Goal: Contribute content

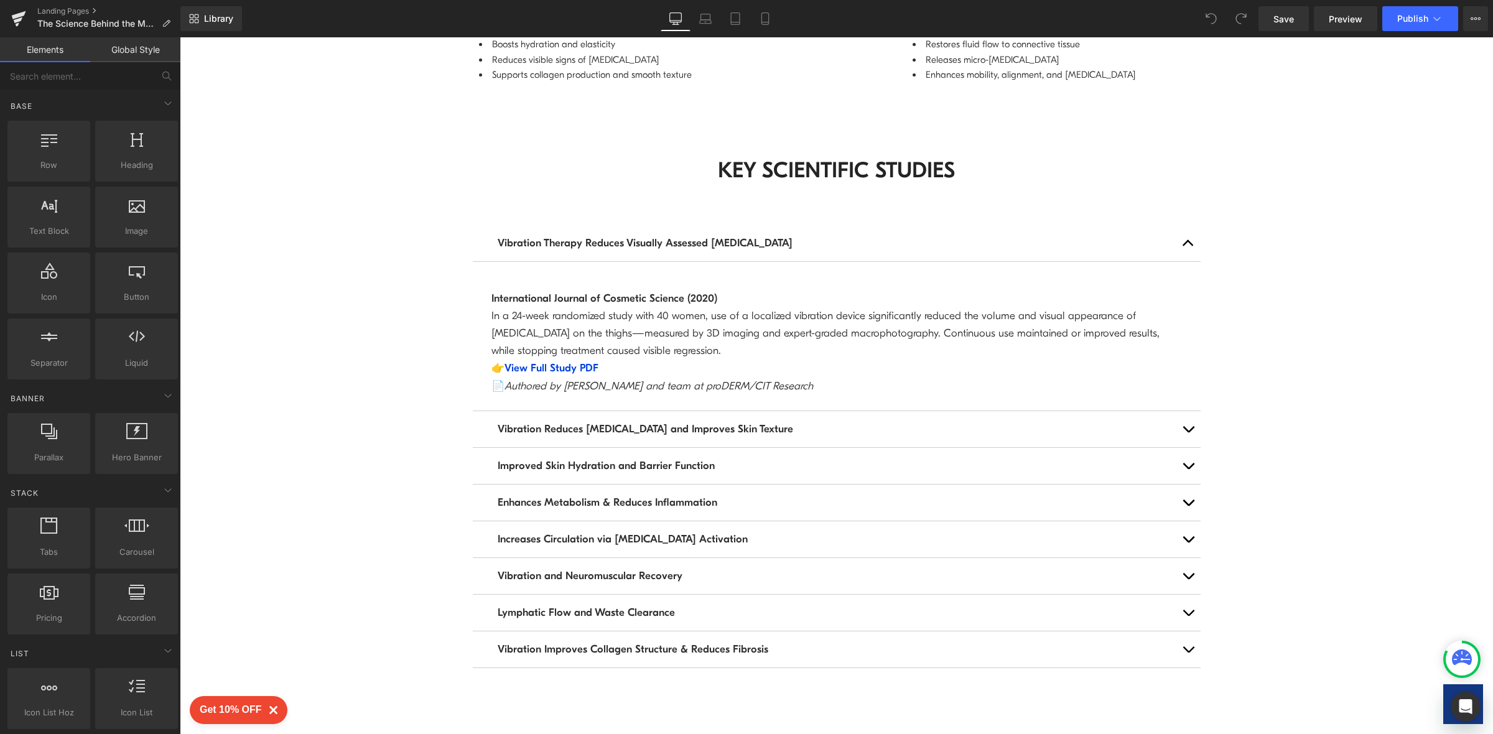
scroll to position [1441, 0]
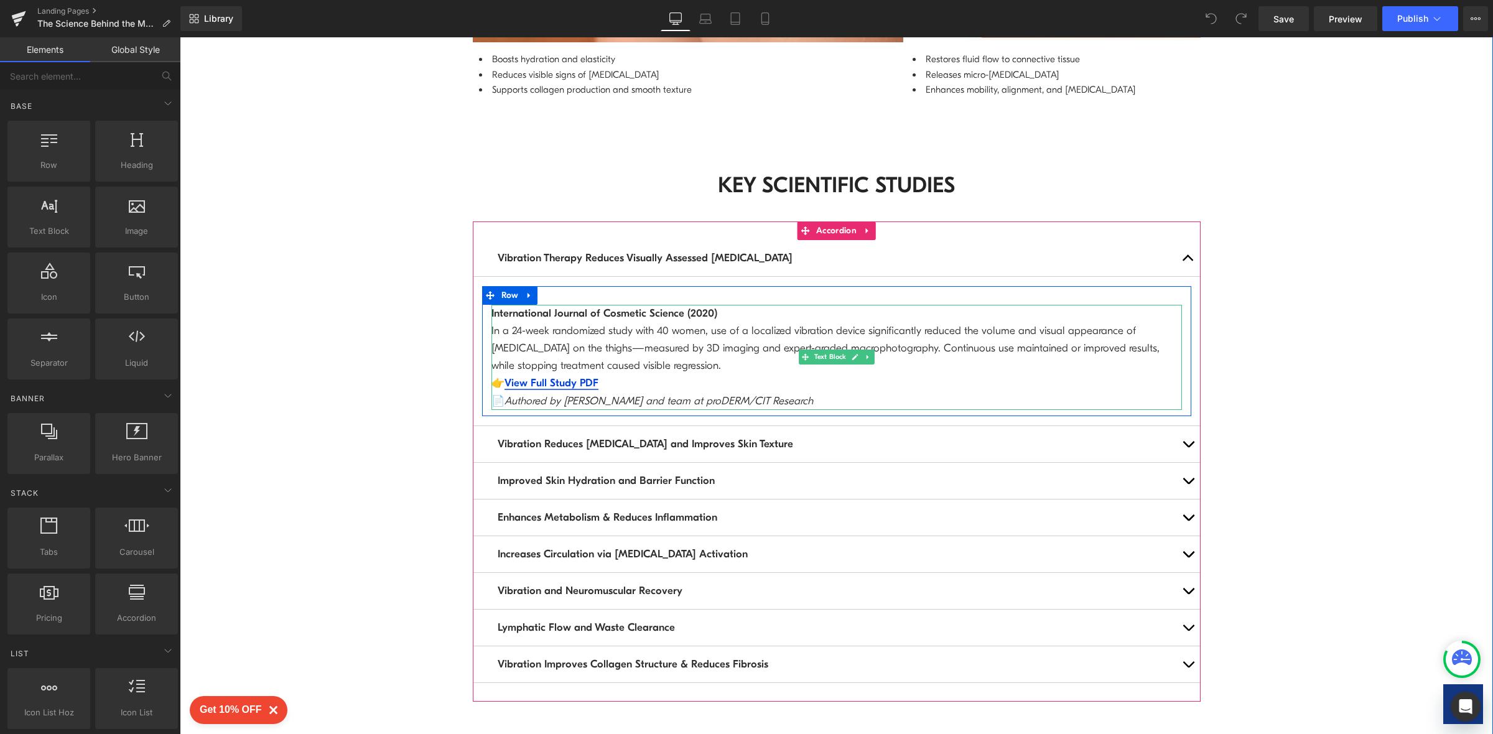
click at [563, 377] on link "View Full Study PDF" at bounding box center [552, 383] width 94 height 12
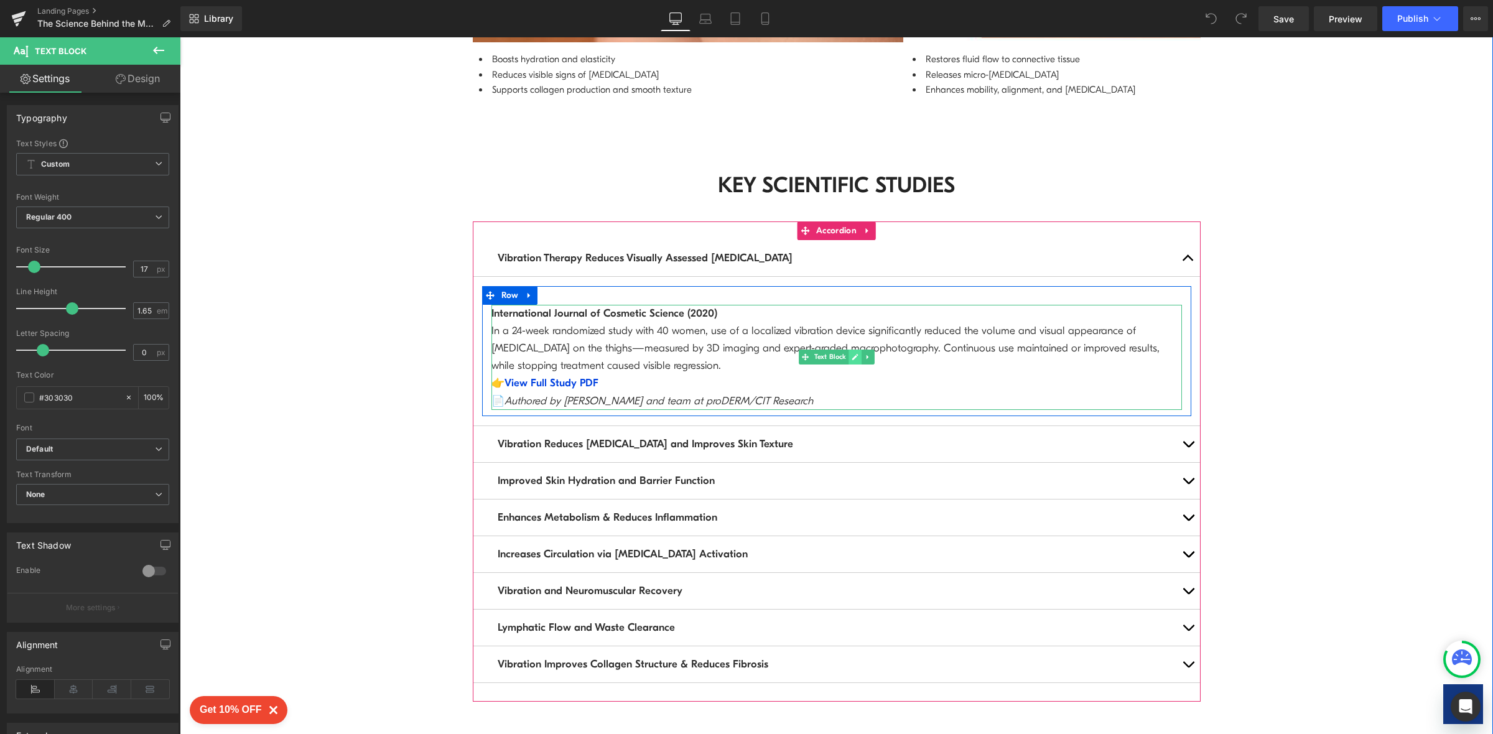
click at [852, 353] on icon at bounding box center [855, 356] width 7 height 7
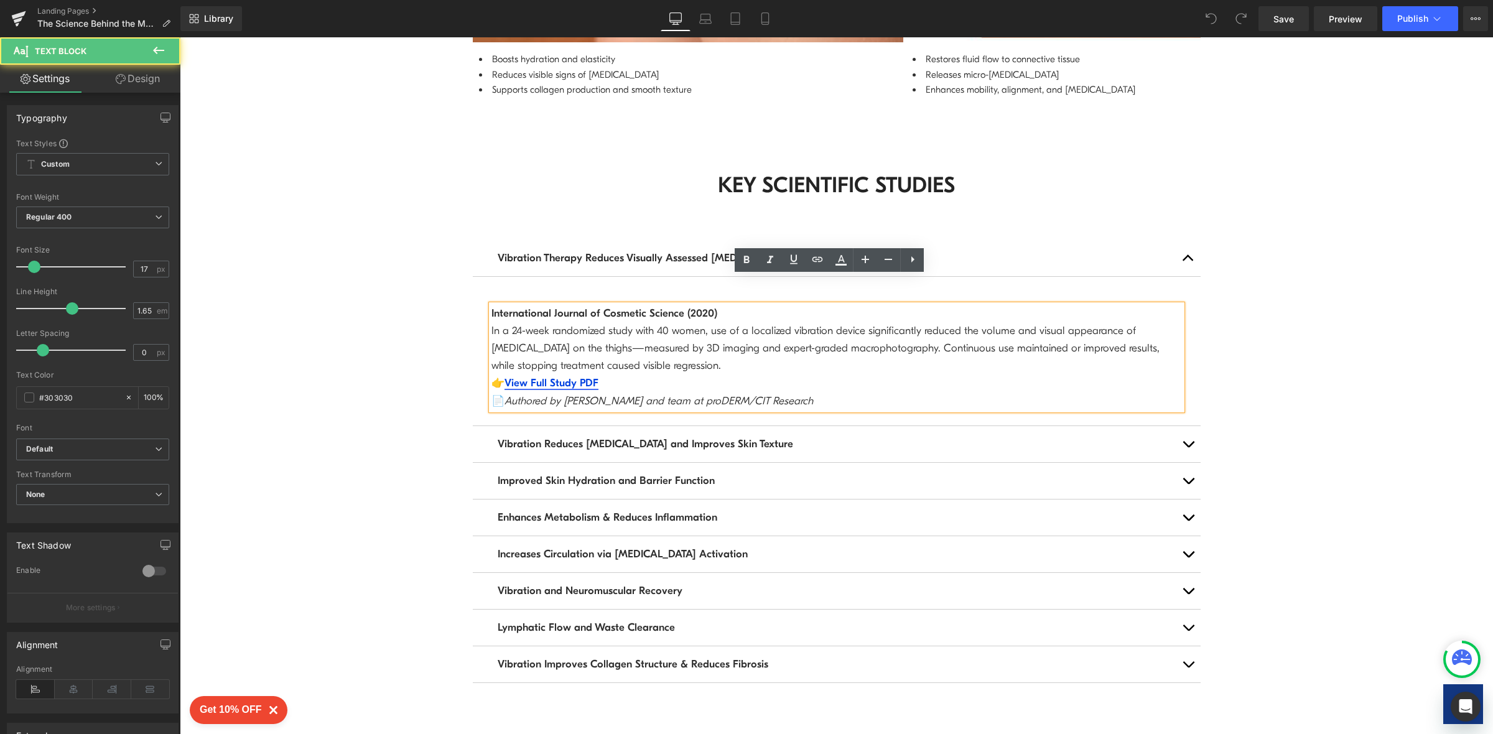
click at [577, 377] on link "View Full Study PDF" at bounding box center [552, 383] width 94 height 12
click at [588, 377] on span "Edit" at bounding box center [590, 377] width 14 height 11
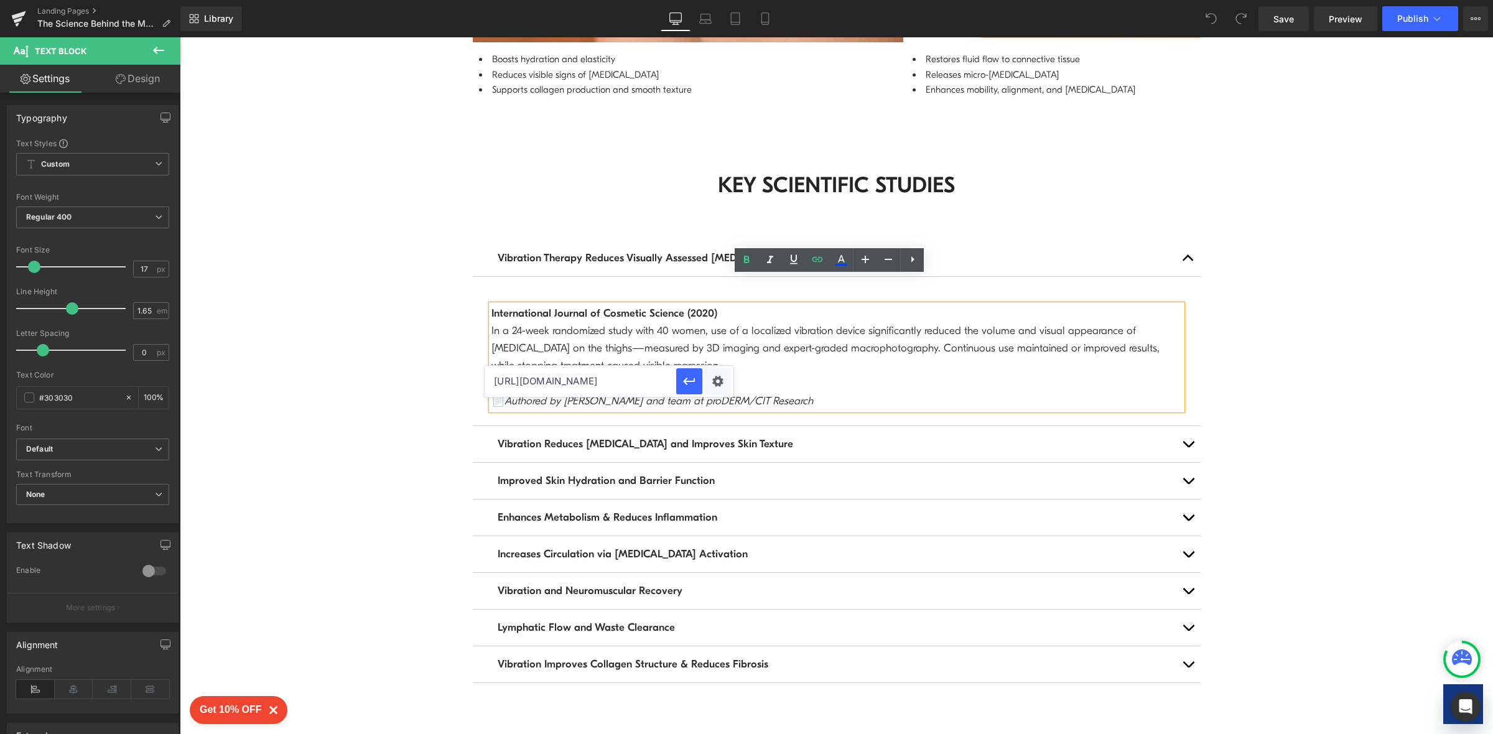
click at [495, 383] on input "[URL][DOMAIN_NAME]" at bounding box center [581, 381] width 192 height 31
drag, startPoint x: 673, startPoint y: 418, endPoint x: 734, endPoint y: 396, distance: 64.9
paste input "[DOMAIN_NAME][URL]"
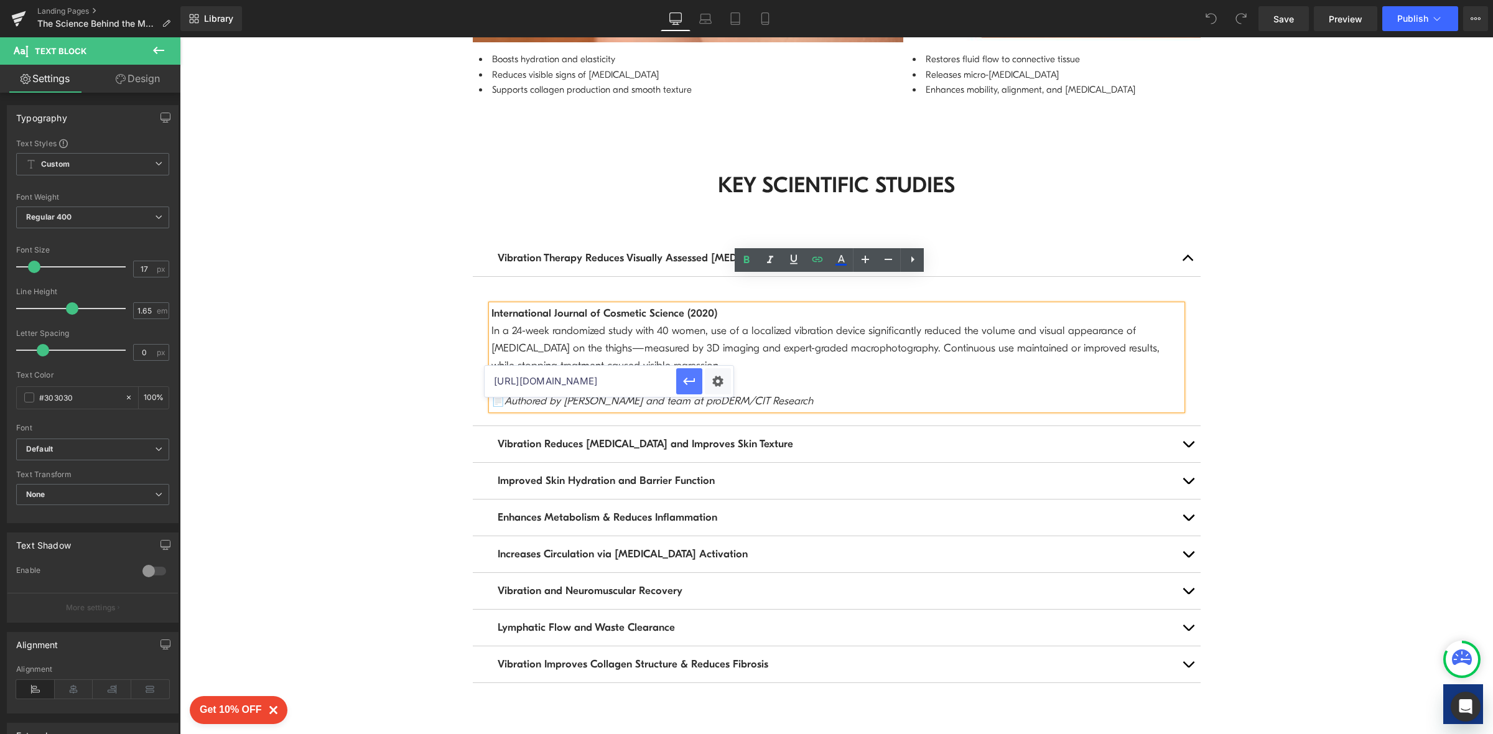
type input "[URL][DOMAIN_NAME]"
click at [692, 381] on icon "button" at bounding box center [689, 381] width 12 height 7
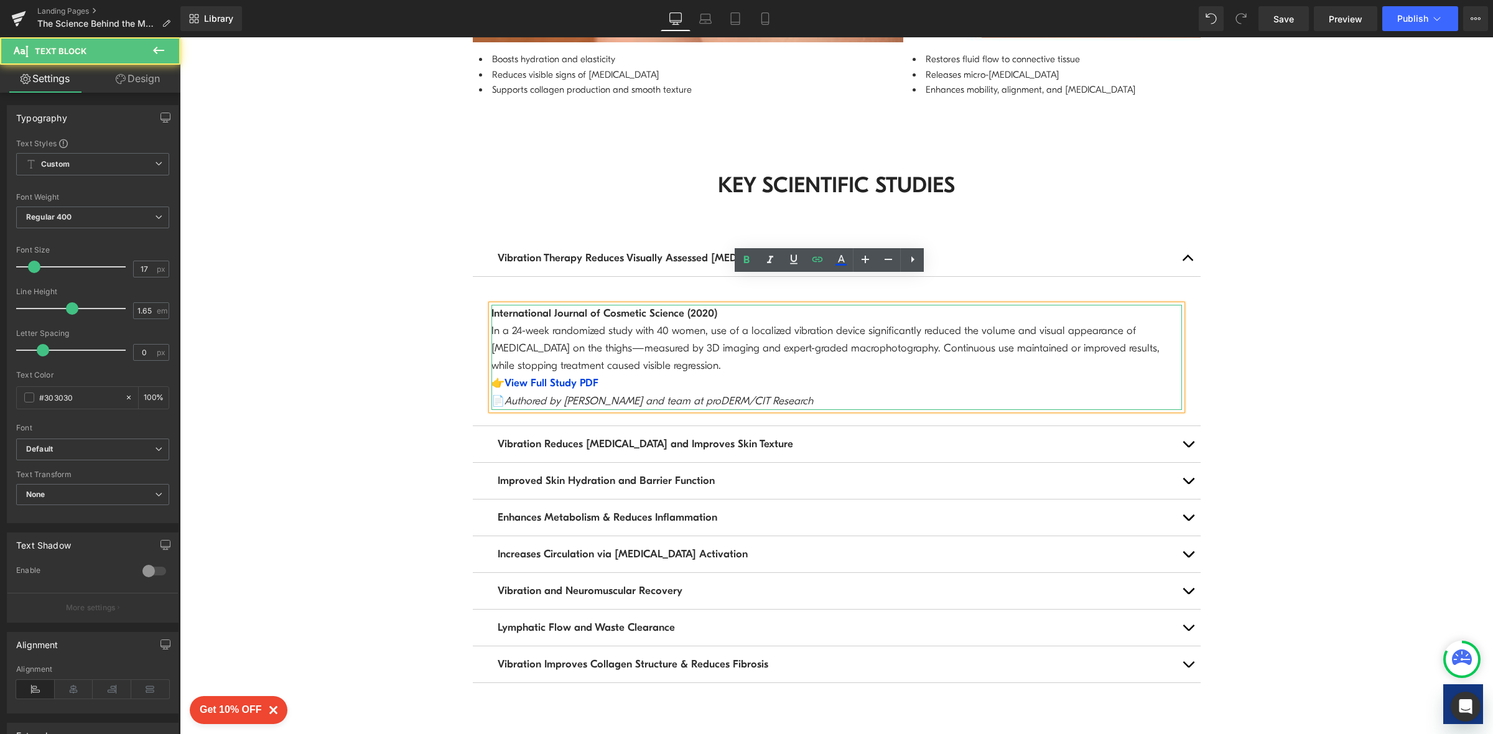
click at [592, 305] on p "International Journal of Cosmetic Science (2020)" at bounding box center [836, 313] width 691 height 17
click at [624, 374] on p "👉 View Full Study PDF" at bounding box center [836, 382] width 691 height 17
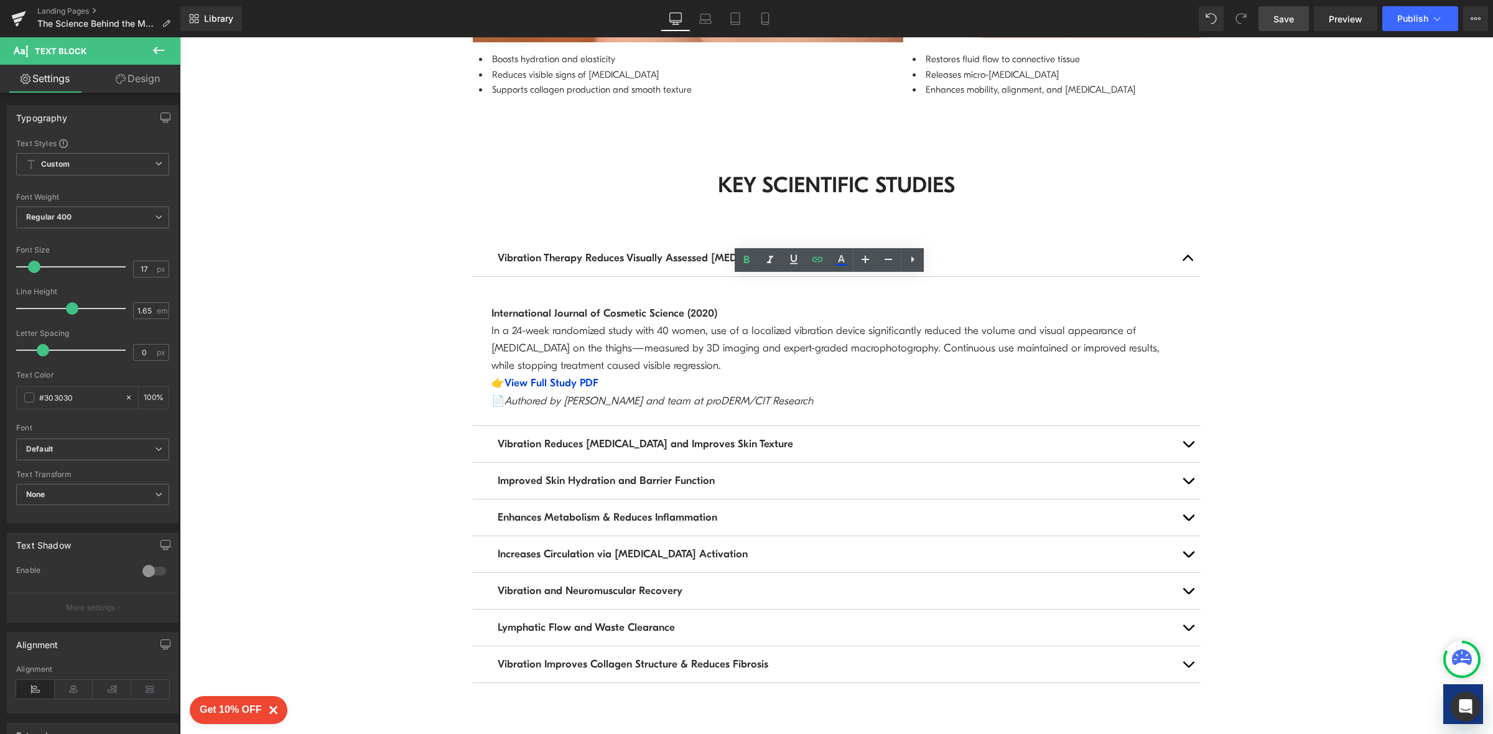
click at [1286, 19] on span "Save" at bounding box center [1283, 18] width 21 height 13
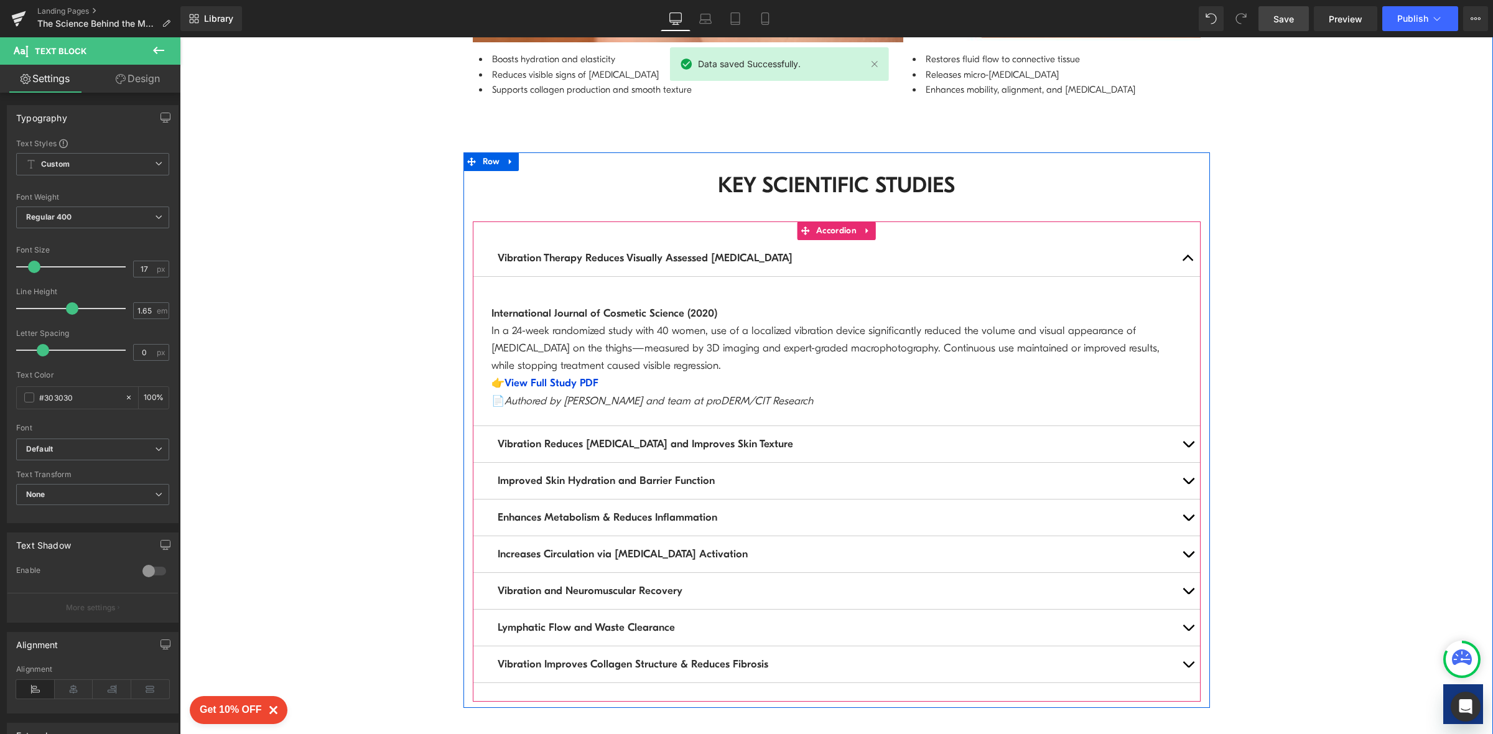
click at [1181, 426] on button "button" at bounding box center [1188, 444] width 25 height 36
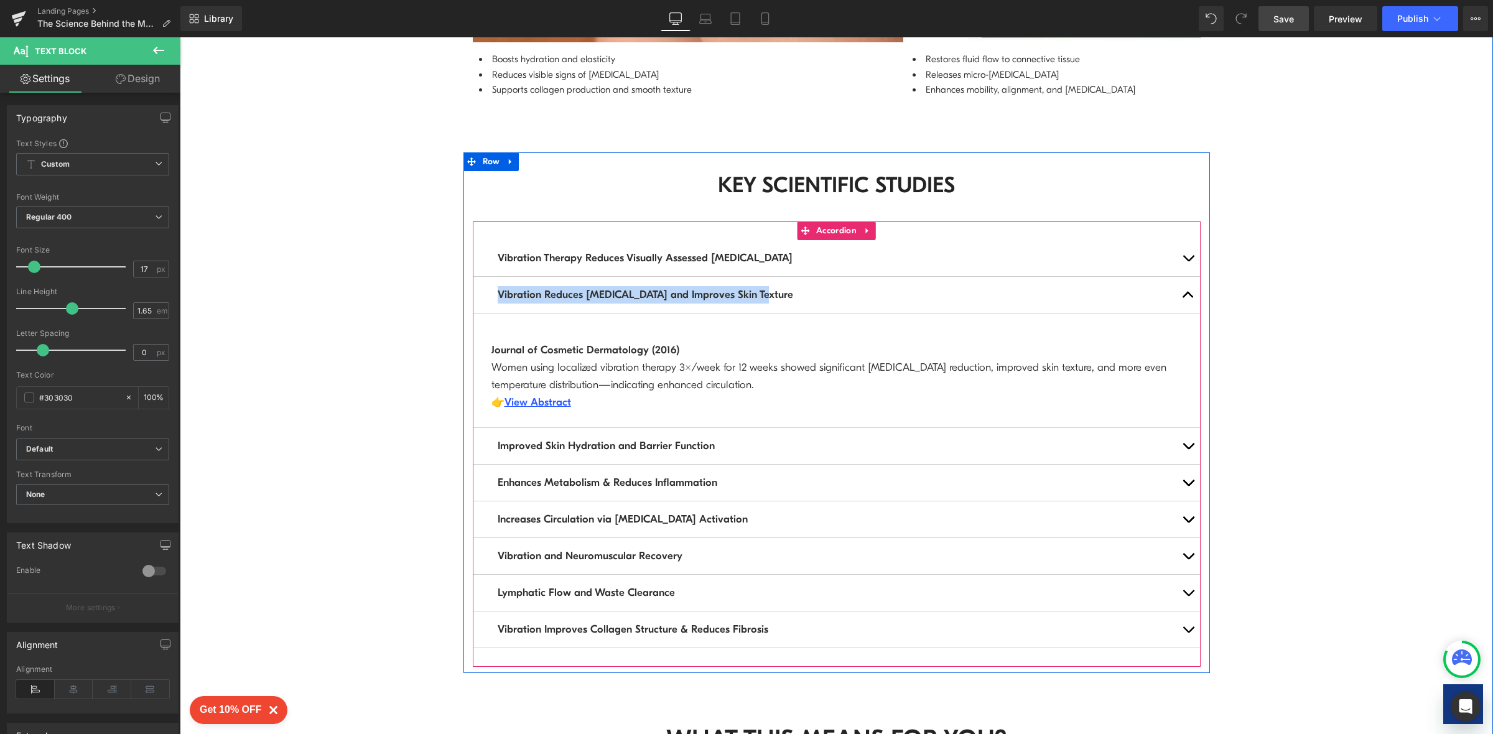
drag, startPoint x: 751, startPoint y: 271, endPoint x: 485, endPoint y: 273, distance: 266.3
click at [485, 277] on div "Vibration Reduces [MEDICAL_DATA] and Improves Skin Texture Text Block" at bounding box center [837, 295] width 728 height 37
copy span "Vibration Reduces [MEDICAL_DATA] and Improves Skin Texture"
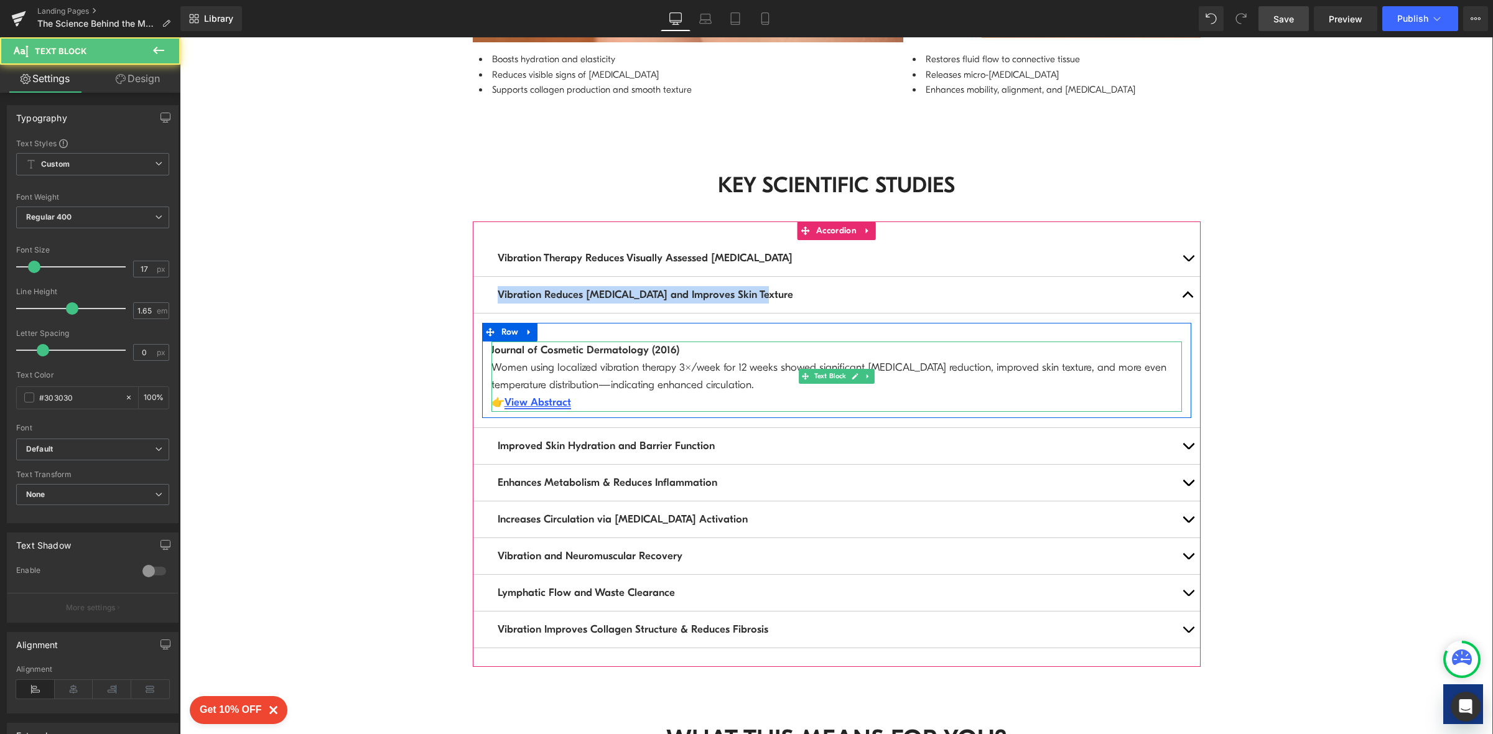
click at [542, 396] on link "View Abstract" at bounding box center [538, 402] width 67 height 12
click at [535, 396] on link "View Abstract" at bounding box center [538, 402] width 67 height 12
click at [687, 342] on div "Journal of Cosmetic Dermatology (2016) Women using localized vibration therapy …" at bounding box center [836, 377] width 691 height 70
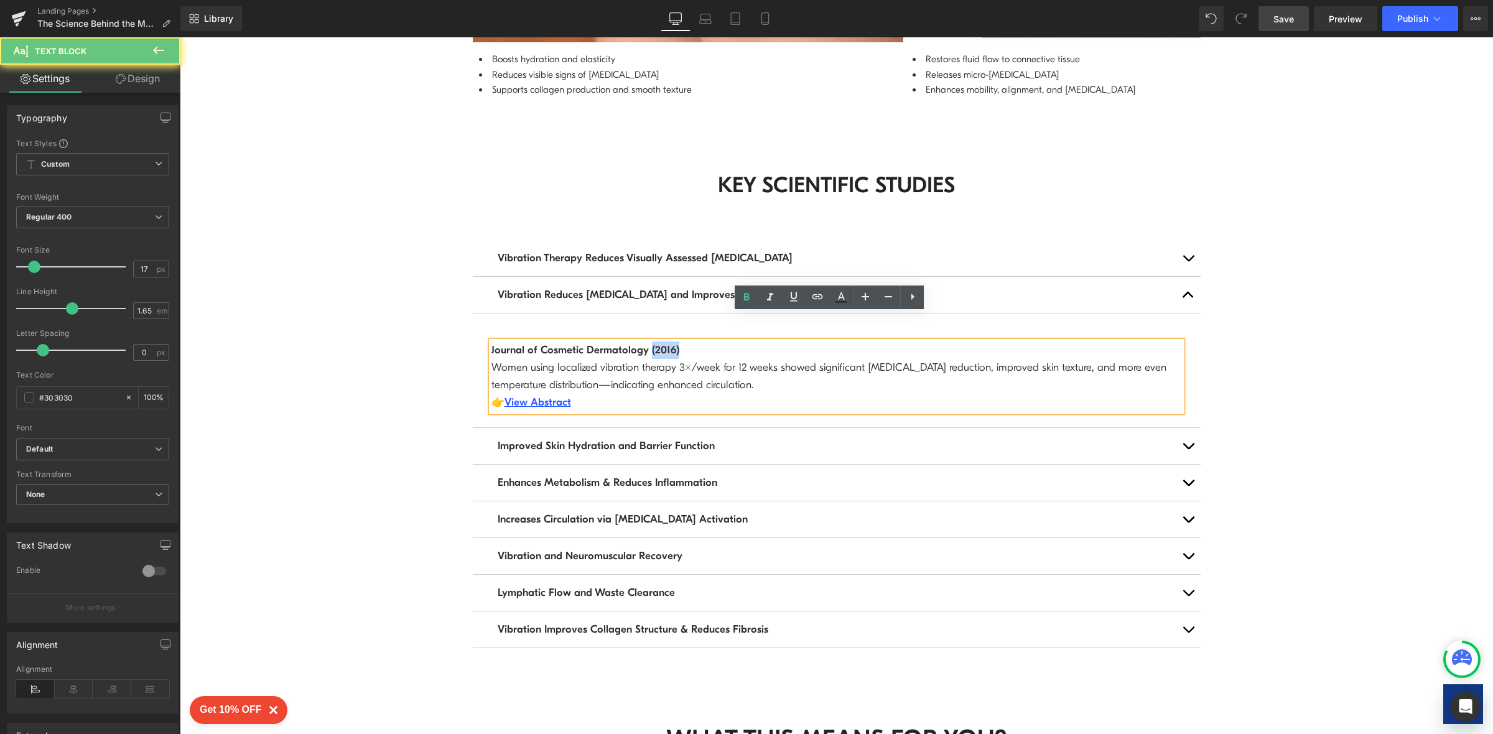
drag, startPoint x: 687, startPoint y: 323, endPoint x: 596, endPoint y: 319, distance: 91.5
click at [596, 342] on div "Journal of Cosmetic Dermatology (2016) Women using localized vibration therapy …" at bounding box center [836, 377] width 691 height 70
click at [681, 342] on div "Journal of Cosmetic Dermatology (2016) Women using localized vibration therapy …" at bounding box center [836, 377] width 691 height 70
drag, startPoint x: 625, startPoint y: 321, endPoint x: 458, endPoint y: 316, distance: 166.8
click at [463, 316] on div "KEY SCIENTIFIC STUDIES Heading Vibration Therapy Reduces Visually Assessed [MED…" at bounding box center [836, 419] width 746 height 496
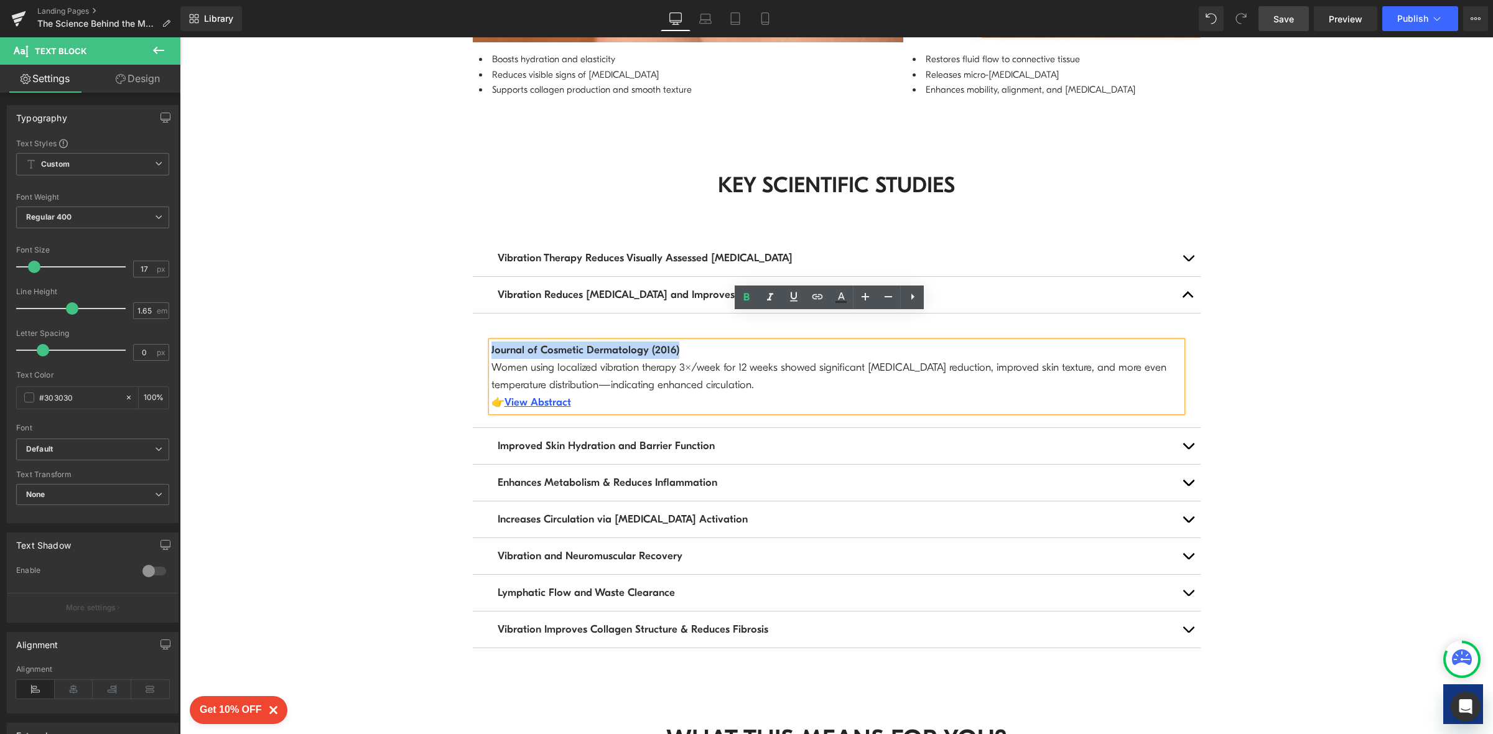
copy strong "Journal of Cosmetic Dermatology (2016)"
click at [775, 342] on div "Journal of Cosmetic Dermatology (2016) Women using localized vibration therapy …" at bounding box center [836, 377] width 691 height 70
click at [533, 353] on div "Journal of Cosmetic Dermatology (2016) Women using localized vibration therapy …" at bounding box center [836, 377] width 691 height 70
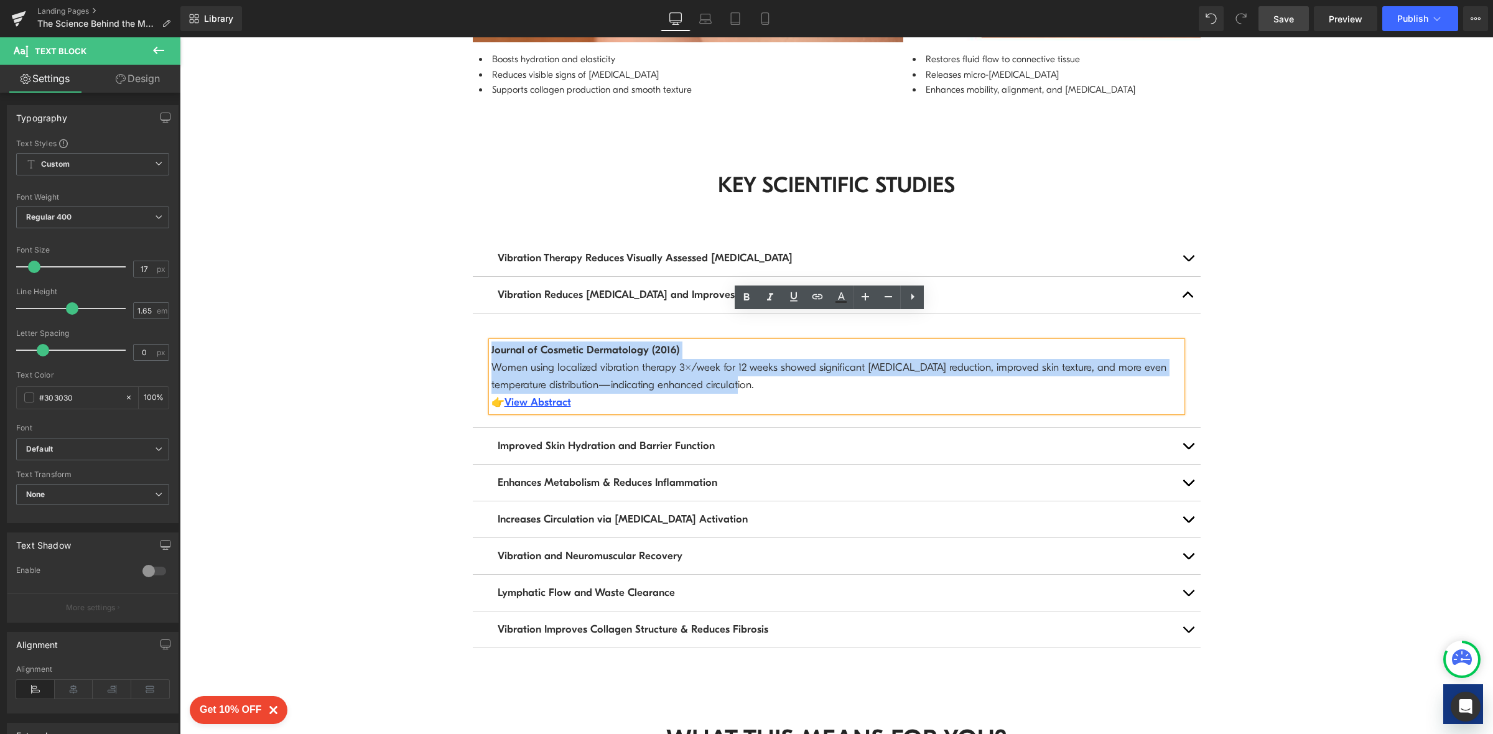
drag, startPoint x: 484, startPoint y: 322, endPoint x: 712, endPoint y: 355, distance: 230.7
click at [712, 355] on div "Journal of Cosmetic Dermatology (2016) Women using localized vibration therapy …" at bounding box center [836, 377] width 691 height 70
copy div "Journal of Cosmetic Dermatology (2016) Women using localized vibration therapy …"
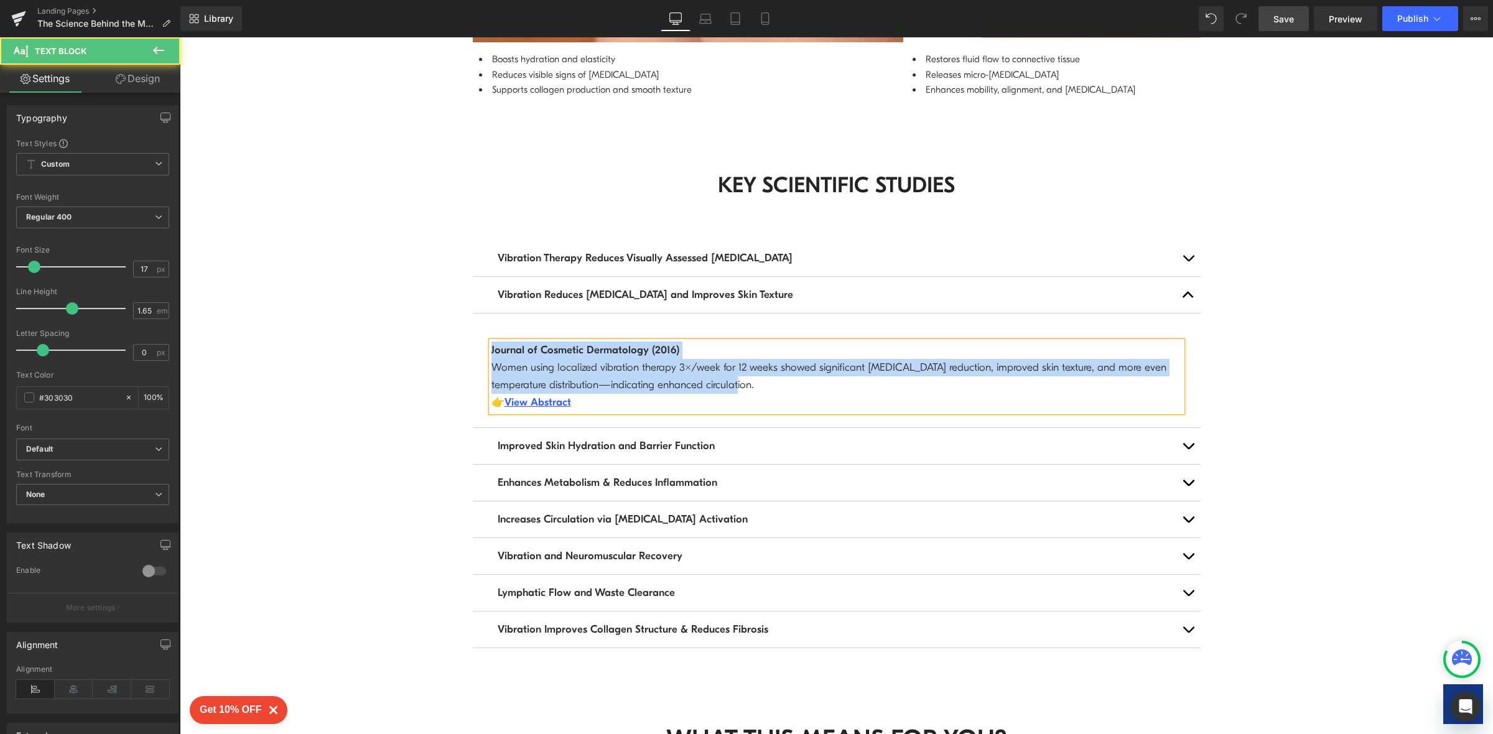
click at [660, 342] on div "Journal of Cosmetic Dermatology (2016) Women using localized vibration therapy …" at bounding box center [836, 377] width 691 height 70
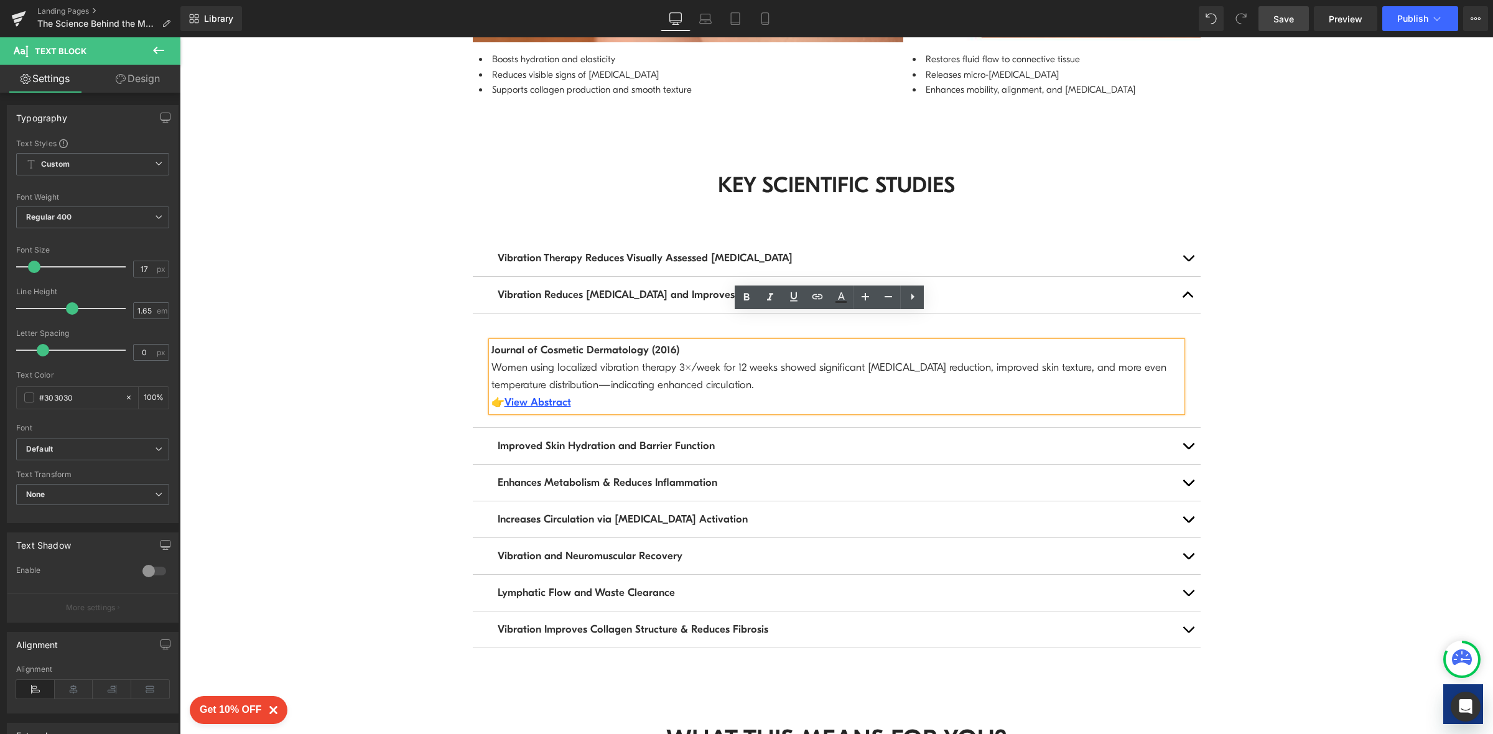
click at [623, 351] on div "Journal of Cosmetic Dermatology (2016) Women using localized vibration therapy …" at bounding box center [836, 377] width 691 height 70
click at [747, 351] on div "Journal of Cosmetic Dermatology (2016) Women using localized vibration therapy …" at bounding box center [836, 377] width 691 height 70
click at [679, 342] on div "Journal of Cosmetic Dermatology (2016) Women using localized vibration therapy …" at bounding box center [836, 377] width 691 height 70
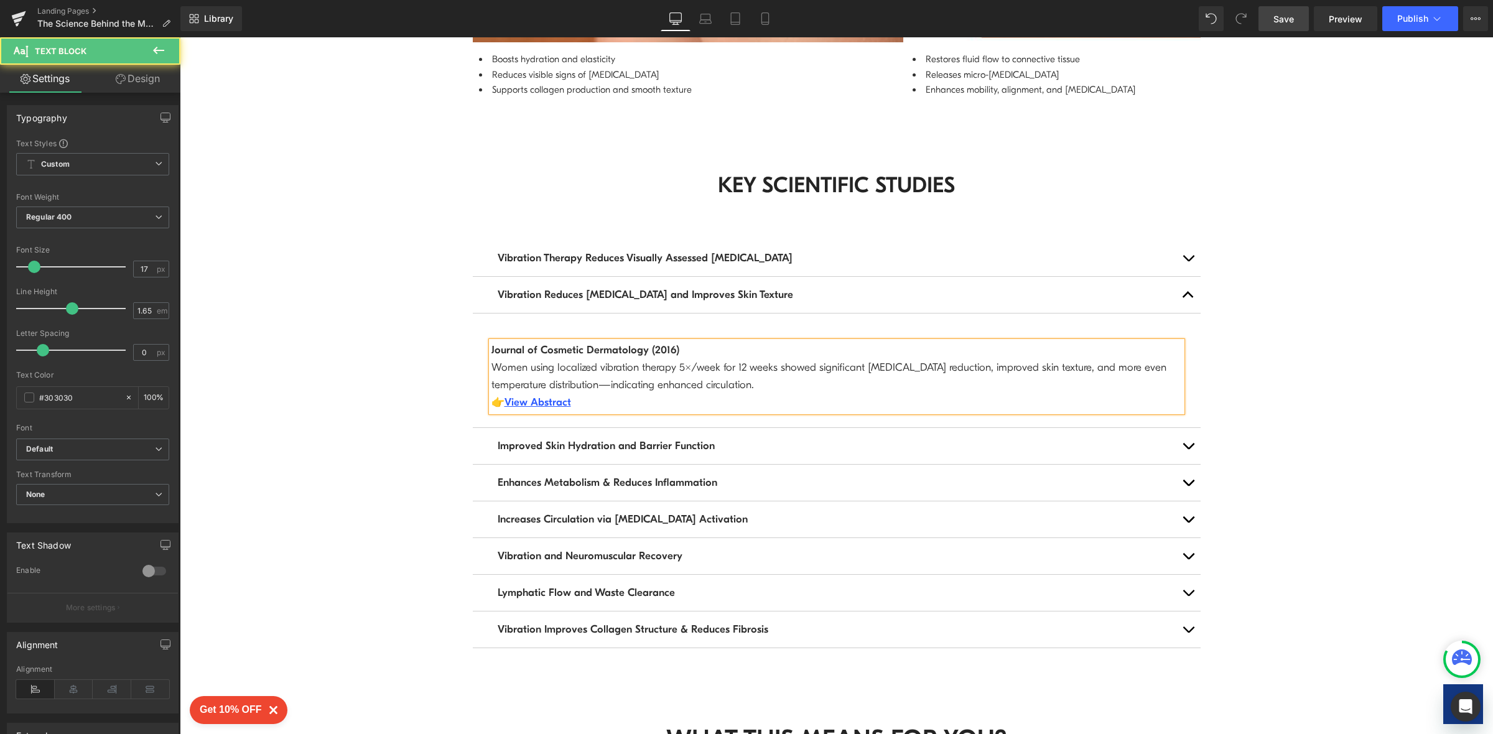
click at [737, 342] on div "Journal of Cosmetic Dermatology (2016) Women using localized vibration therapy …" at bounding box center [836, 377] width 691 height 70
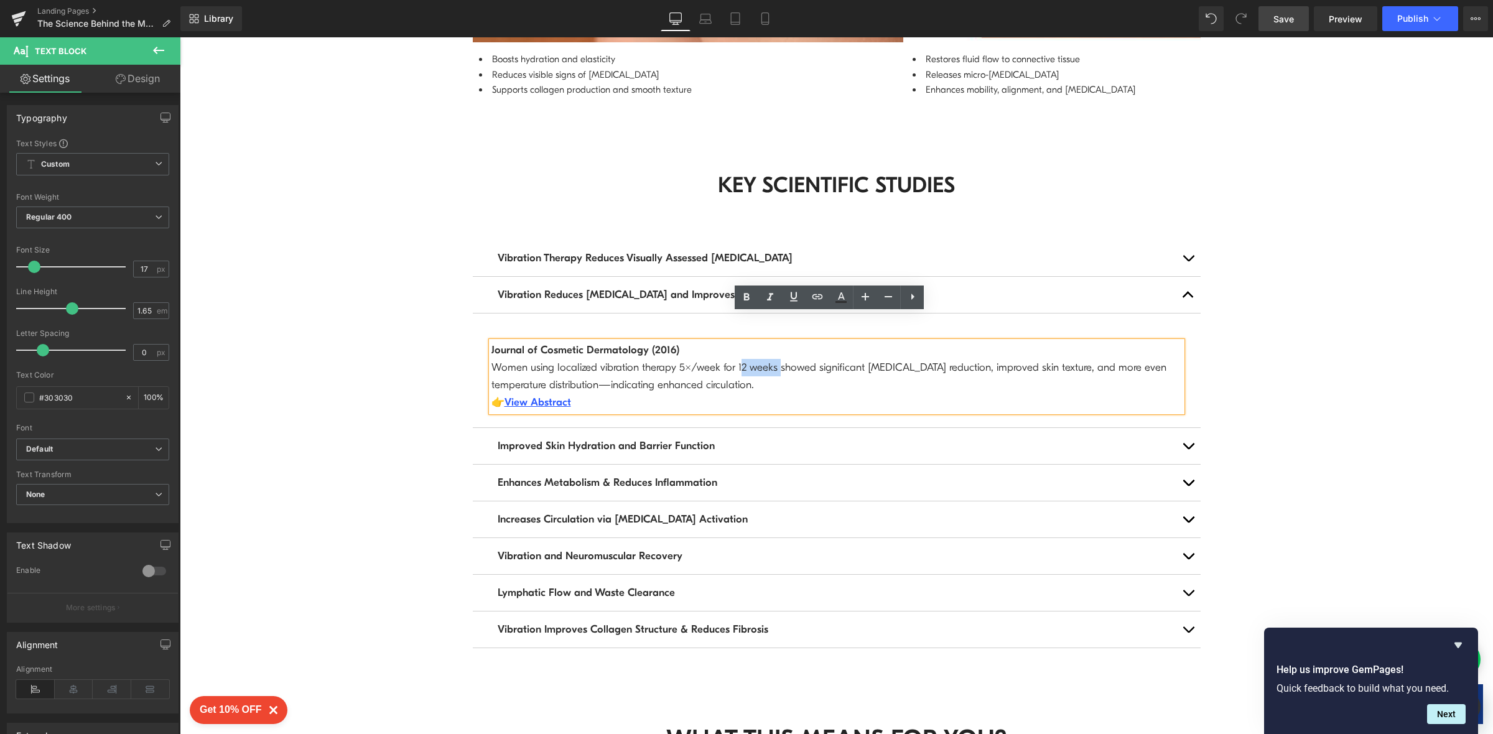
drag, startPoint x: 728, startPoint y: 340, endPoint x: 770, endPoint y: 342, distance: 41.1
click at [770, 342] on div "Journal of Cosmetic Dermatology (2016) Women using localized vibration therapy …" at bounding box center [836, 377] width 691 height 70
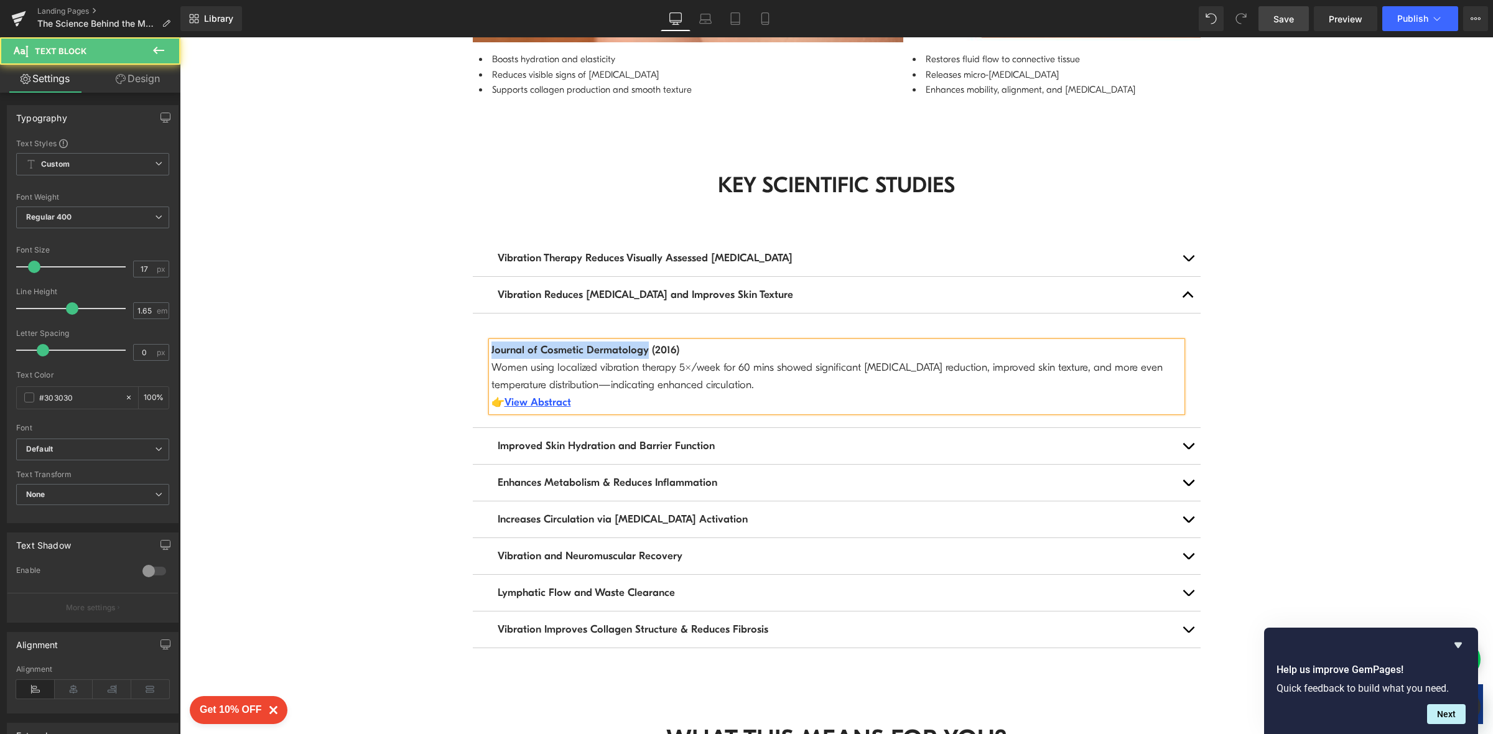
drag, startPoint x: 635, startPoint y: 323, endPoint x: 470, endPoint y: 317, distance: 165.6
click at [473, 317] on article "Journal of Cosmetic Dermatology (2016) Women using localized vibration therapy …" at bounding box center [837, 371] width 728 height 114
click at [643, 344] on strong "National Library of Medicine (2016)" at bounding box center [573, 350] width 165 height 12
click at [678, 376] on div "National Library of Medicine (2019) Women using localized vibration therapy 5x/…" at bounding box center [836, 377] width 691 height 70
click at [542, 396] on link "View Abstract" at bounding box center [538, 402] width 67 height 12
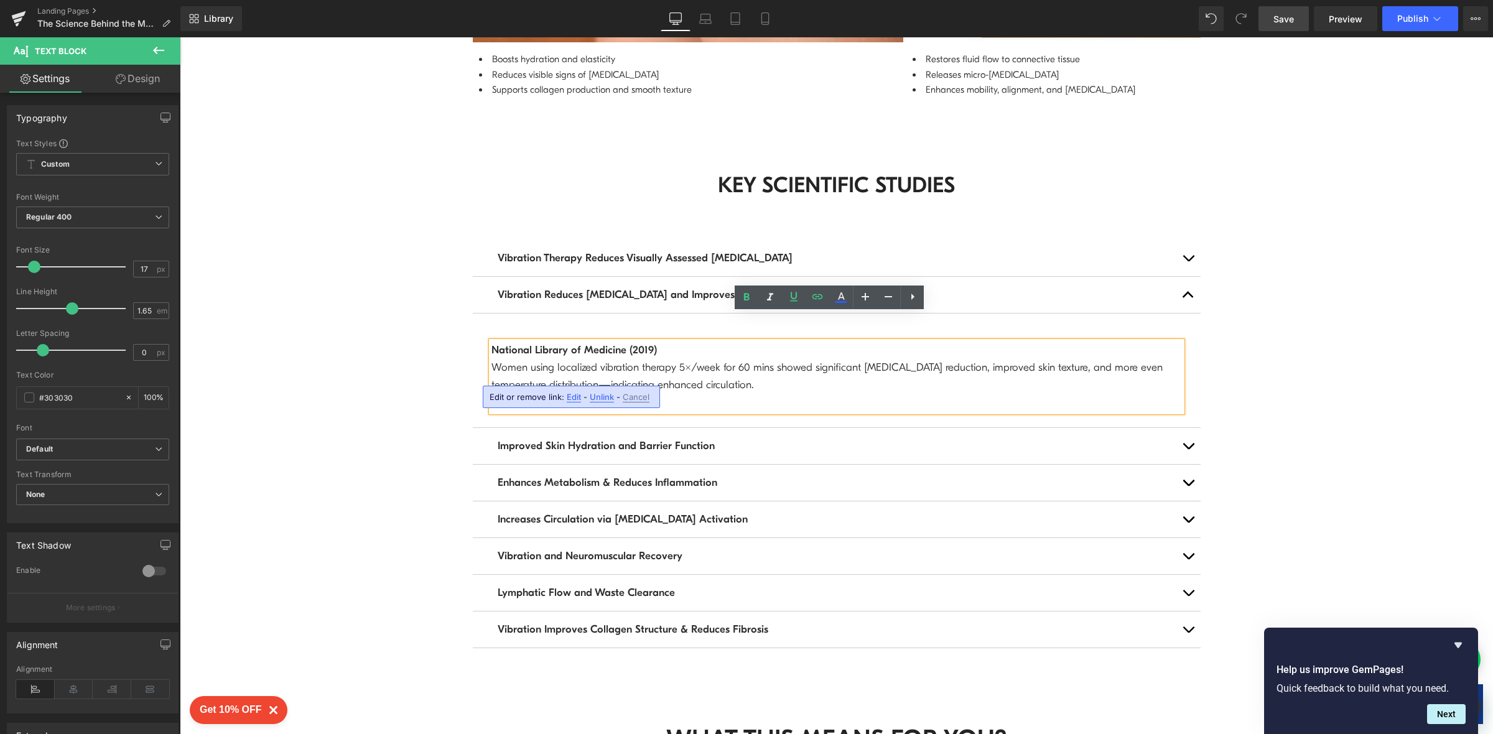
click at [574, 396] on span "Edit" at bounding box center [574, 397] width 14 height 11
drag, startPoint x: 487, startPoint y: 401, endPoint x: 726, endPoint y: 407, distance: 238.9
click at [726, 407] on div "[URL][DOMAIN_NAME]" at bounding box center [603, 401] width 249 height 31
paste input "[DOMAIN_NAME][URL]"
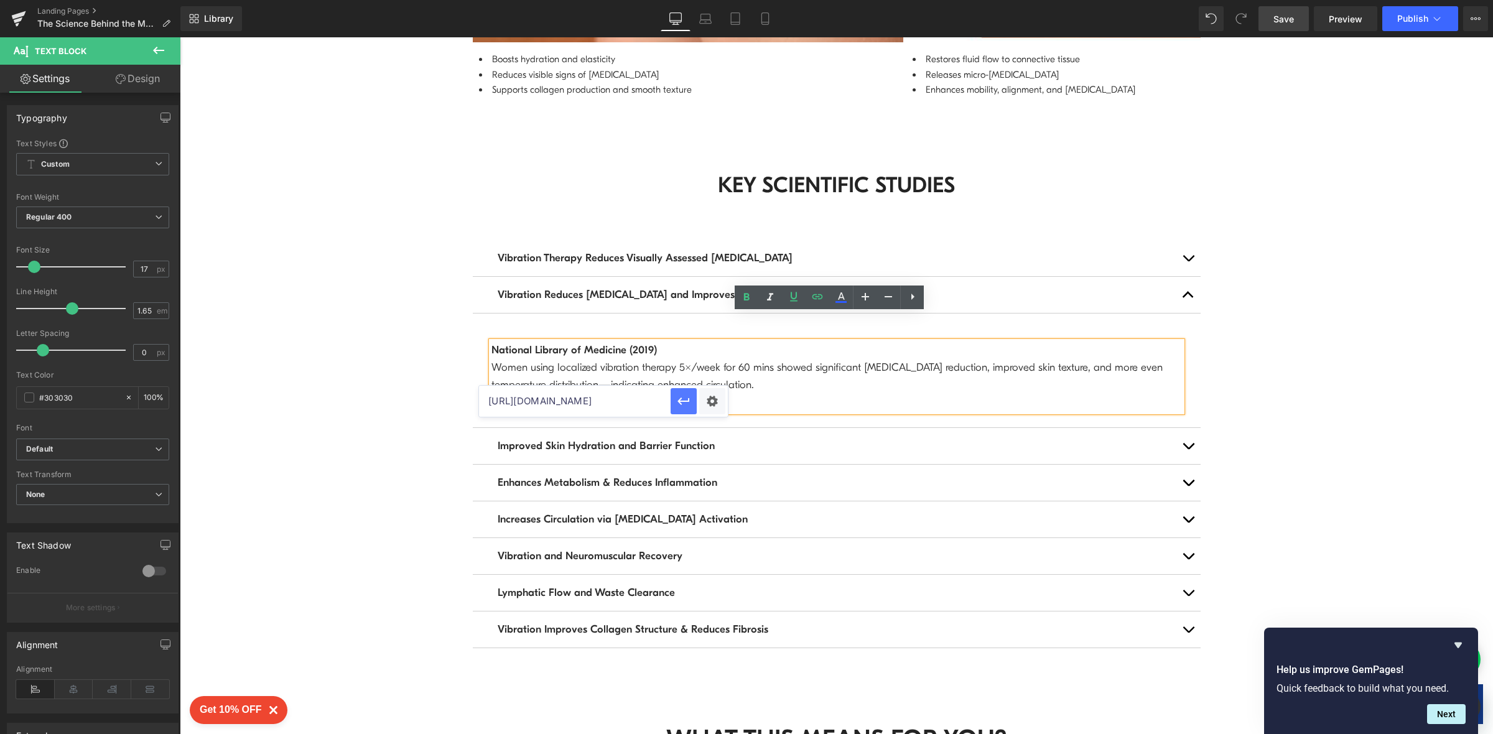
scroll to position [0, 0]
click at [681, 398] on icon "button" at bounding box center [683, 401] width 12 height 7
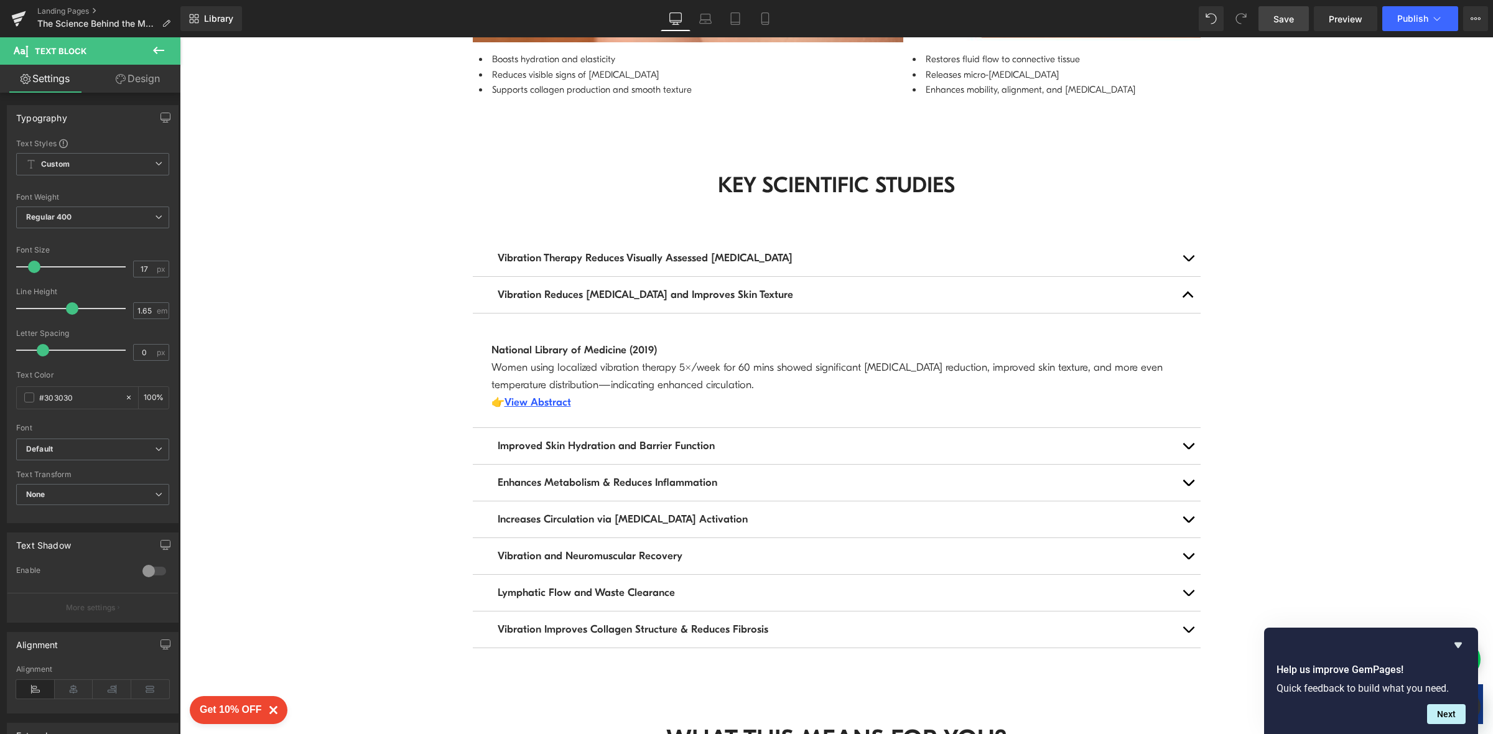
click at [1280, 24] on span "Save" at bounding box center [1283, 18] width 21 height 13
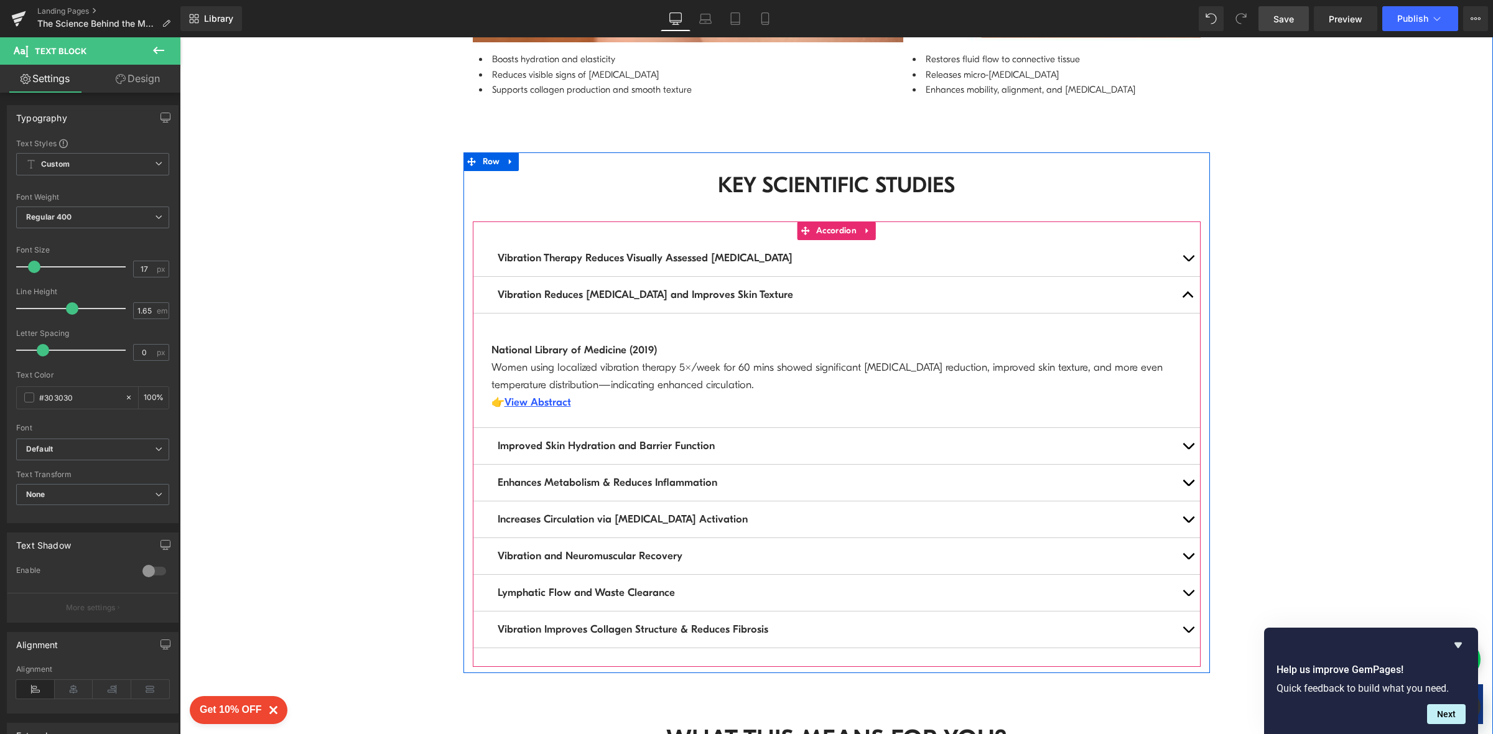
click at [1188, 449] on span "button" at bounding box center [1188, 449] width 0 height 0
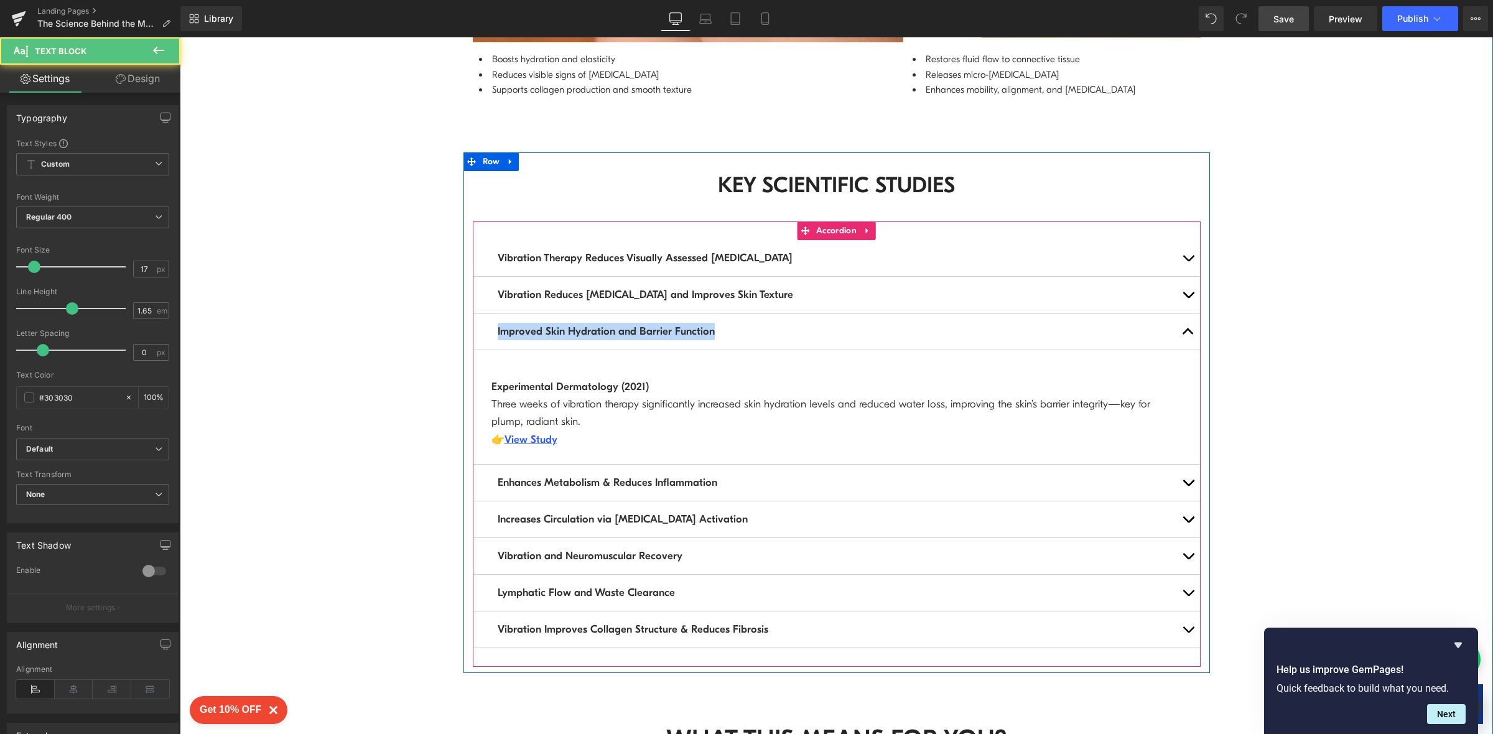
drag, startPoint x: 669, startPoint y: 305, endPoint x: 490, endPoint y: 314, distance: 178.8
click at [490, 314] on div "Improved Skin Hydration and Barrier Function Text Block" at bounding box center [837, 332] width 728 height 37
copy span "Improved Skin Hydration and Barrier Function"
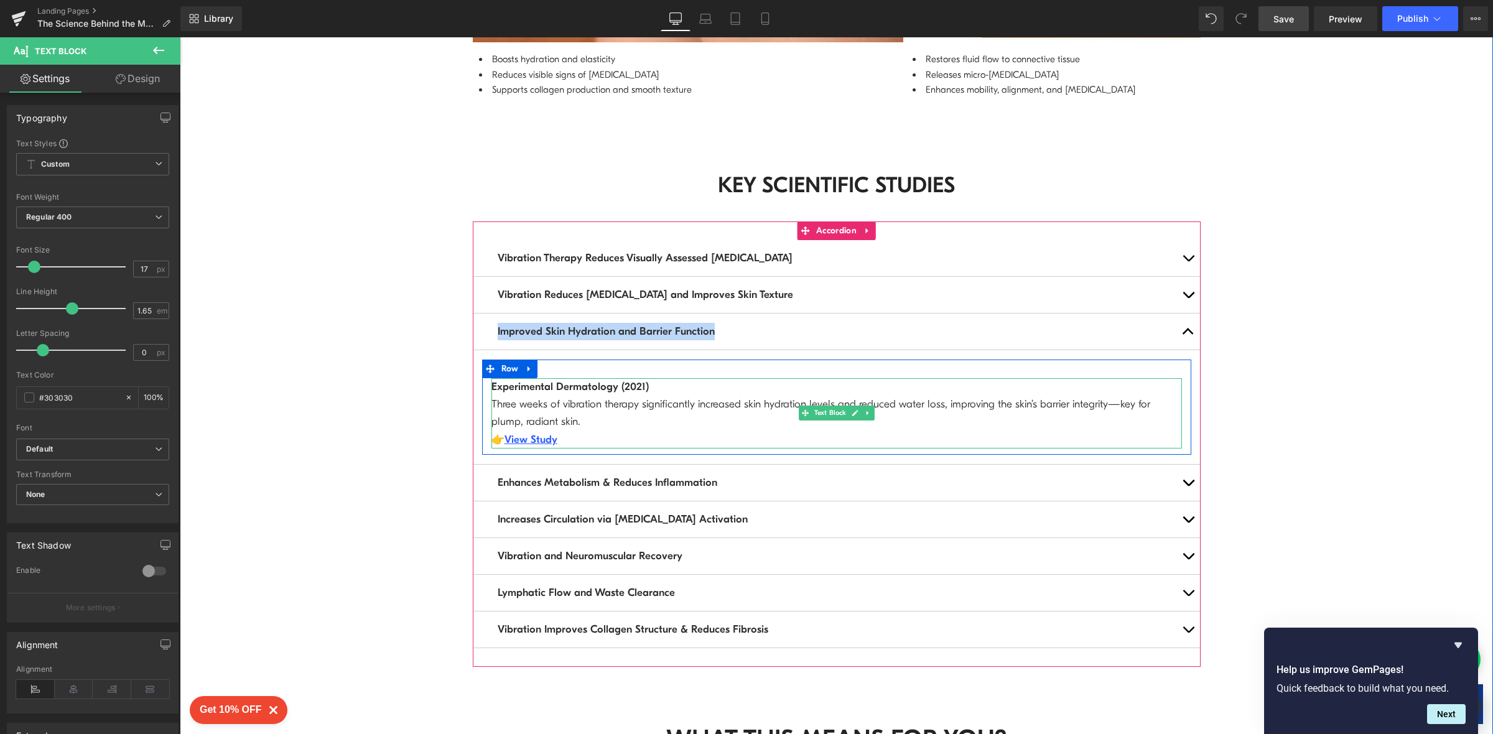
click at [547, 390] on p "Experimental Dermatology (2021) Three weeks of vibration therapy significantly …" at bounding box center [836, 413] width 691 height 70
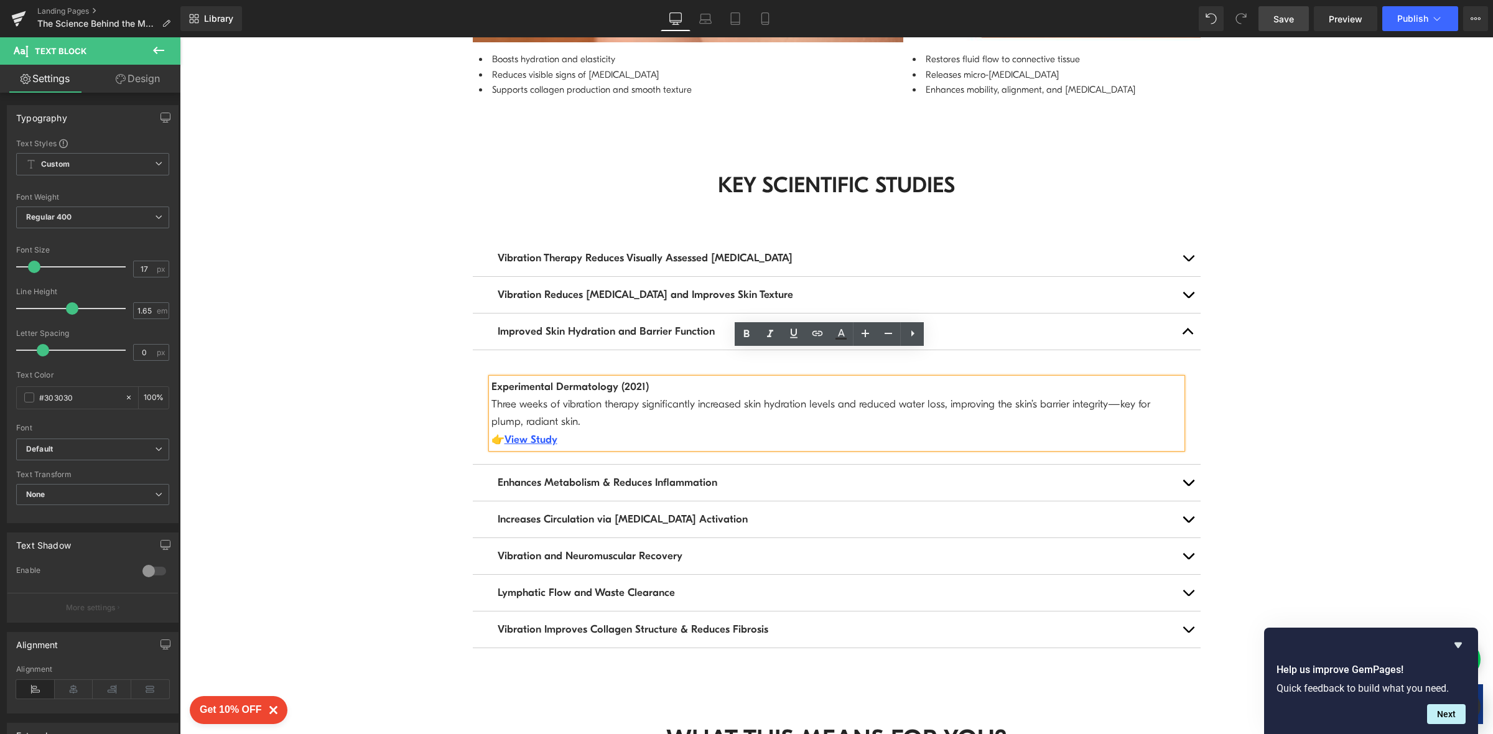
drag, startPoint x: 542, startPoint y: 396, endPoint x: 456, endPoint y: 356, distance: 95.2
click at [463, 356] on div "KEY SCIENTIFIC STUDIES Heading Vibration Therapy Reduces Visually Assessed [MED…" at bounding box center [836, 419] width 746 height 496
copy p "Experimental Dermatology (2021) Three weeks of vibration therapy significantly …"
click at [529, 434] on link "View Study" at bounding box center [531, 440] width 53 height 12
click at [569, 435] on span "Edit" at bounding box center [571, 434] width 14 height 11
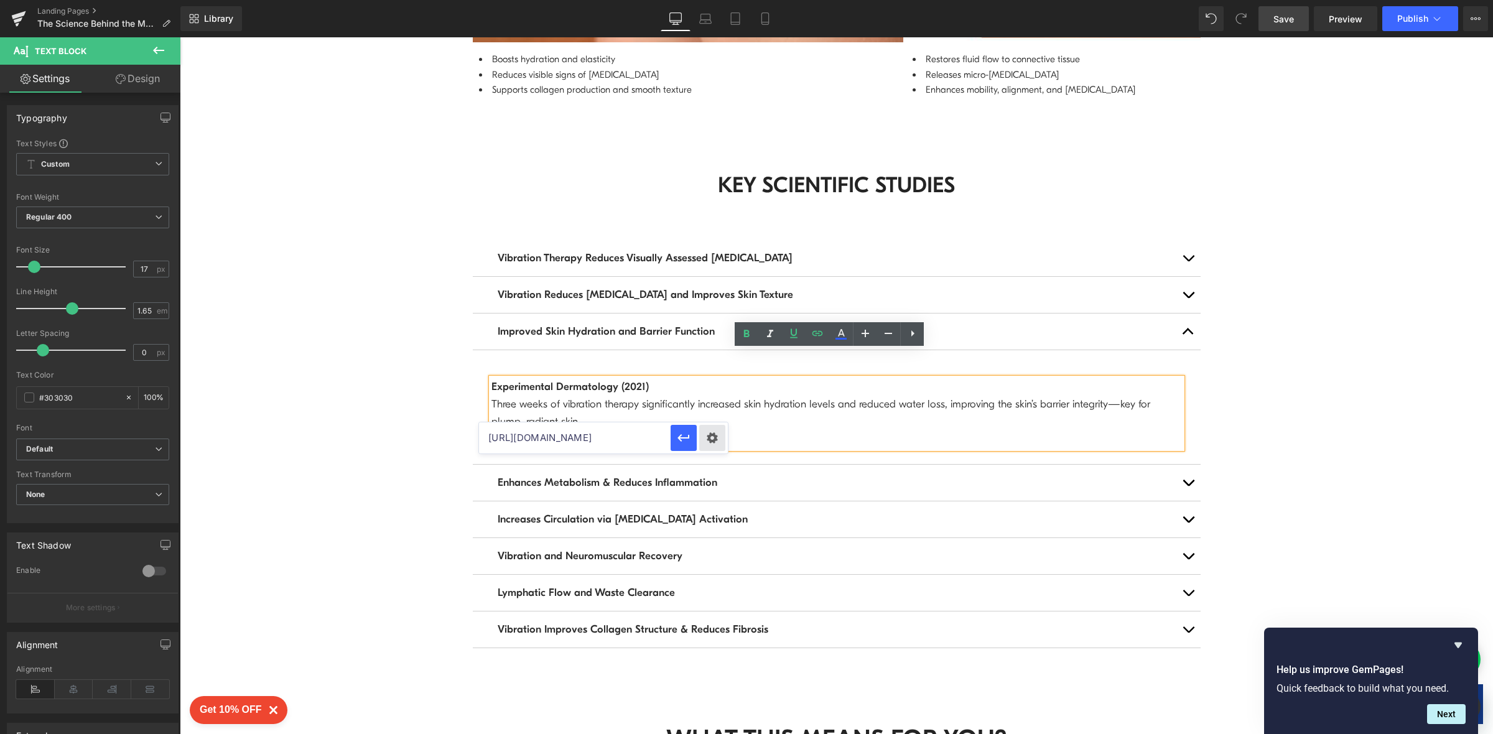
scroll to position [0, 65]
drag, startPoint x: 484, startPoint y: 439, endPoint x: 726, endPoint y: 450, distance: 242.2
click at [726, 450] on div "[URL][DOMAIN_NAME]" at bounding box center [603, 437] width 249 height 31
paste input "[DOMAIN_NAME][URL]"
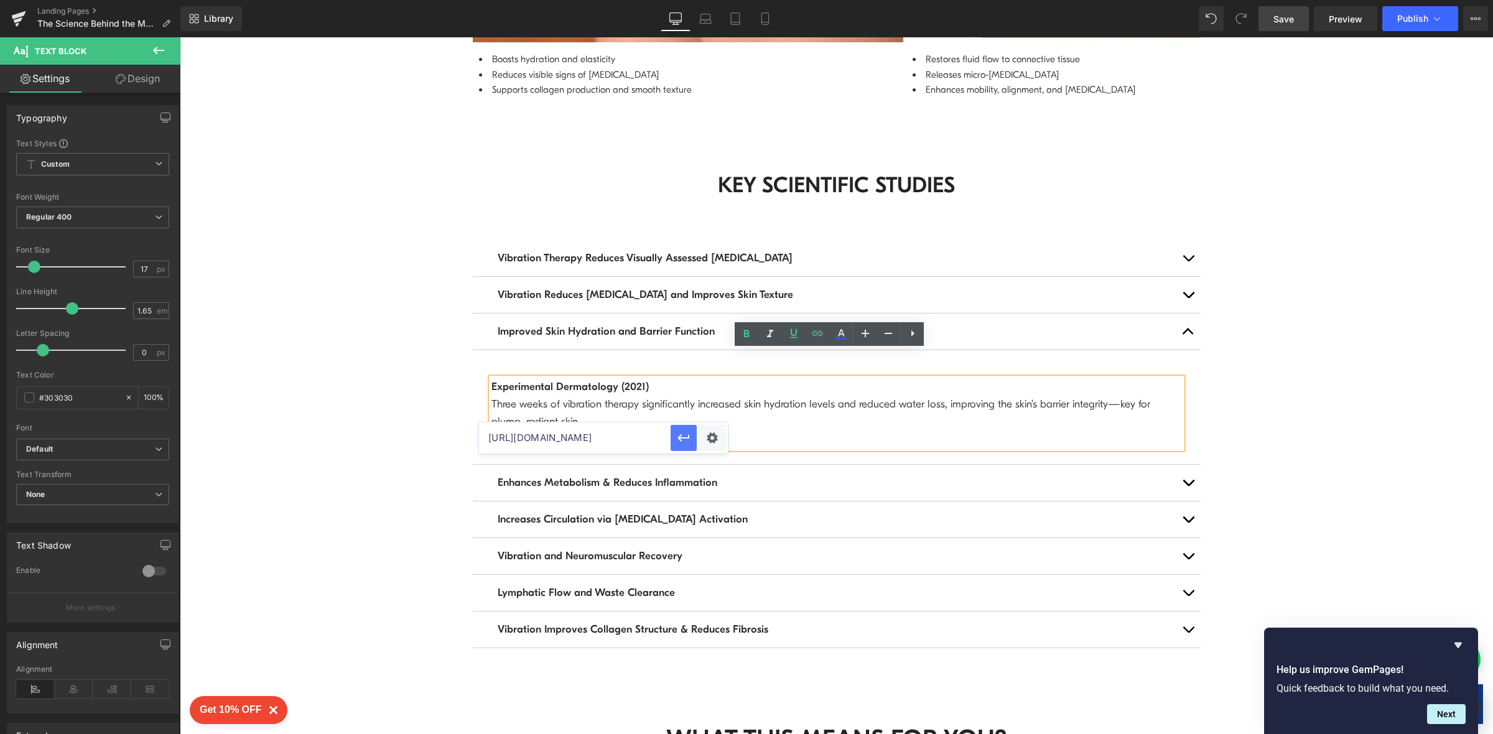
type input "[URL][DOMAIN_NAME]"
click at [684, 441] on icon "button" at bounding box center [683, 437] width 15 height 15
click at [634, 381] on strong "Experimental Dermatology (2021)" at bounding box center [569, 387] width 157 height 12
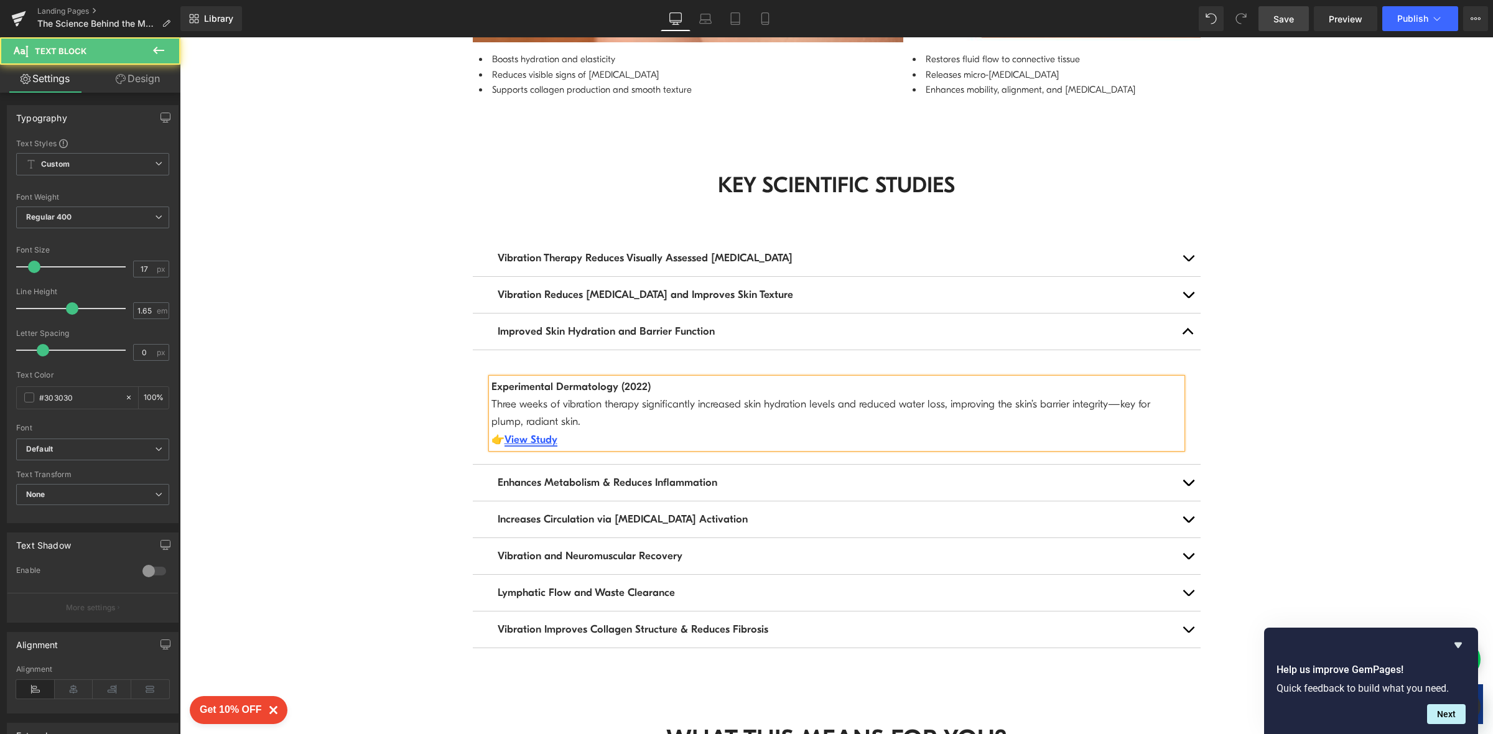
click at [539, 434] on link "View Study" at bounding box center [531, 440] width 53 height 12
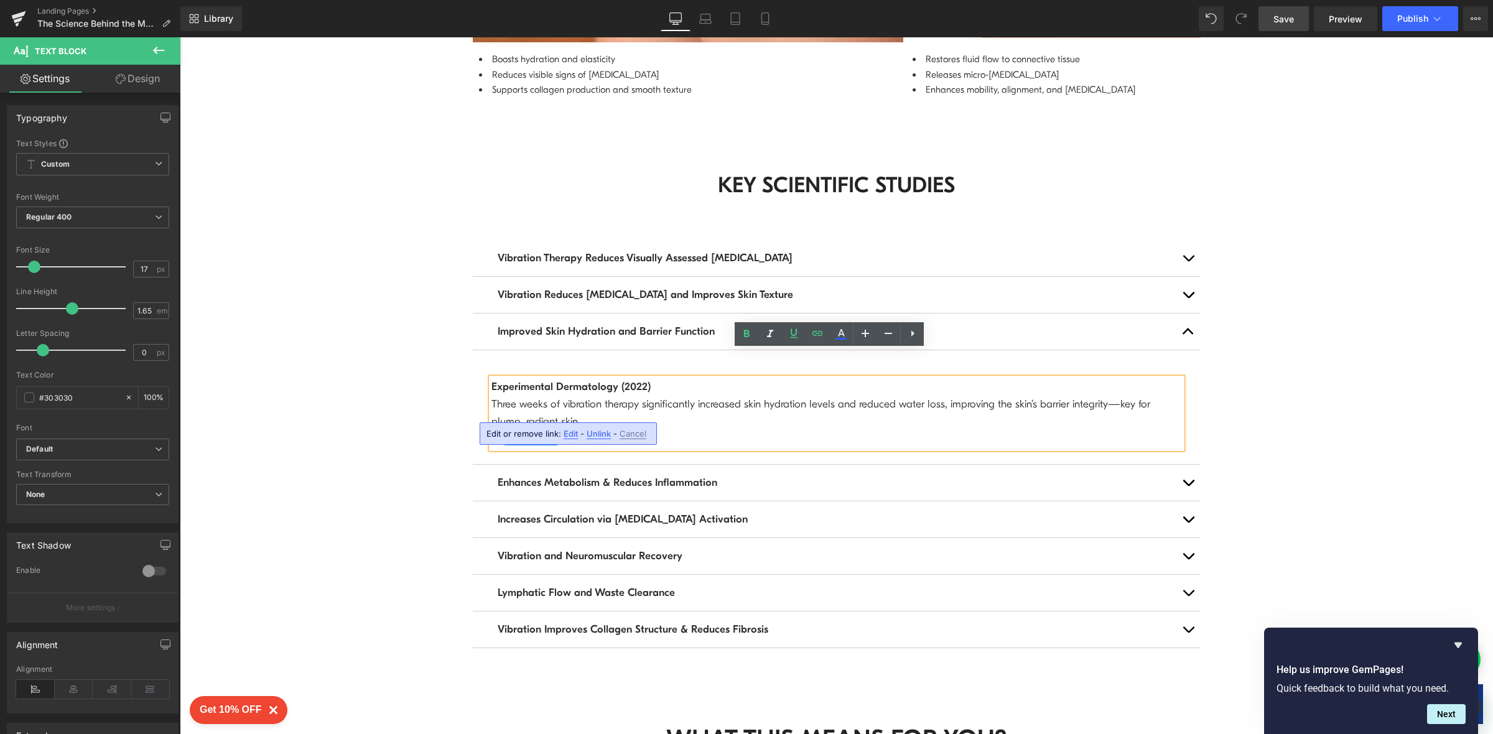
click at [570, 435] on span "Edit" at bounding box center [571, 434] width 14 height 11
drag, startPoint x: 489, startPoint y: 439, endPoint x: 719, endPoint y: 435, distance: 230.2
click at [719, 435] on div "[URL][DOMAIN_NAME]" at bounding box center [603, 437] width 249 height 31
paste input "[DOMAIN_NAME][URL]"
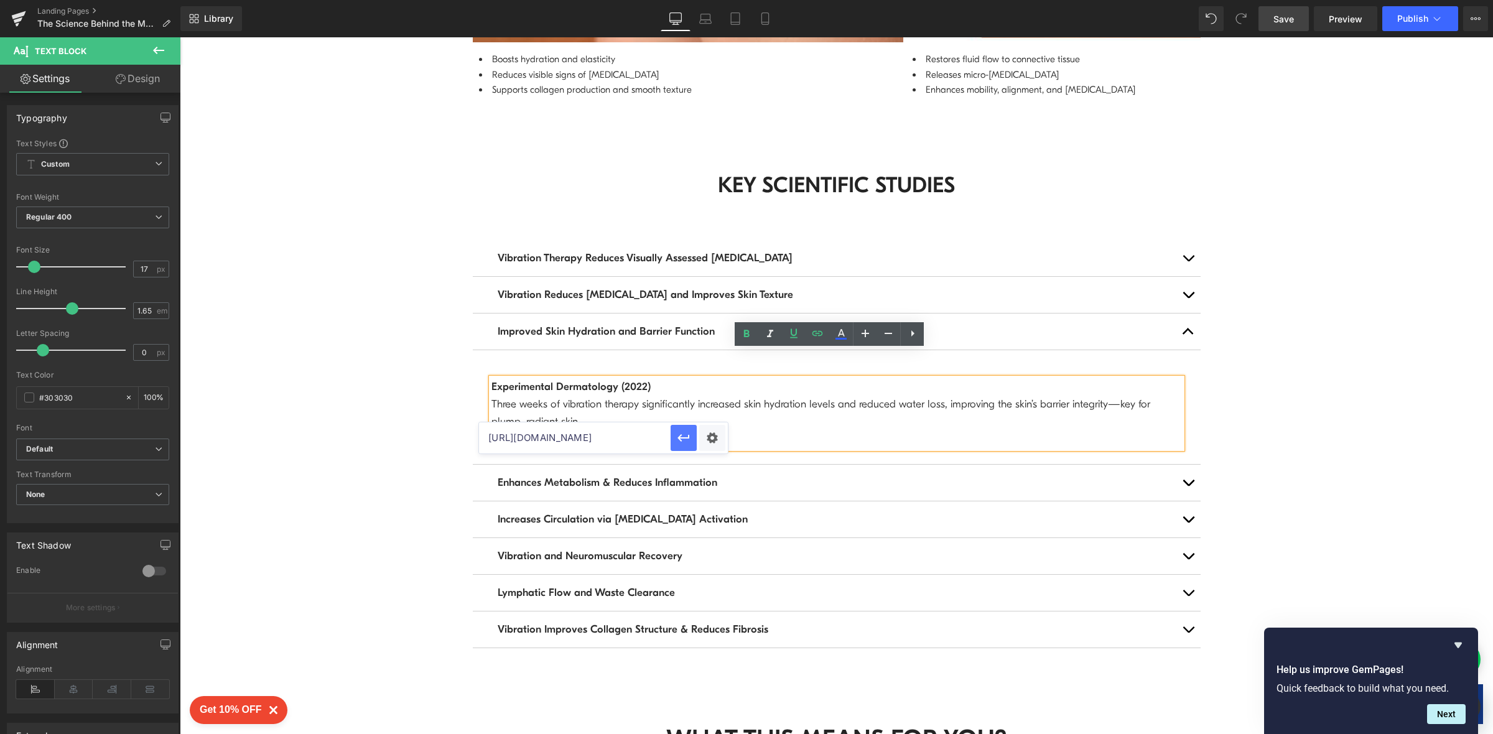
scroll to position [0, 0]
click at [683, 433] on icon "button" at bounding box center [683, 437] width 15 height 15
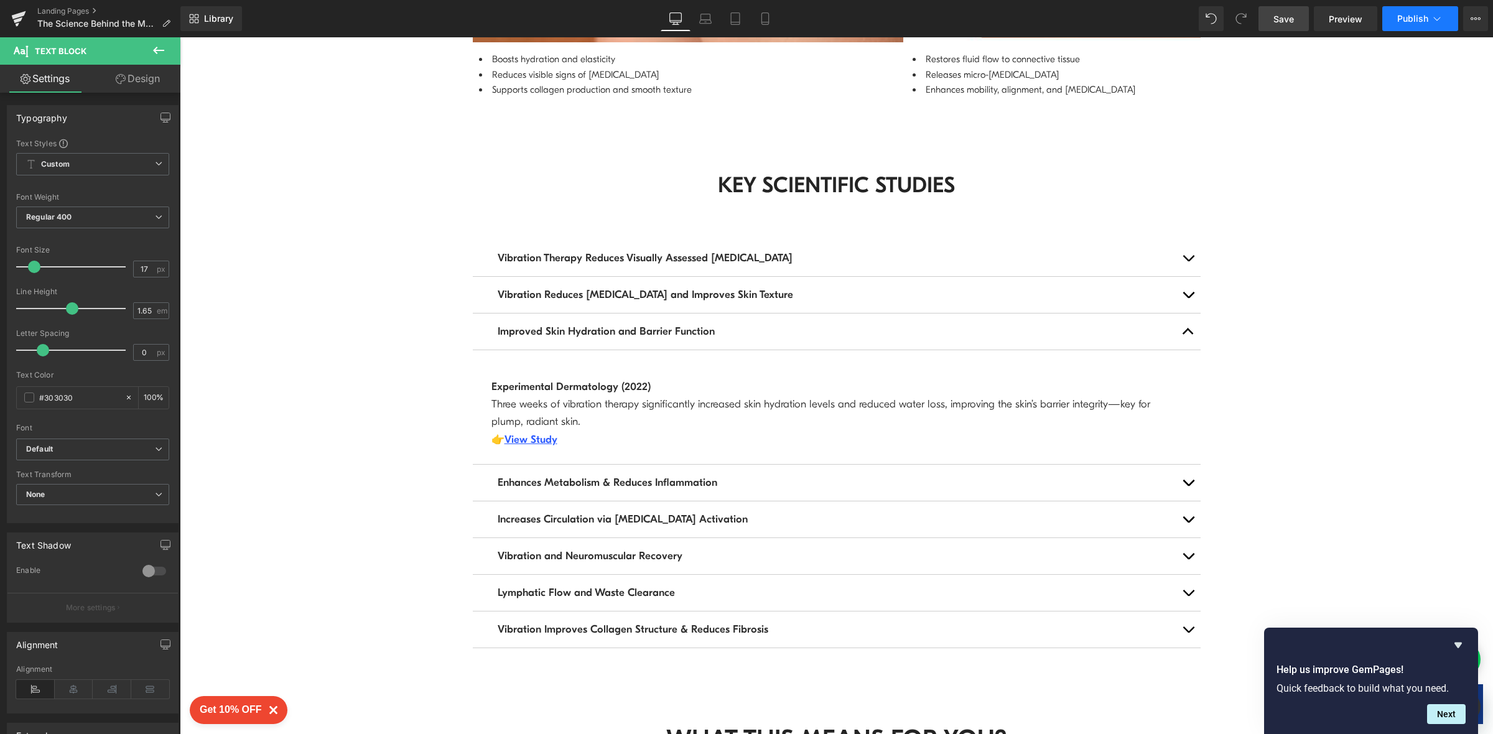
click at [1405, 21] on span "Publish" at bounding box center [1412, 19] width 31 height 10
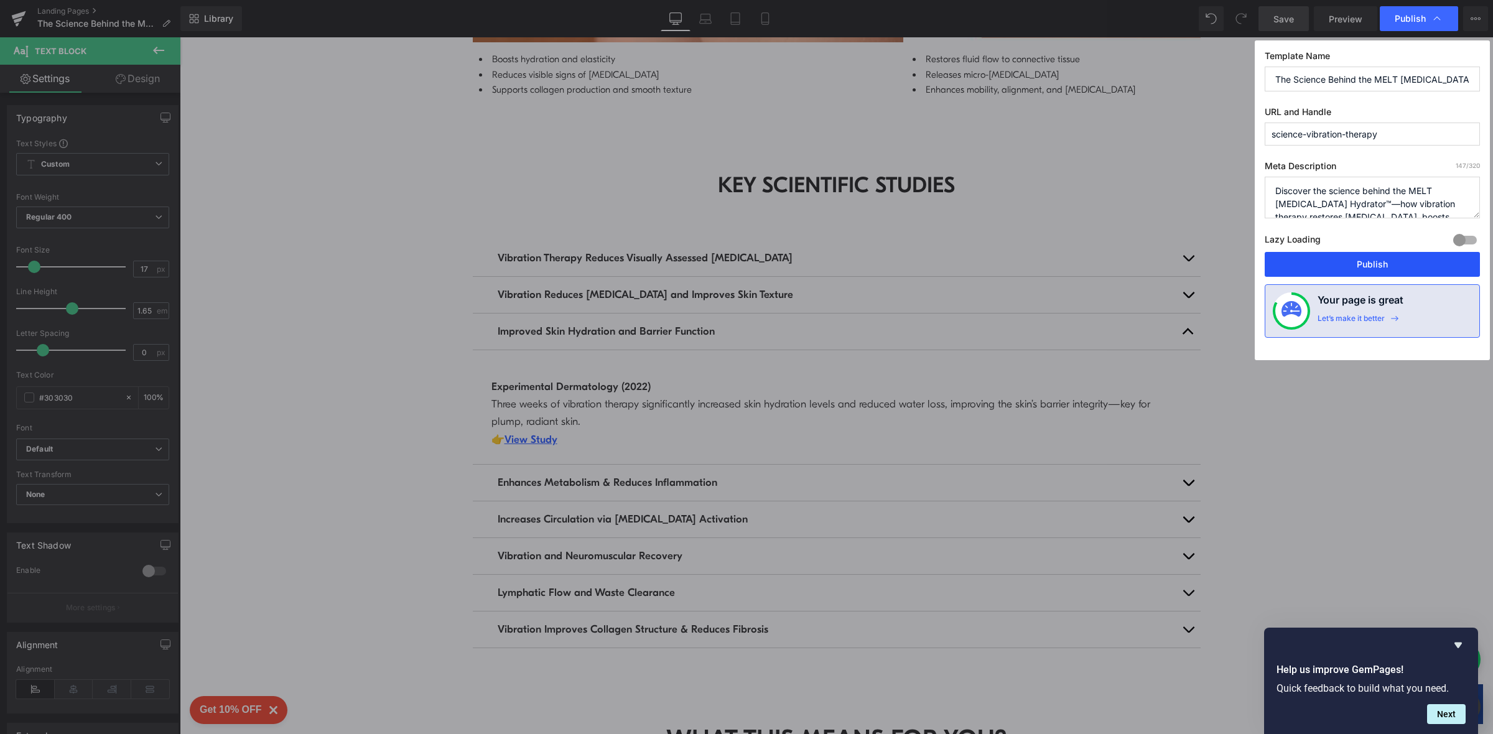
click at [1354, 265] on button "Publish" at bounding box center [1372, 264] width 215 height 25
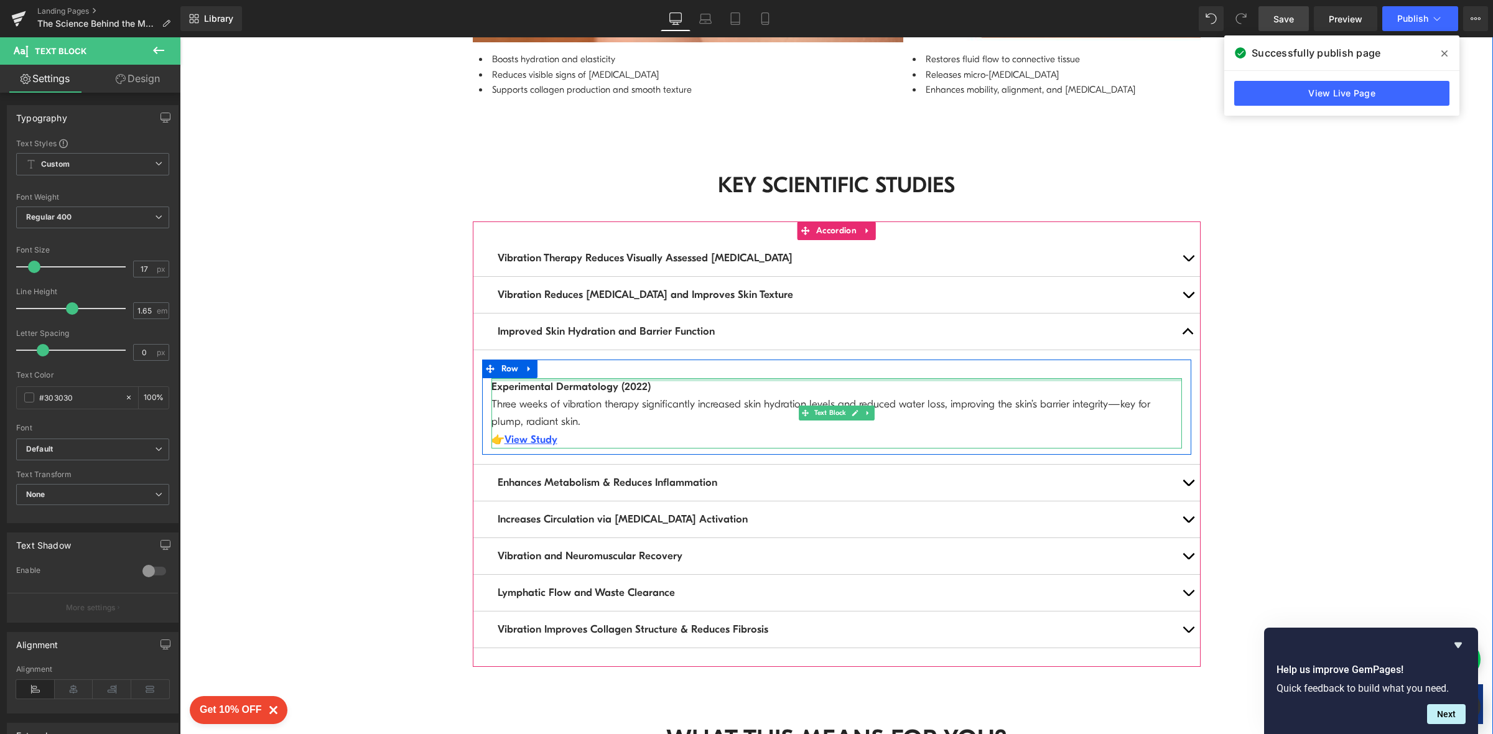
click at [556, 378] on div at bounding box center [836, 379] width 691 height 3
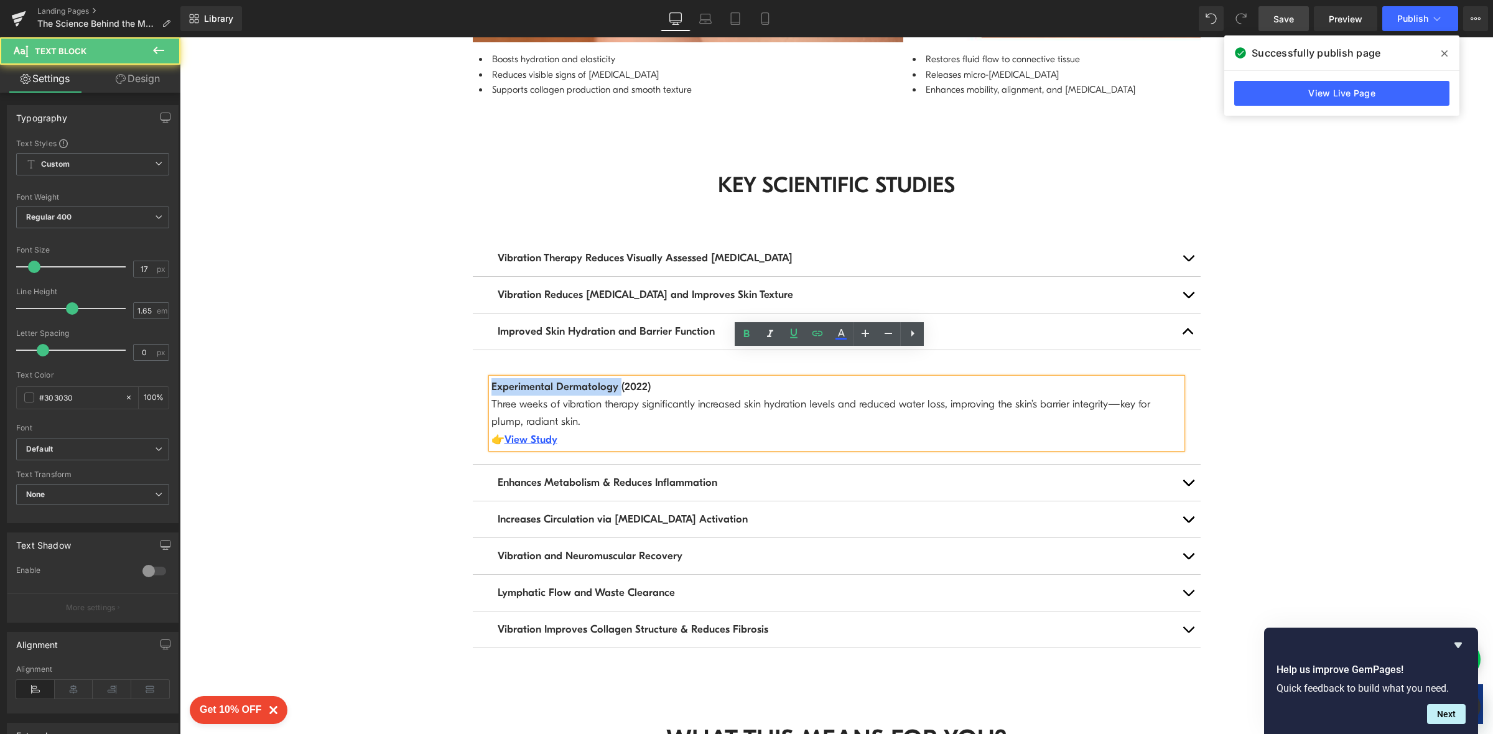
drag, startPoint x: 612, startPoint y: 362, endPoint x: 469, endPoint y: 355, distance: 142.7
click at [473, 355] on article "Experimental Dermatology (2022) Three weeks of vibration therapy significantly …" at bounding box center [837, 407] width 728 height 114
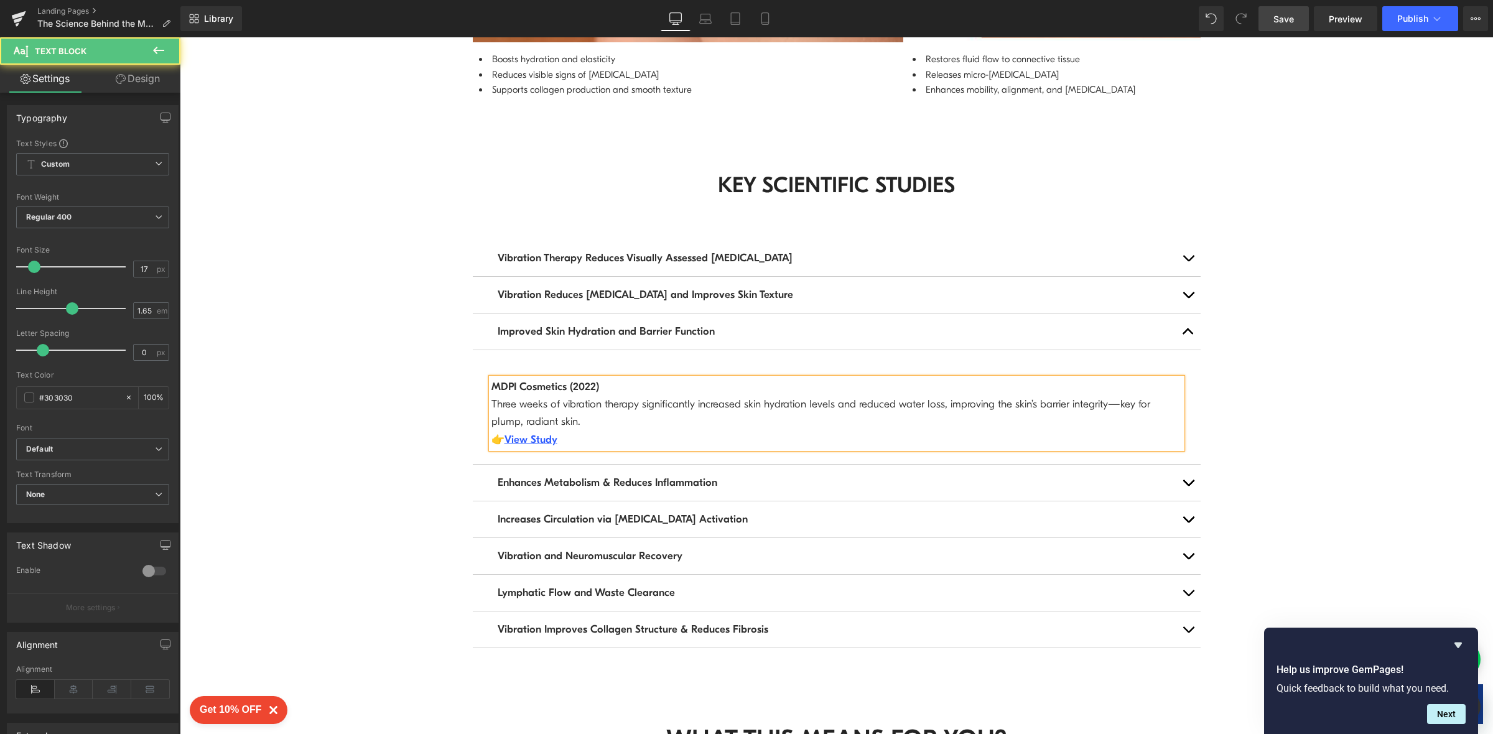
click at [639, 414] on p "MDPI Cosmetics (2022) Three weeks of vibration therapy significantly increased …" at bounding box center [836, 413] width 691 height 70
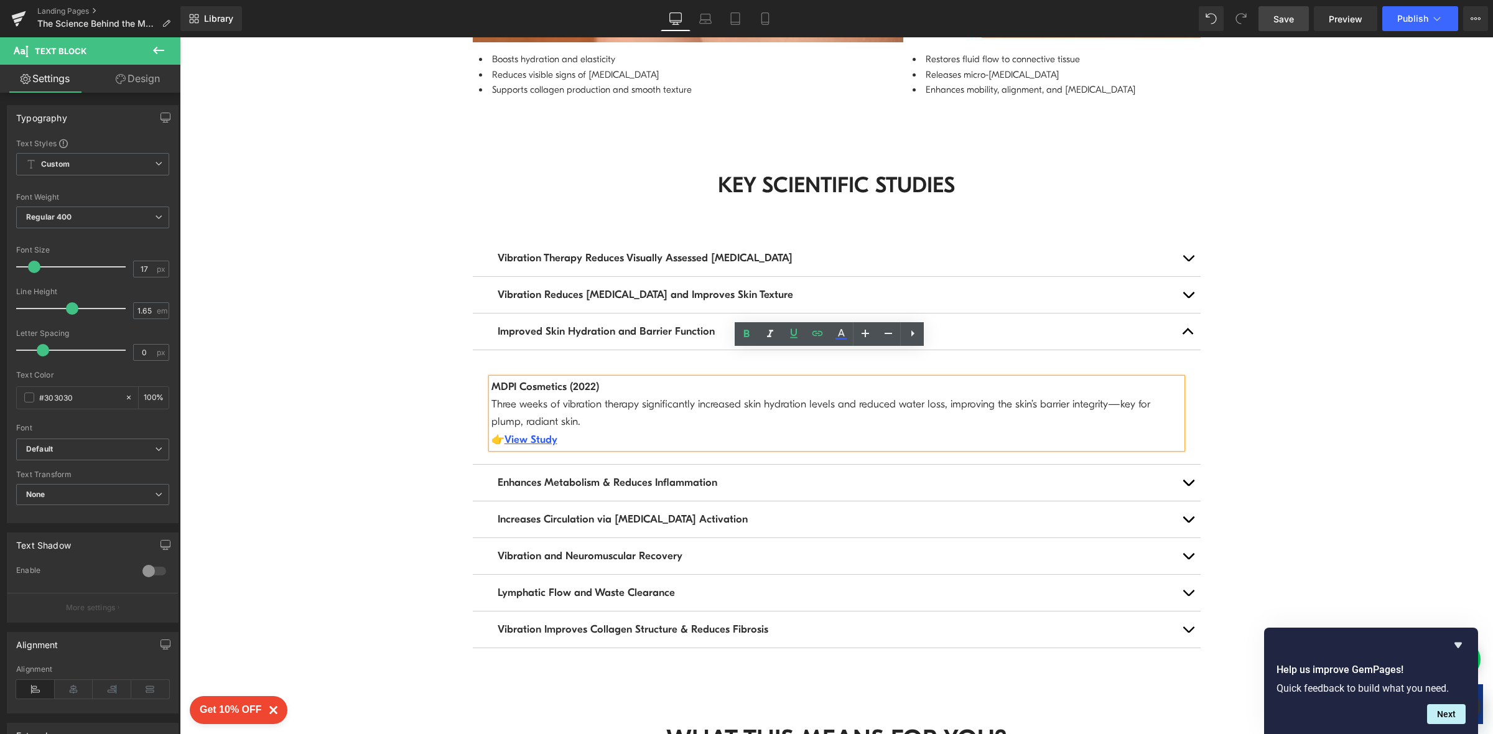
click at [1288, 17] on span "Save" at bounding box center [1283, 18] width 21 height 13
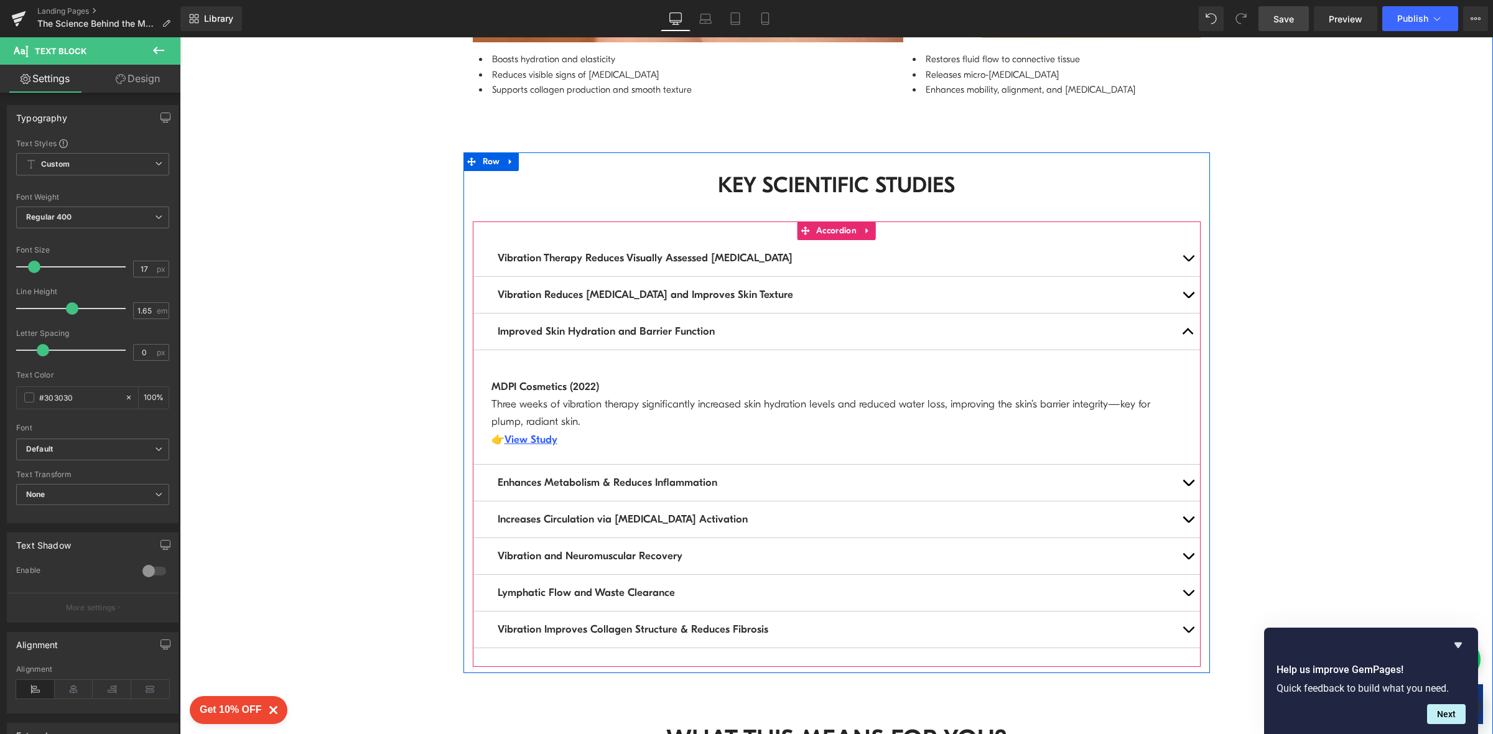
click at [1181, 465] on button "button" at bounding box center [1188, 483] width 25 height 36
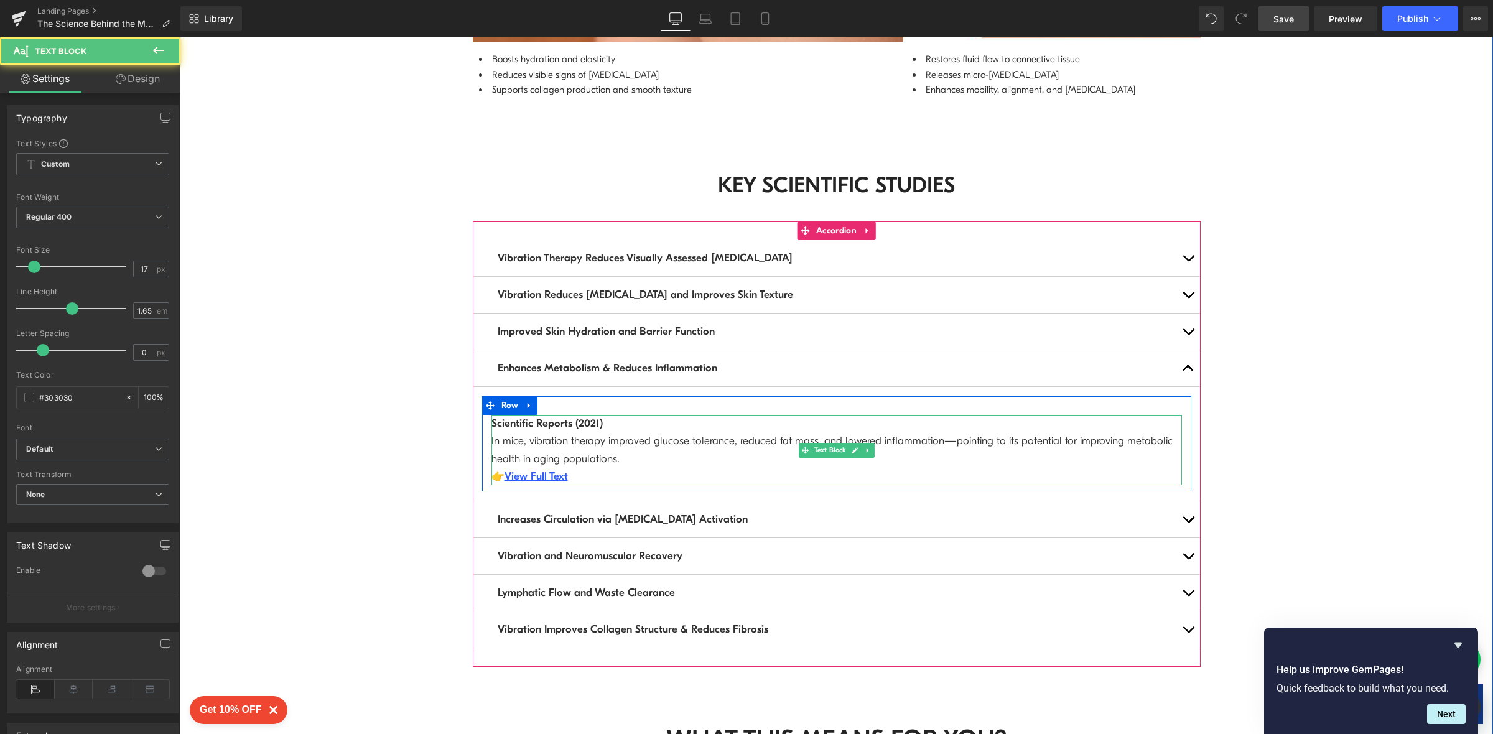
drag, startPoint x: 508, startPoint y: 418, endPoint x: 495, endPoint y: 399, distance: 22.8
click at [495, 415] on p "Scientific Reports (2021) In mice, vibration therapy improved glucose tolerance…" at bounding box center [836, 450] width 691 height 70
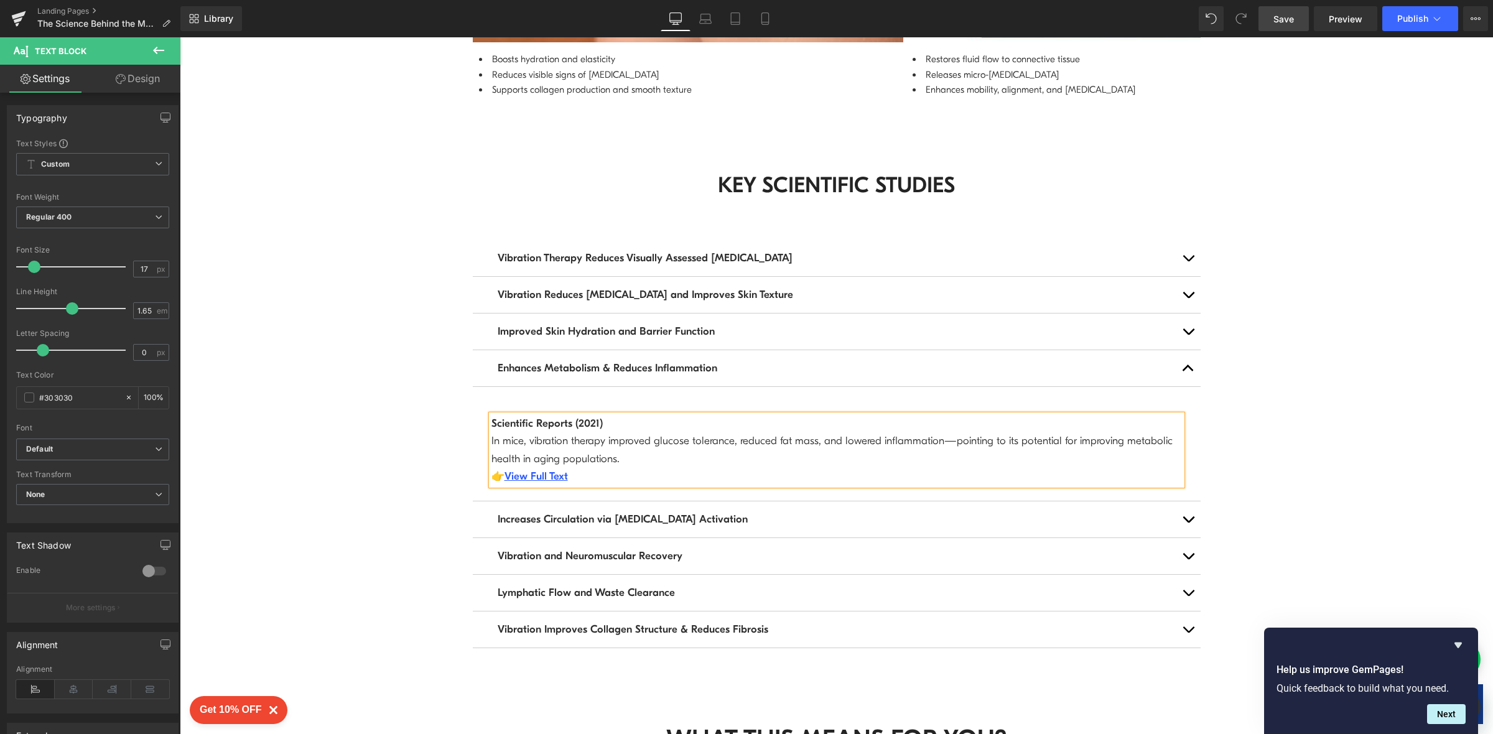
click at [635, 426] on p "Scientific Reports (2021) In mice, vibration therapy improved glucose tolerance…" at bounding box center [836, 450] width 691 height 70
drag, startPoint x: 635, startPoint y: 426, endPoint x: 473, endPoint y: 394, distance: 164.9
click at [482, 415] on div "Scientific Reports (2021) In mice, vibration therapy improved glucose tolerance…" at bounding box center [836, 450] width 709 height 70
copy p "Scientific Reports (2021) In mice, vibration therapy improved glucose tolerance…"
click at [547, 470] on link "View Full Text" at bounding box center [536, 476] width 63 height 12
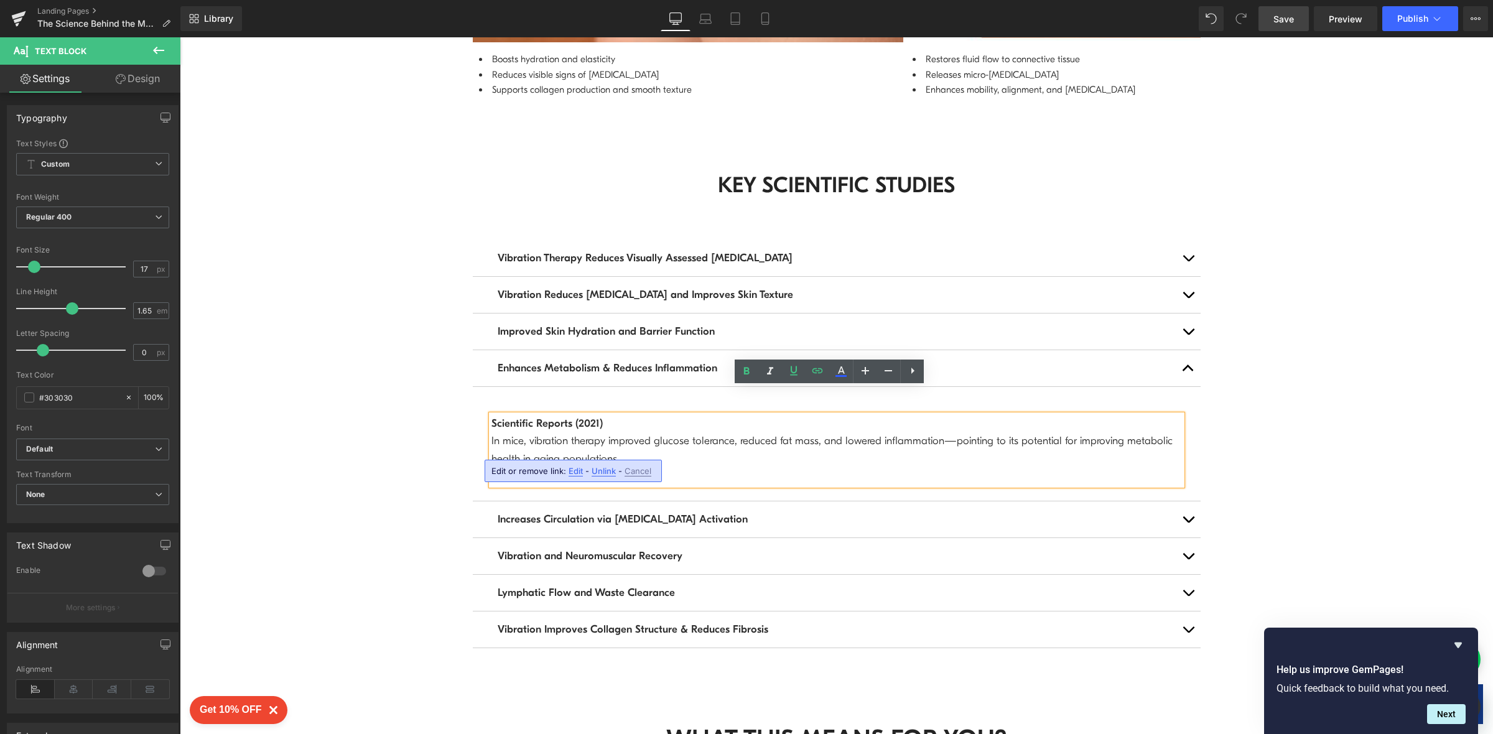
click at [575, 473] on span "Edit" at bounding box center [576, 471] width 14 height 11
drag, startPoint x: 667, startPoint y: 514, endPoint x: 714, endPoint y: 491, distance: 52.0
paste input "[DOMAIN_NAME][URL][MEDICAL_DATA]"
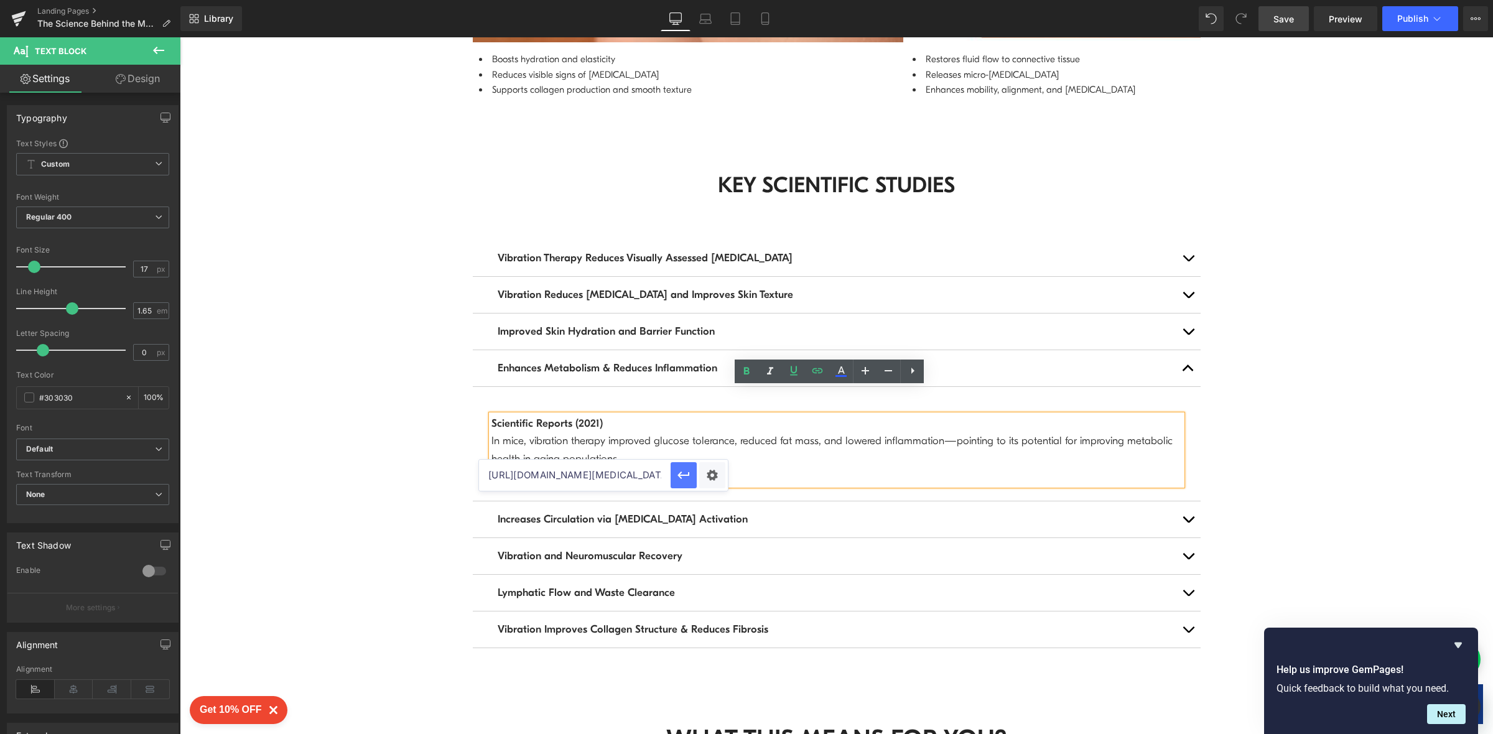
click at [681, 476] on icon "button" at bounding box center [683, 475] width 15 height 15
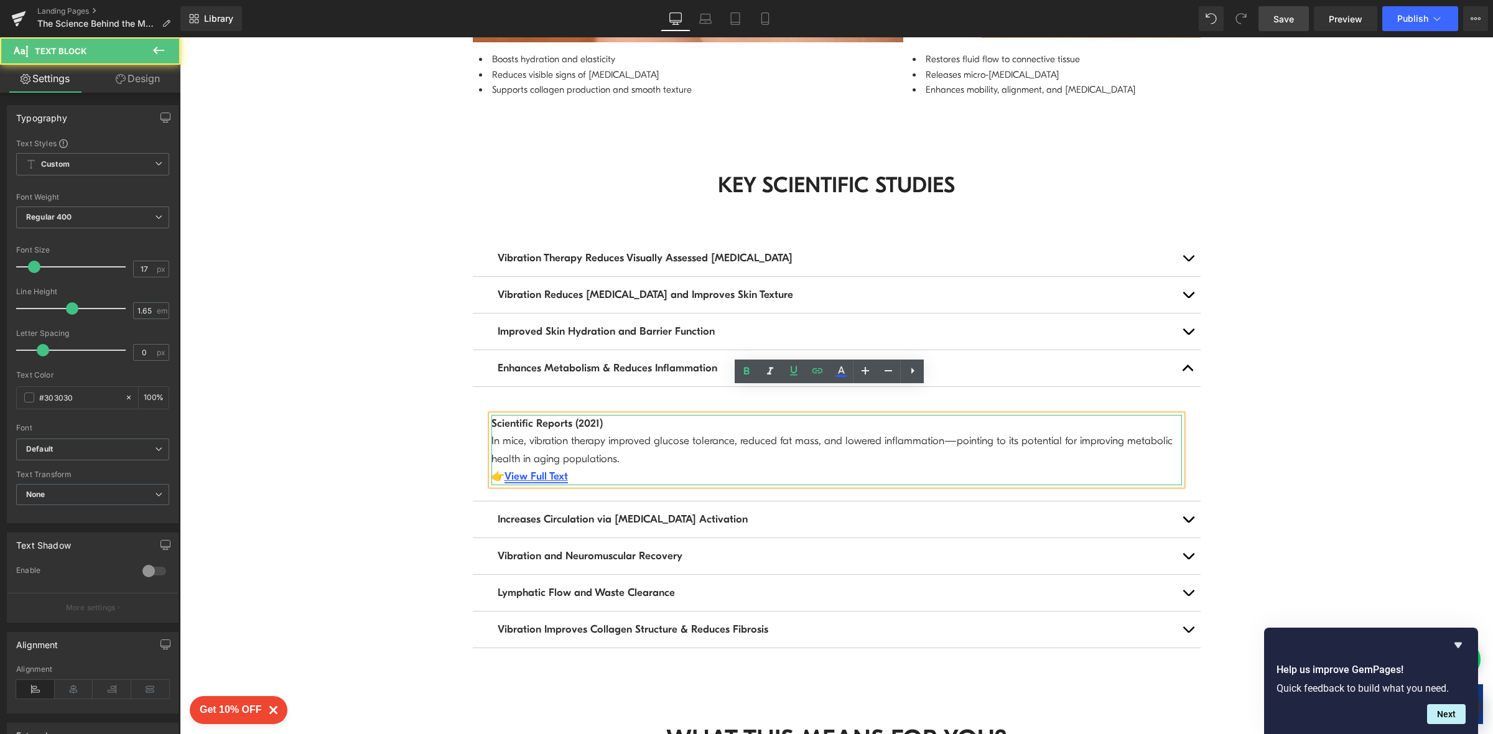
click at [539, 470] on link "View Full Text" at bounding box center [536, 476] width 63 height 12
click at [1183, 501] on button "button" at bounding box center [1188, 519] width 25 height 36
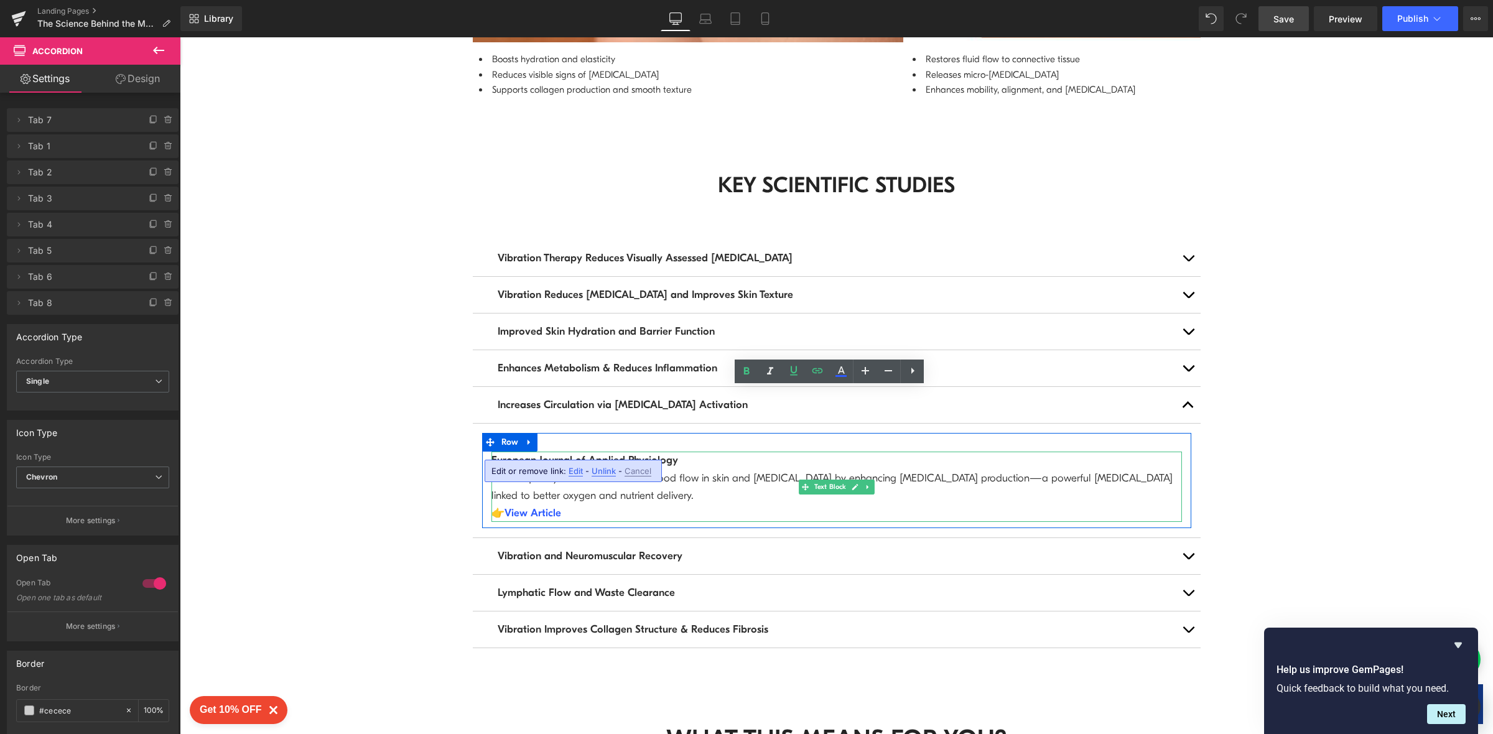
click at [700, 467] on p "European Journal of Applied Physiology Low-frequency vibration increased blood …" at bounding box center [836, 487] width 691 height 70
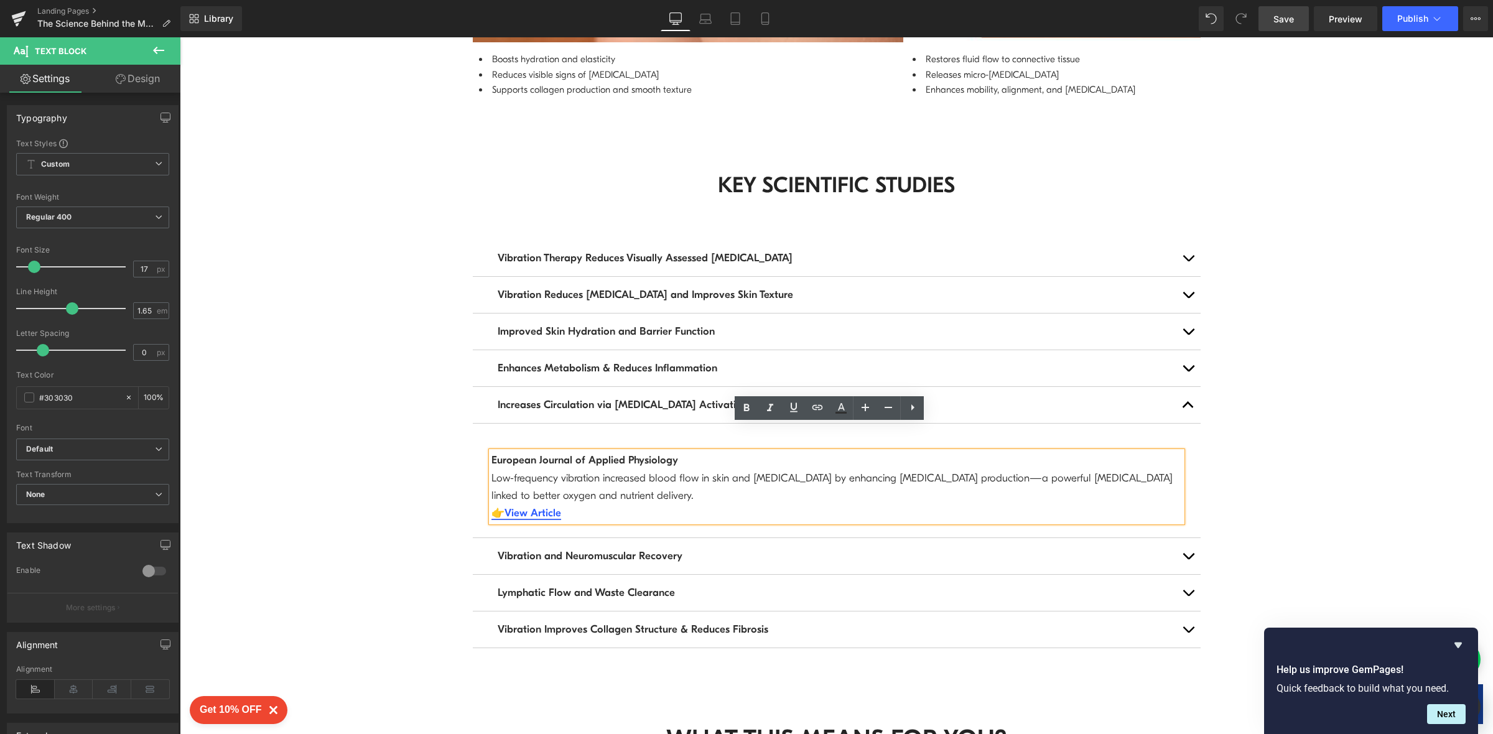
click at [535, 507] on b "View Article" at bounding box center [533, 513] width 57 height 12
click at [557, 510] on span "Edit" at bounding box center [563, 508] width 14 height 11
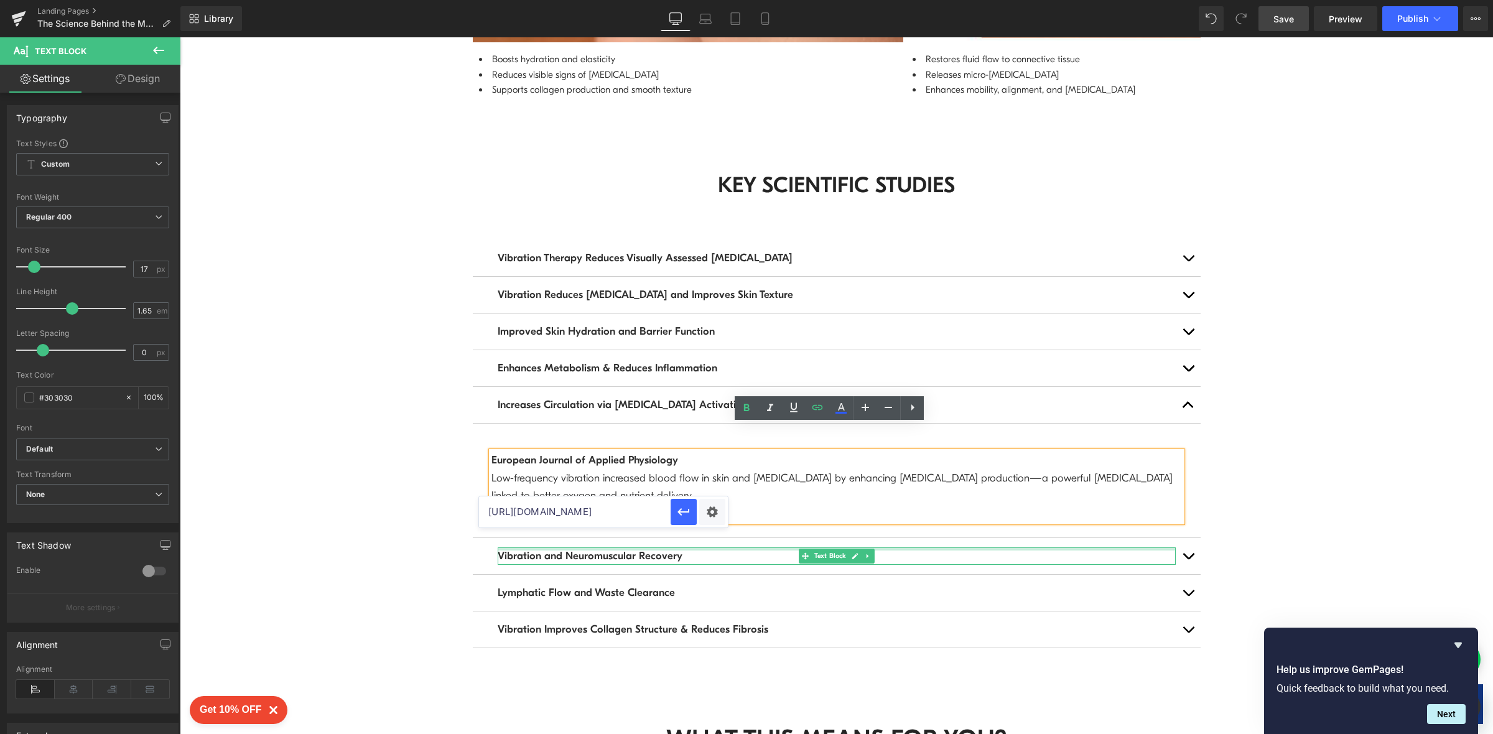
drag, startPoint x: 667, startPoint y: 552, endPoint x: 733, endPoint y: 521, distance: 72.6
paste input "[DOMAIN_NAME][URL]"
click at [686, 511] on icon "button" at bounding box center [683, 512] width 15 height 15
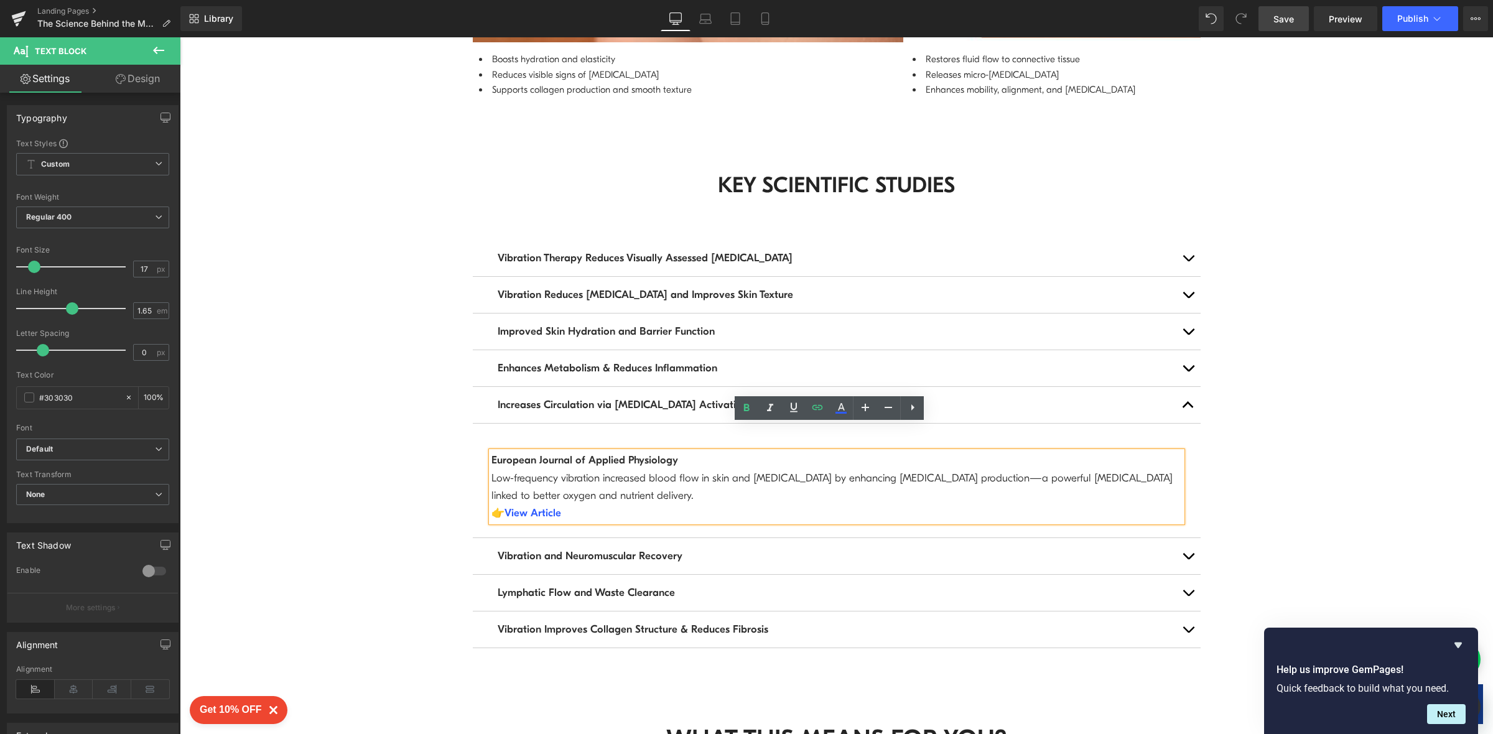
click at [1180, 538] on button "button" at bounding box center [1188, 556] width 25 height 36
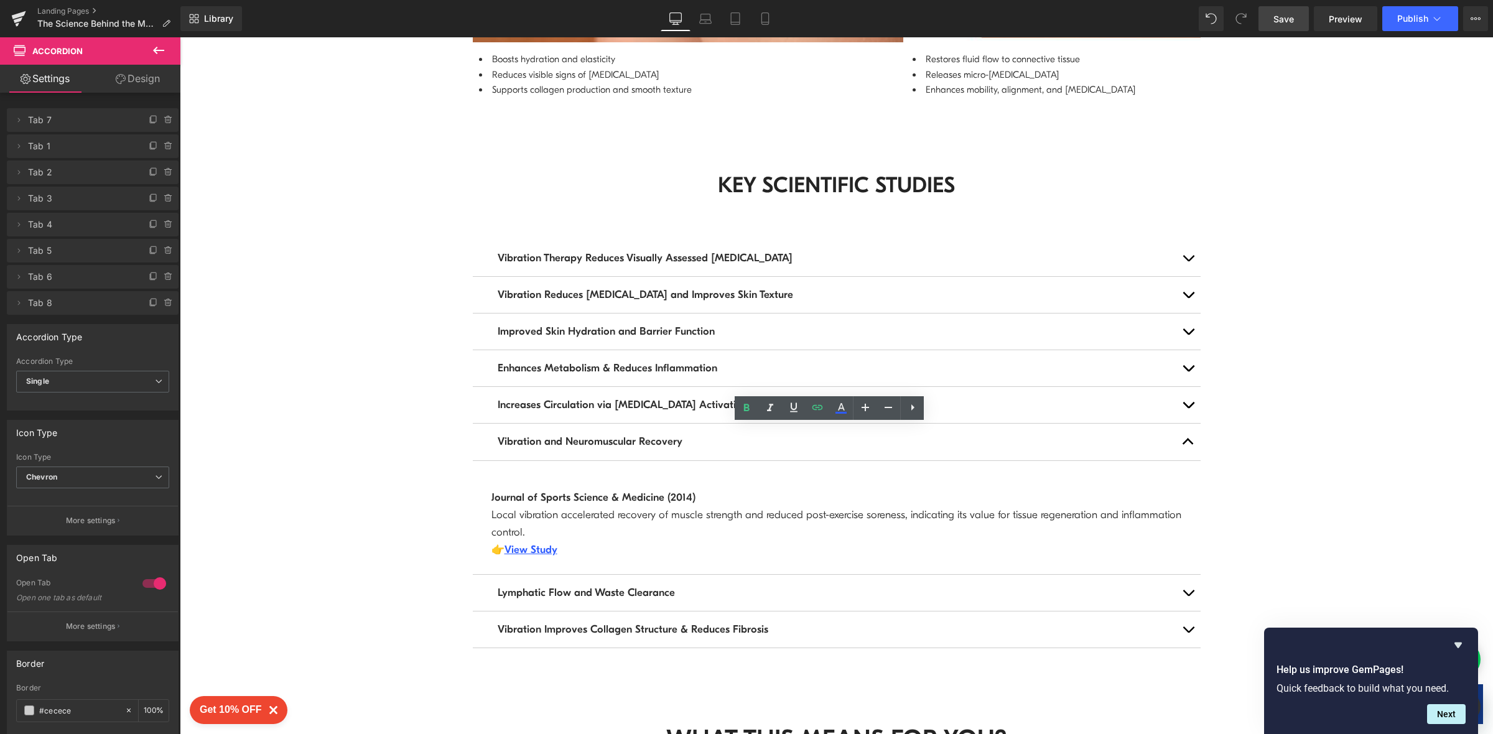
click at [680, 399] on span "Increases Circulation via [MEDICAL_DATA] Activation" at bounding box center [623, 405] width 250 height 12
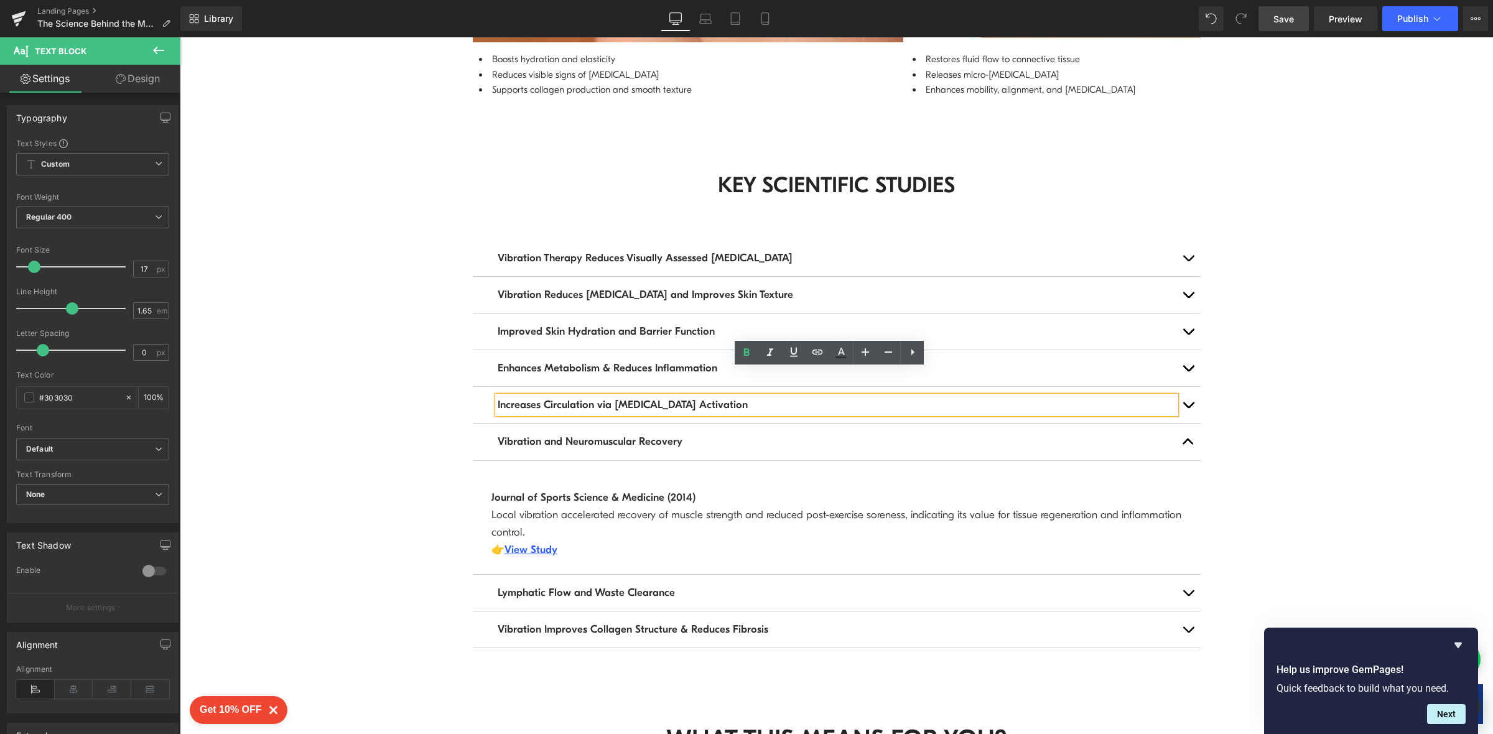
click at [1184, 387] on button "button" at bounding box center [1188, 405] width 25 height 36
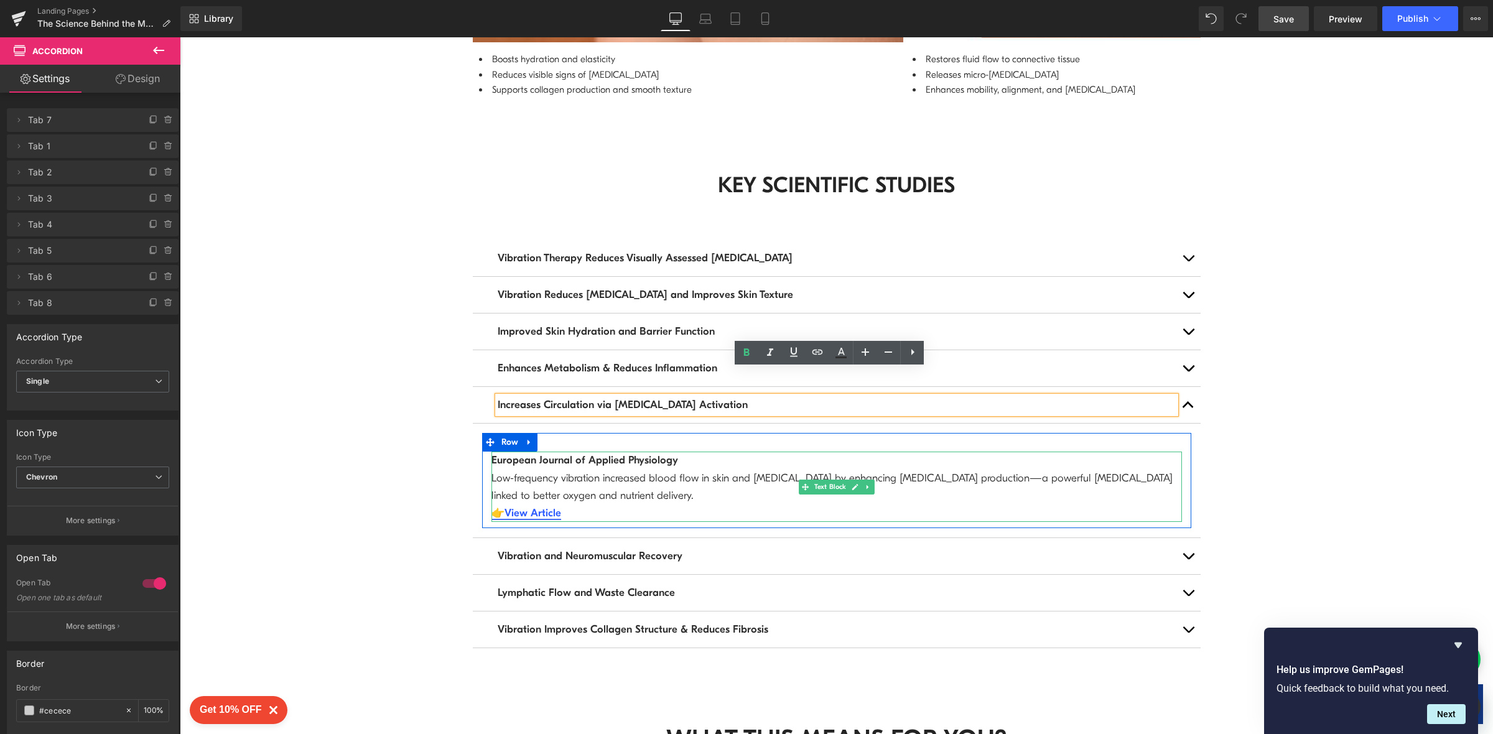
click at [537, 507] on b "View Article" at bounding box center [533, 513] width 57 height 12
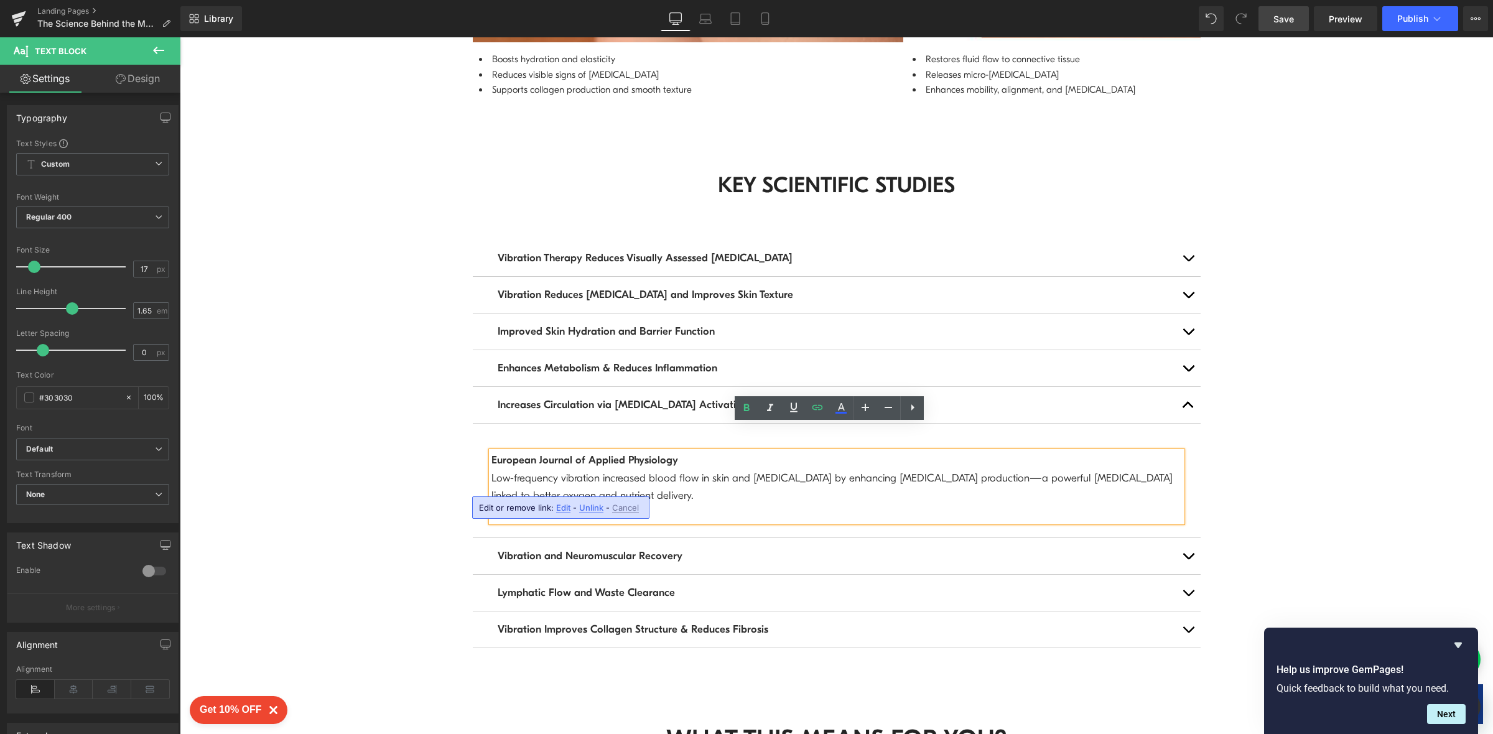
click at [562, 508] on span "Edit" at bounding box center [563, 508] width 14 height 11
click at [1178, 152] on div "KEY SCIENTIFIC STUDIES Heading Vibration Therapy Reduces Visually Assessed [MED…" at bounding box center [836, 412] width 746 height 521
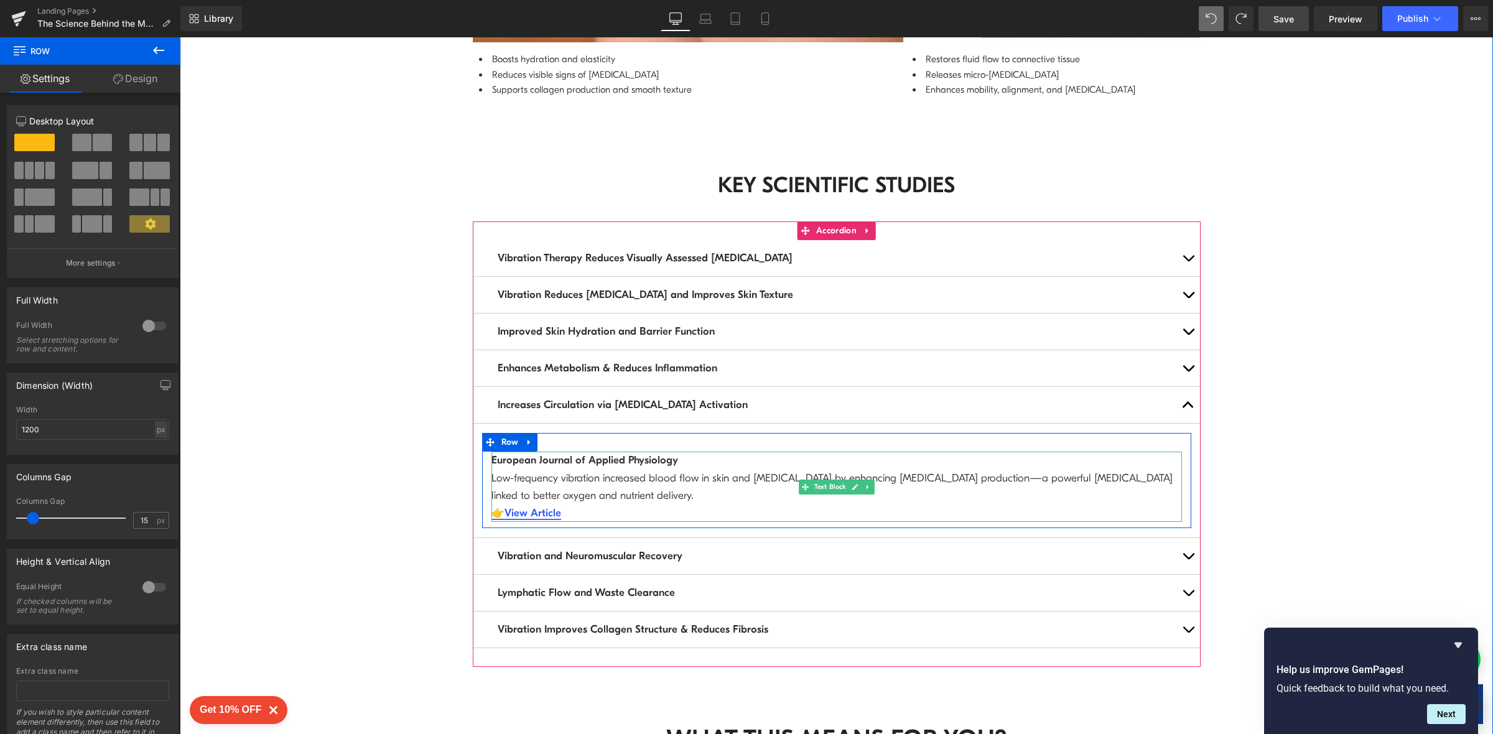
click at [519, 507] on b "View Article" at bounding box center [533, 513] width 57 height 12
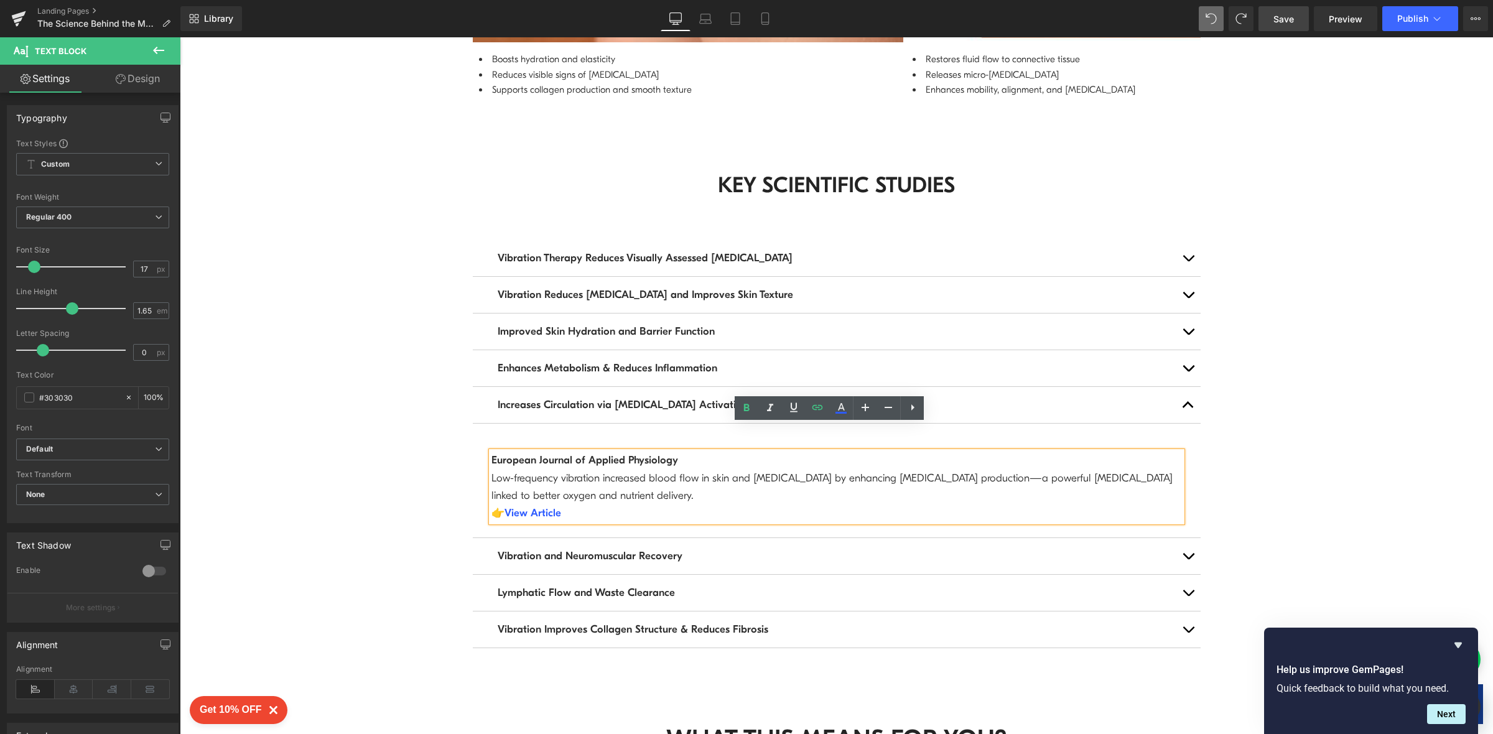
click at [620, 478] on p "European Journal of Applied Physiology Low-frequency vibration increased blood …" at bounding box center [836, 487] width 691 height 70
click at [539, 507] on b "View Article" at bounding box center [533, 513] width 57 height 12
click at [565, 506] on span "Edit" at bounding box center [563, 508] width 14 height 11
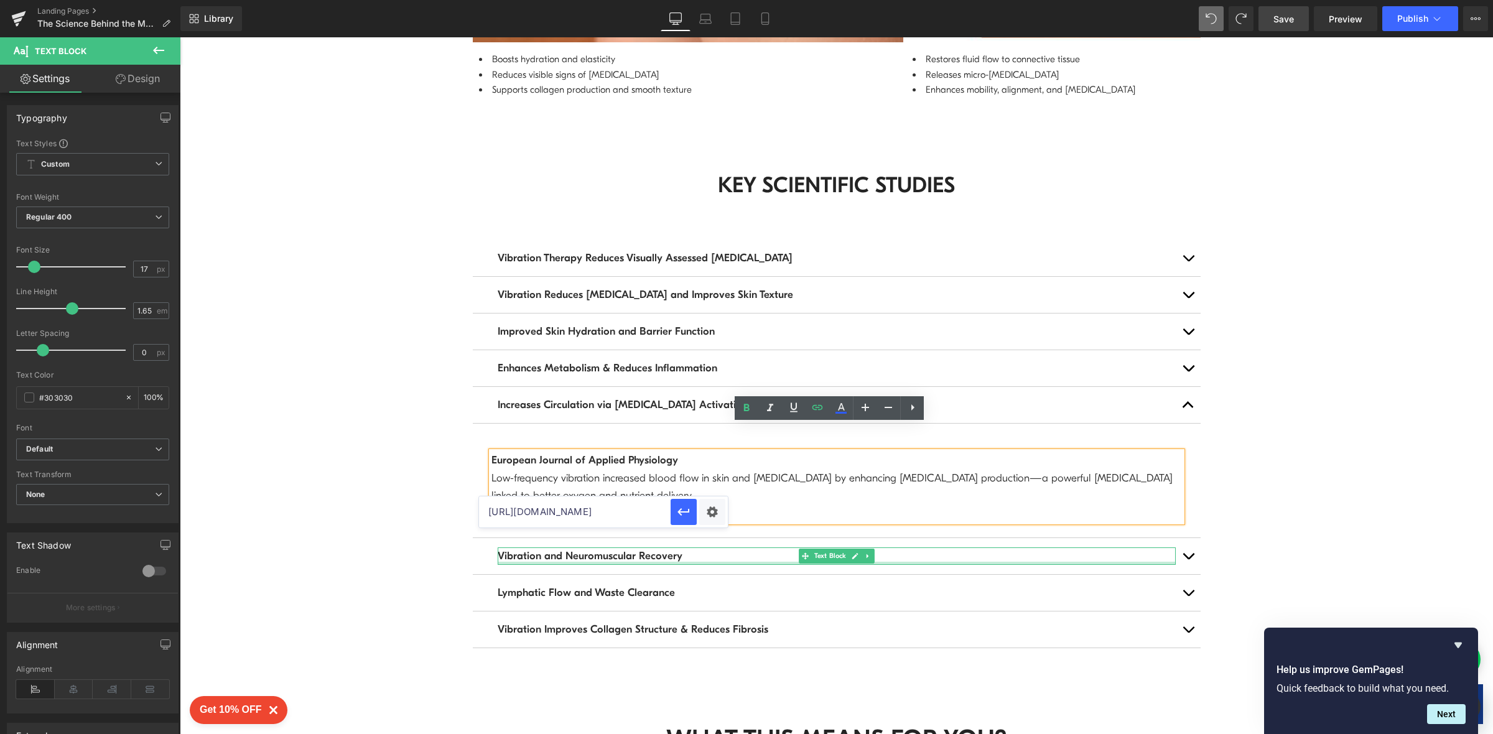
click at [792, 538] on div "Vibration and Neuromuscular Recovery Text Block" at bounding box center [837, 556] width 728 height 37
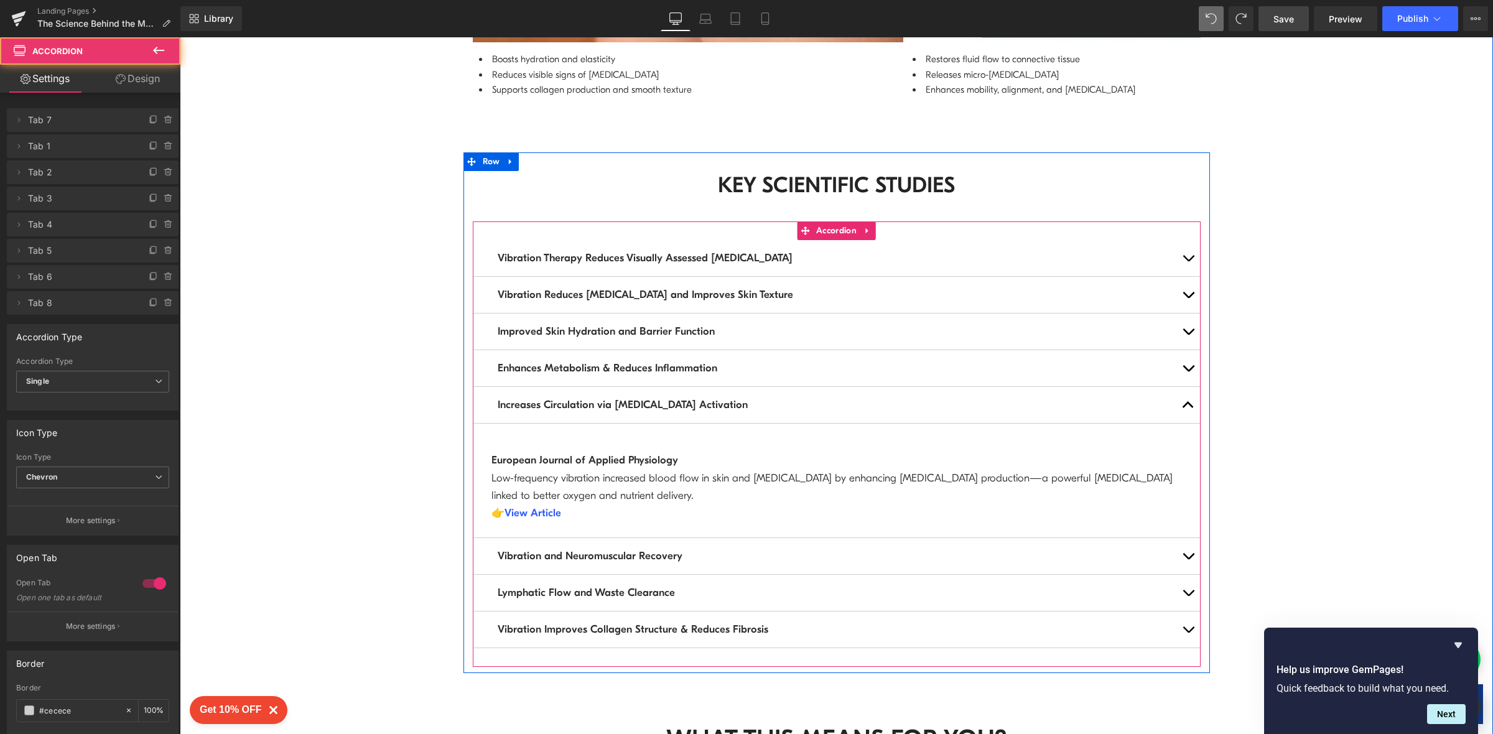
click at [1184, 538] on button "button" at bounding box center [1188, 556] width 25 height 36
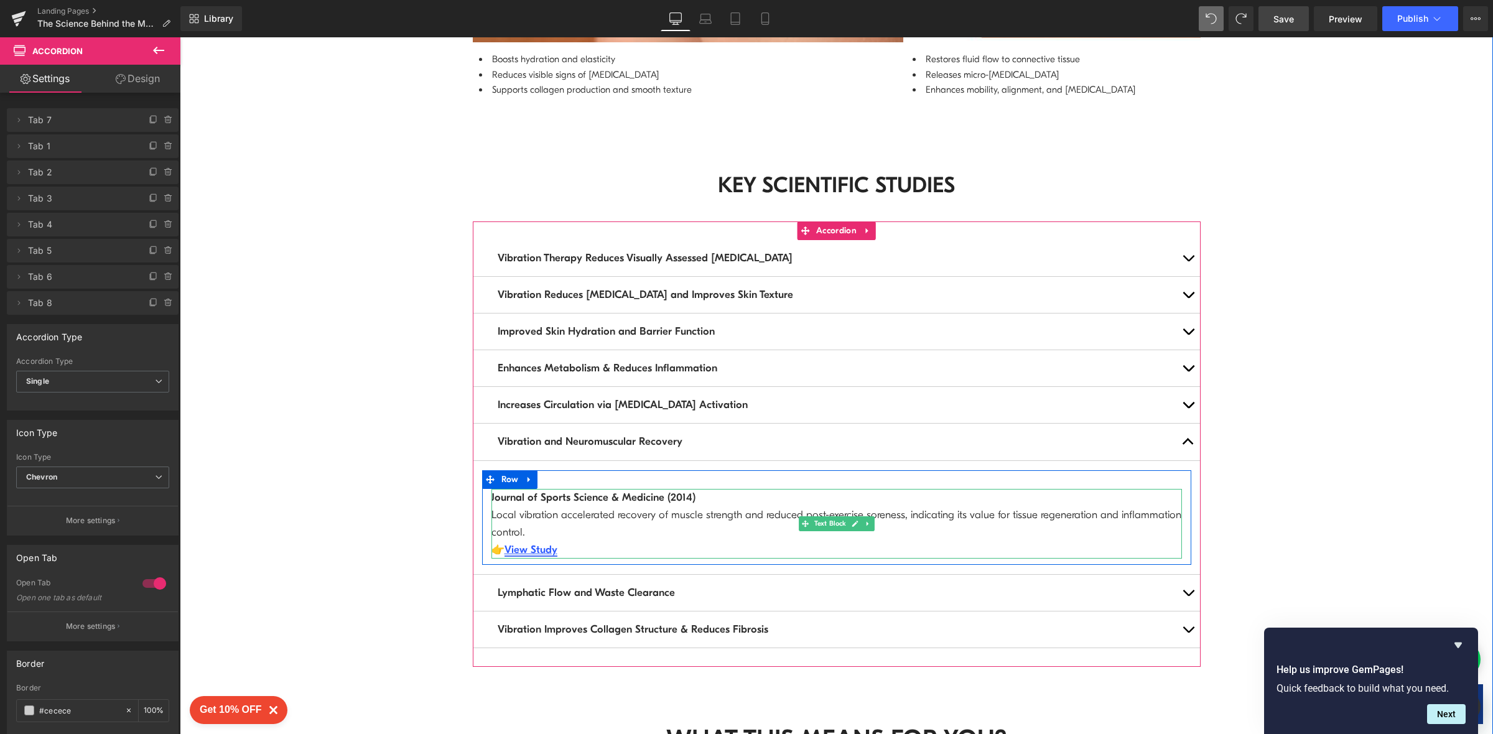
click at [536, 544] on link "View Study" at bounding box center [531, 550] width 53 height 12
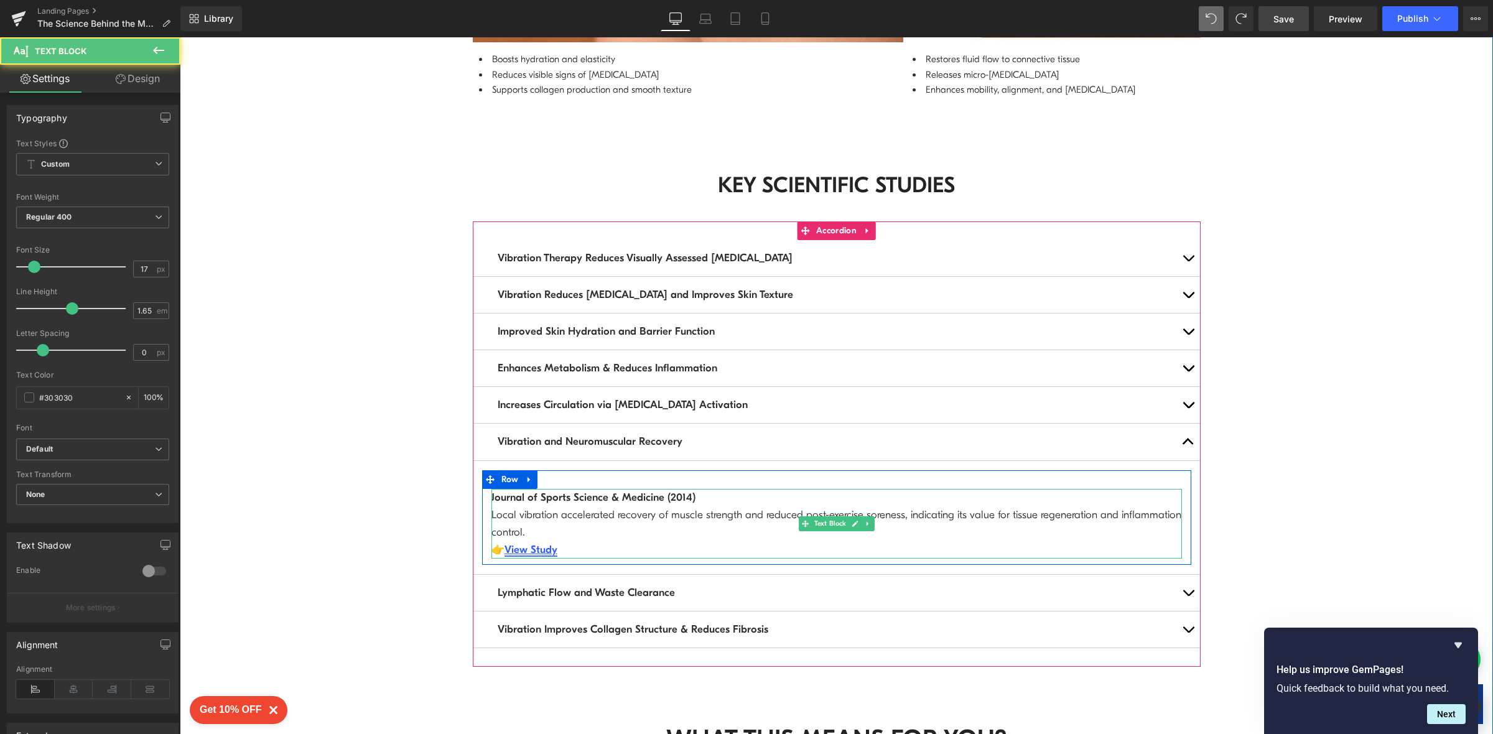
click at [526, 544] on link "View Study" at bounding box center [531, 550] width 53 height 12
click at [535, 544] on link "View Study" at bounding box center [531, 550] width 53 height 12
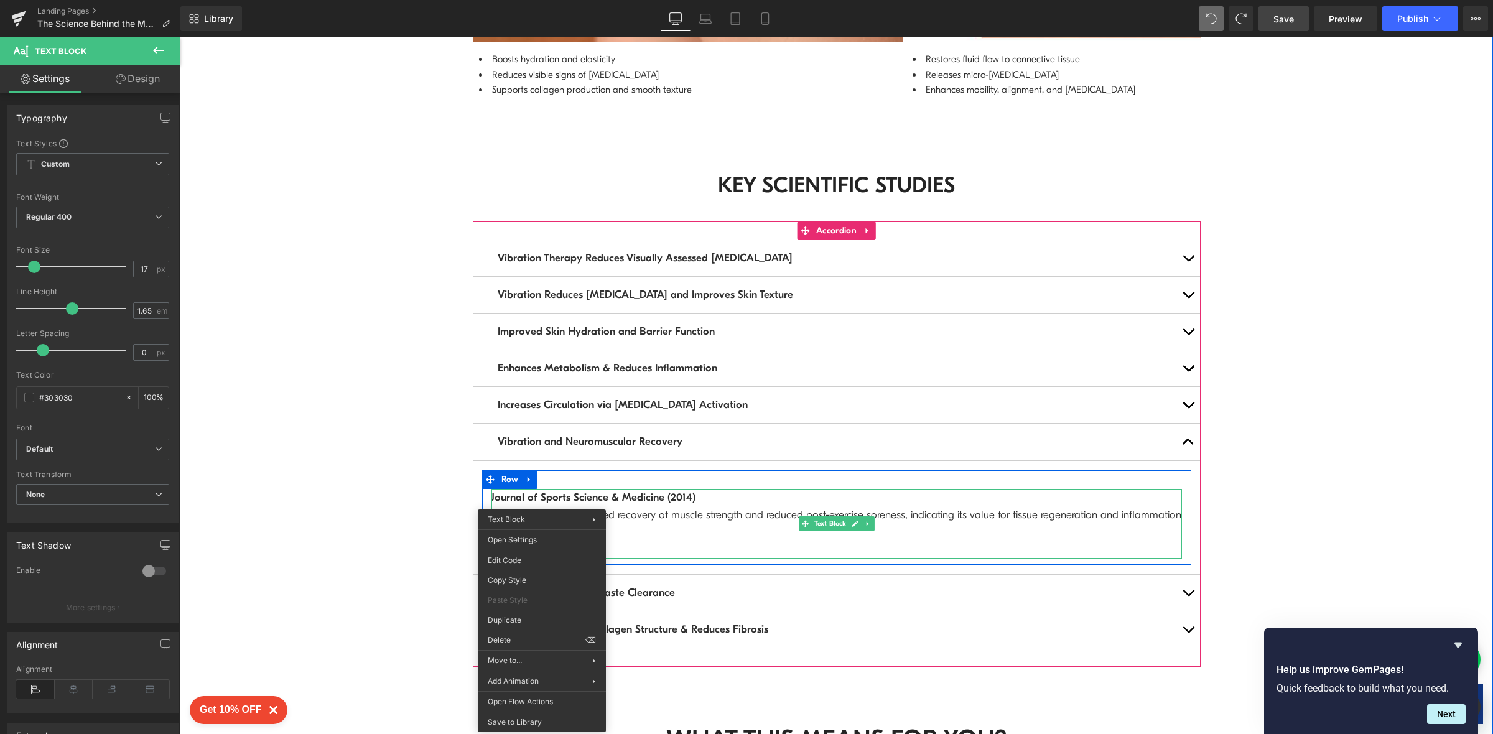
click at [775, 506] on p "Journal of Sports Science & Medicine (2014) Local vibration accelerated recover…" at bounding box center [836, 524] width 691 height 70
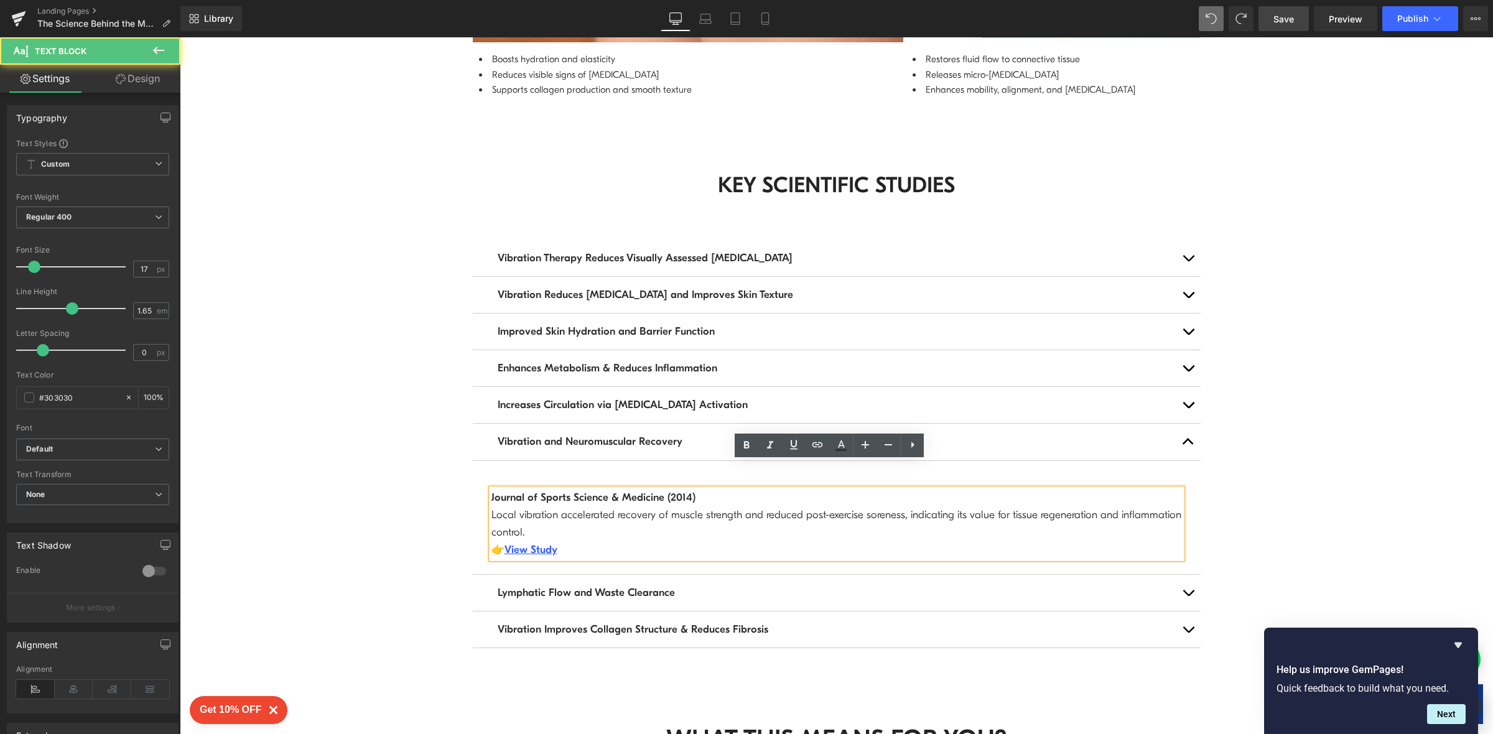
click at [574, 521] on p "Journal of Sports Science & Medicine (2014) Local vibration accelerated recover…" at bounding box center [836, 524] width 691 height 70
click at [521, 544] on link "View Study" at bounding box center [531, 550] width 53 height 12
click at [571, 547] on span "Edit" at bounding box center [571, 545] width 14 height 11
drag, startPoint x: 669, startPoint y: 586, endPoint x: 734, endPoint y: 557, distance: 71.0
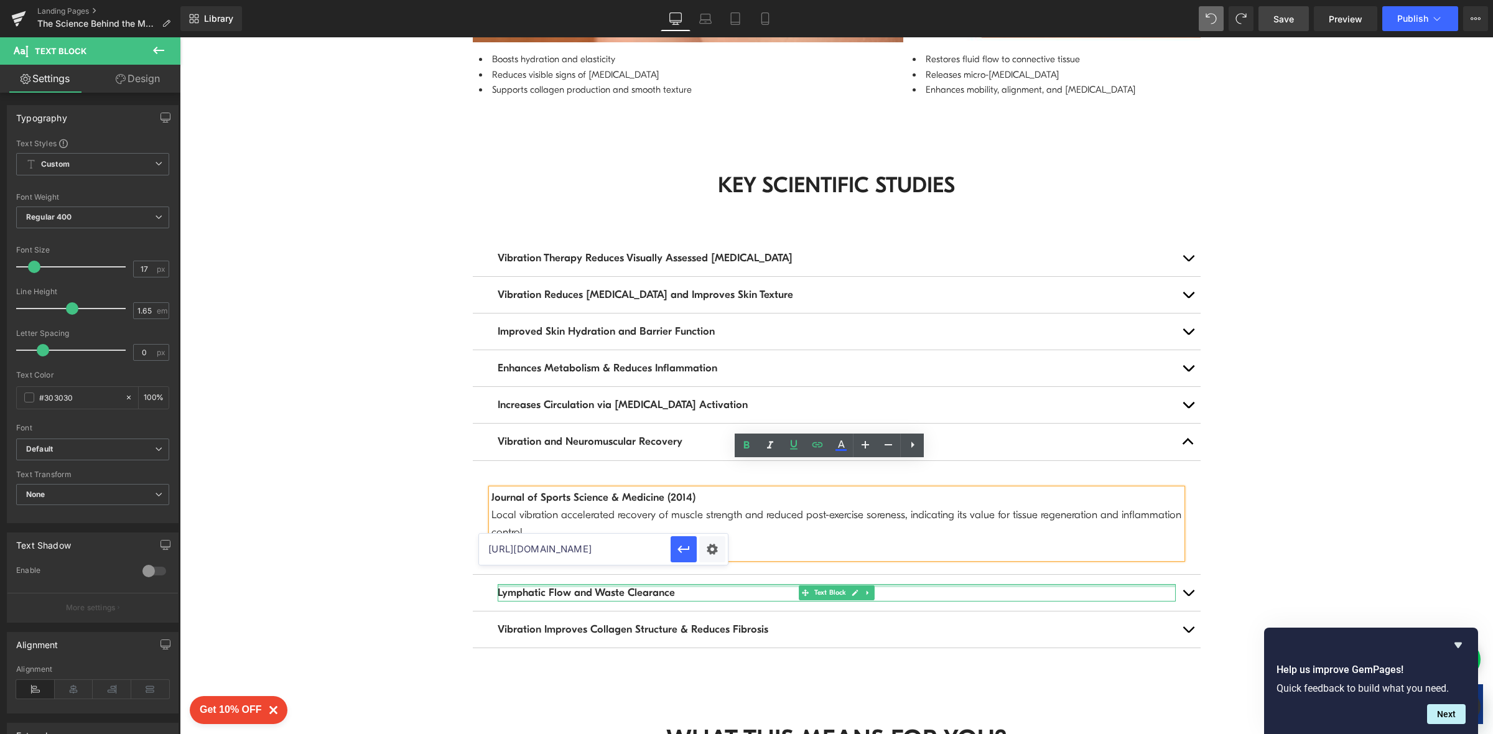
paste input "[DOMAIN_NAME][URL]"
type input "[URL][DOMAIN_NAME]"
click at [687, 547] on icon "button" at bounding box center [683, 549] width 15 height 15
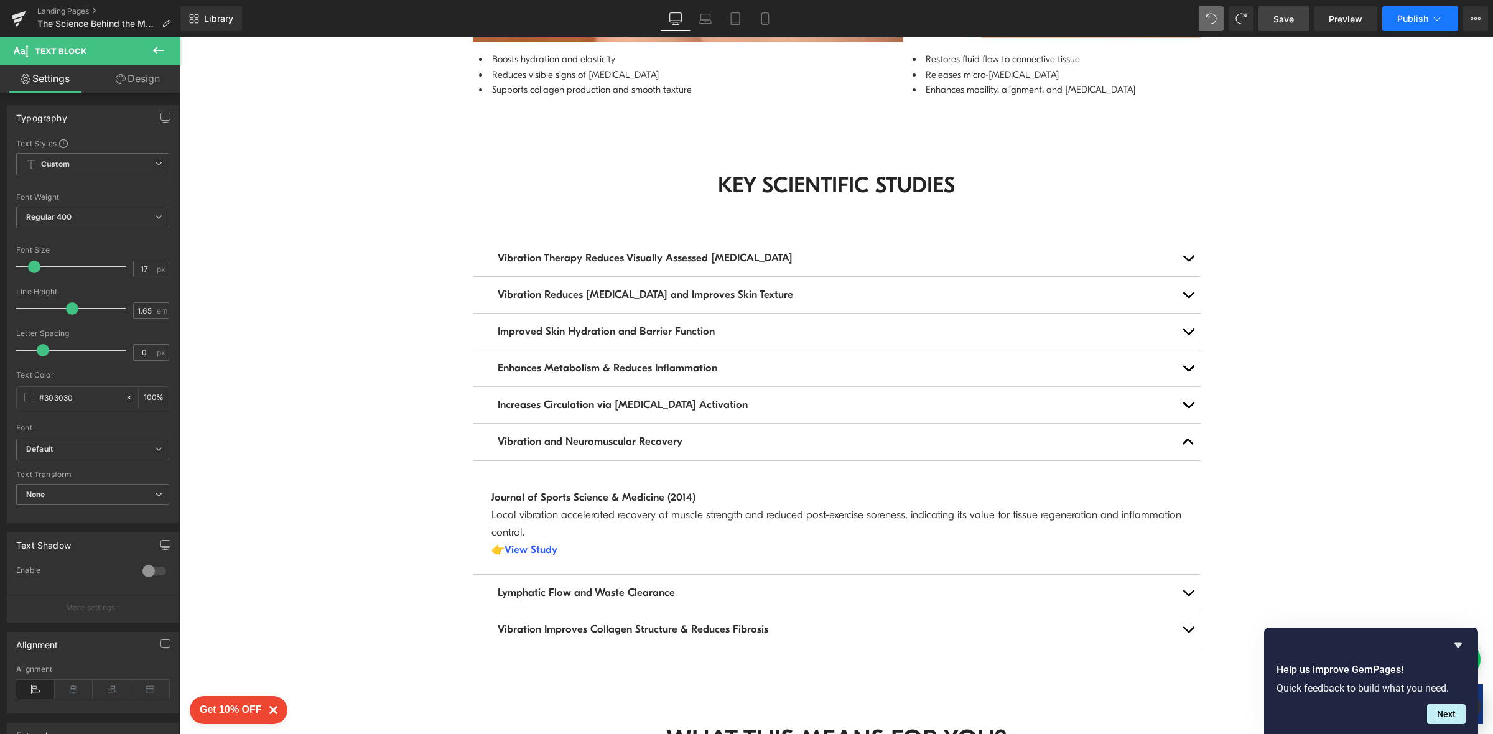
click at [1424, 19] on span "Publish" at bounding box center [1412, 19] width 31 height 10
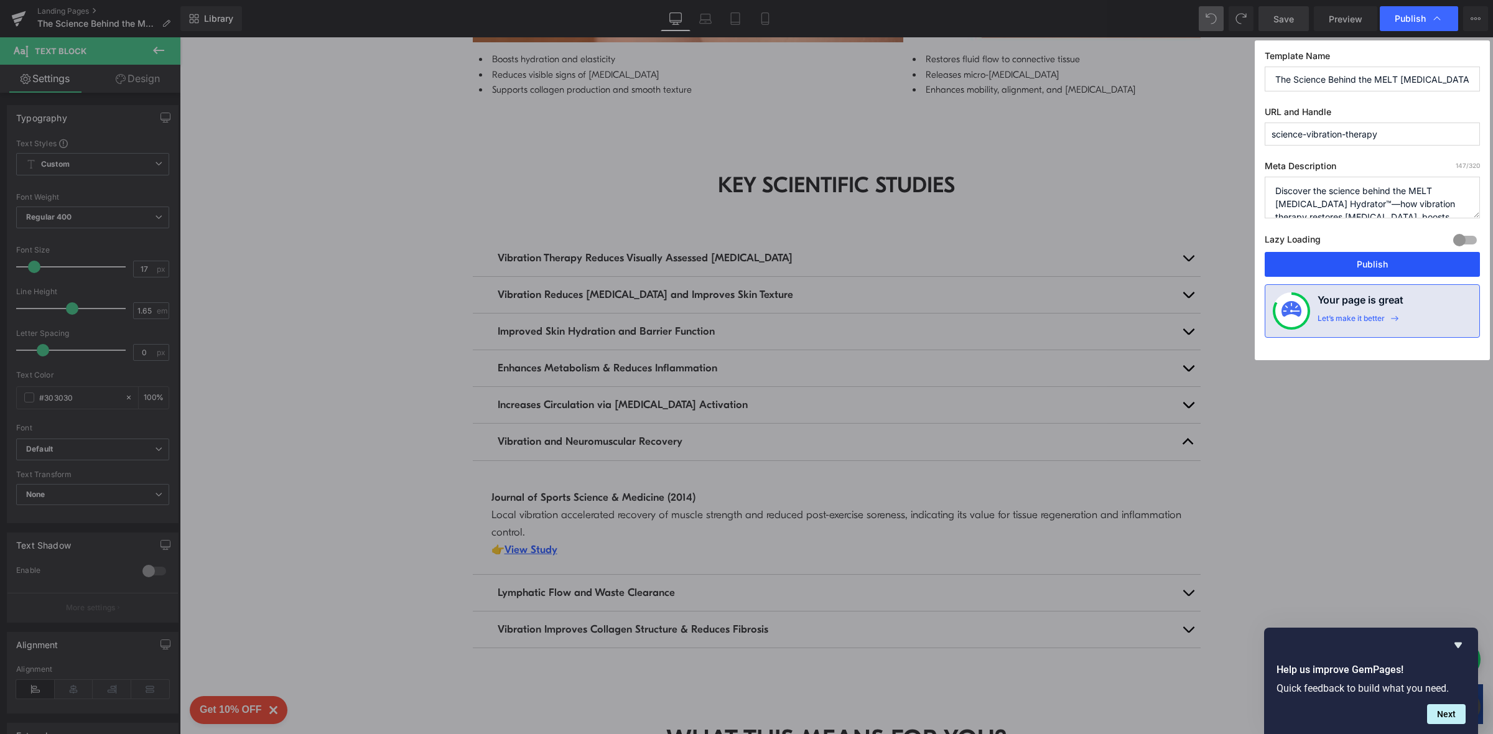
click at [1331, 264] on button "Publish" at bounding box center [1372, 264] width 215 height 25
